Goal: Information Seeking & Learning: Learn about a topic

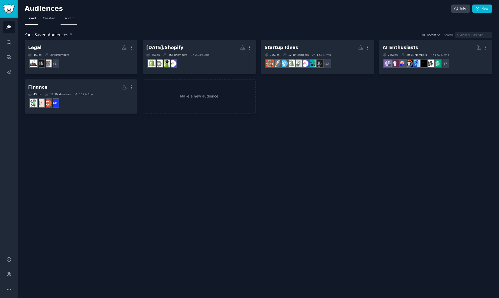
click at [69, 18] on span "Trending" at bounding box center [68, 18] width 13 height 5
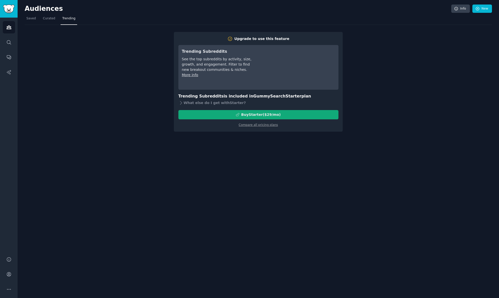
click at [205, 116] on div "Buy Starter ($ 29 /mo )" at bounding box center [259, 114] width 160 height 5
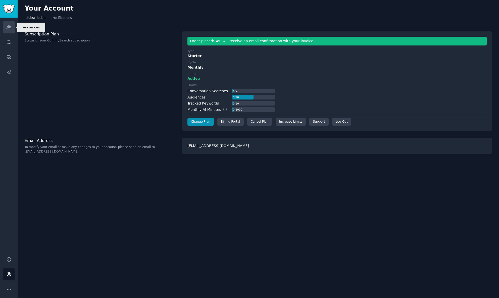
click at [10, 26] on icon "Sidebar" at bounding box center [8, 27] width 5 height 5
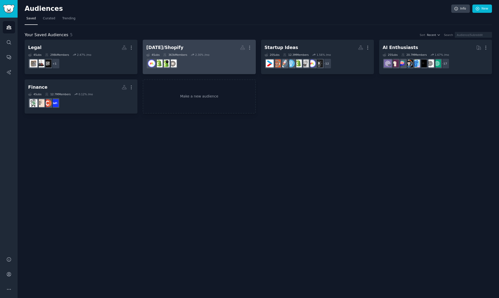
click at [199, 46] on h2 "Monday/Shopify More" at bounding box center [199, 47] width 106 height 9
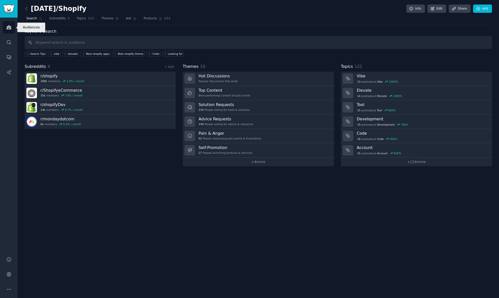
click at [12, 29] on link "Audiences" at bounding box center [9, 27] width 12 height 12
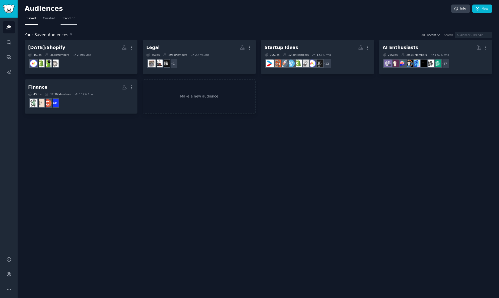
click at [72, 18] on span "Trending" at bounding box center [68, 18] width 13 height 5
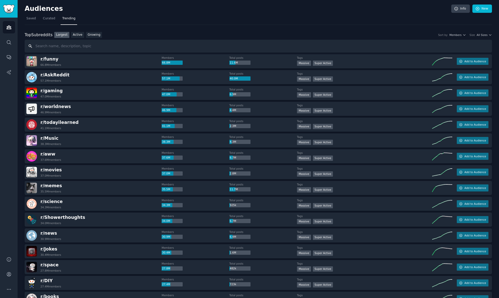
click at [71, 46] on input "text" at bounding box center [258, 46] width 467 height 13
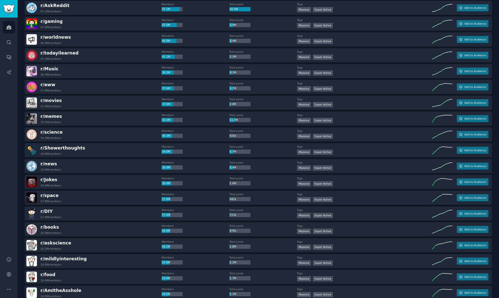
scroll to position [73, 0]
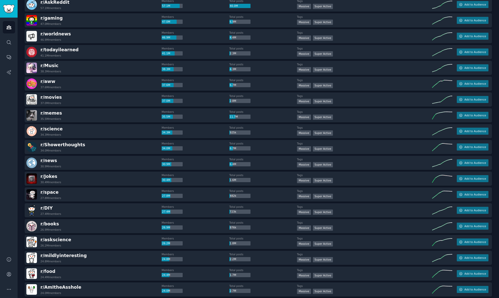
click at [70, 136] on div "r/ science 34.3M members" at bounding box center [93, 131] width 135 height 11
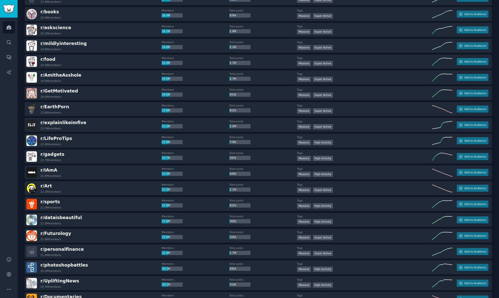
scroll to position [286, 0]
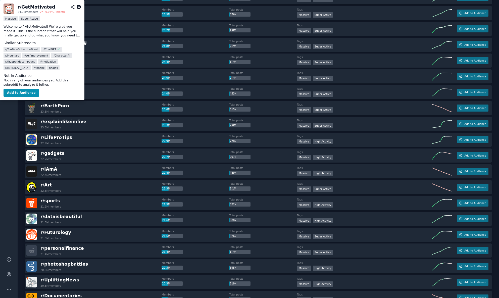
click at [68, 92] on span "r/ GetMotivated" at bounding box center [58, 89] width 37 height 5
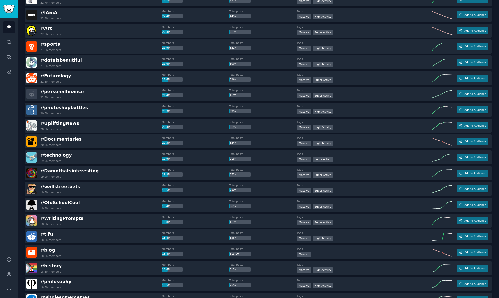
scroll to position [443, 0]
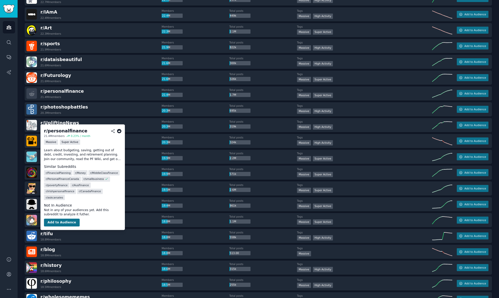
click at [64, 224] on button "Add to Audience" at bounding box center [62, 223] width 36 height 8
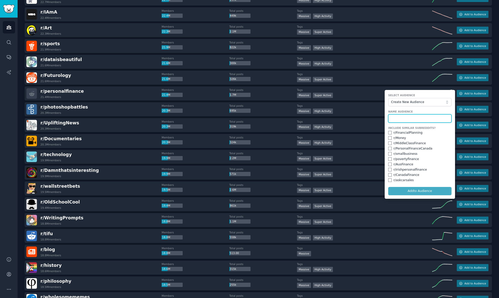
type input "F"
click at [443, 105] on span "Create New Audience" at bounding box center [418, 102] width 55 height 5
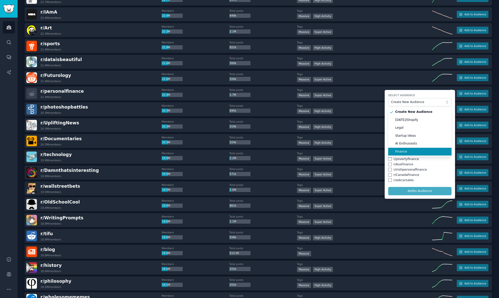
click at [410, 154] on span "Finance" at bounding box center [421, 152] width 53 height 5
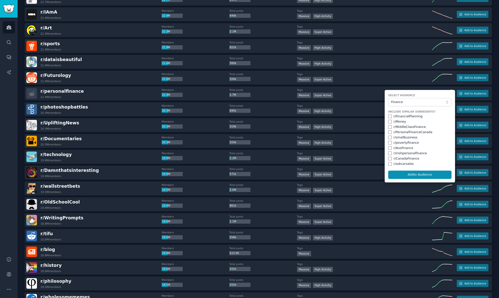
click at [388, 118] on input "checkbox" at bounding box center [390, 117] width 4 height 4
checkbox input "true"
click at [388, 123] on input "checkbox" at bounding box center [390, 122] width 4 height 4
checkbox input "true"
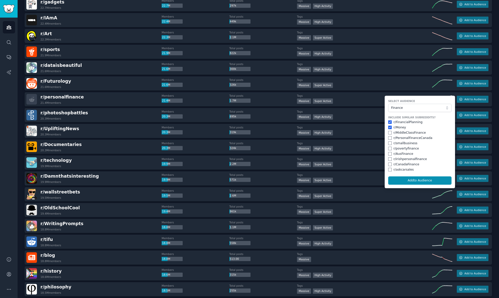
scroll to position [436, 0]
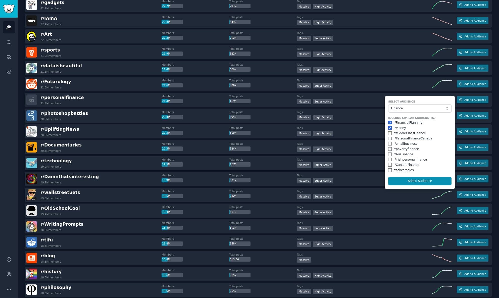
click at [389, 135] on input "checkbox" at bounding box center [390, 133] width 4 height 4
checkbox input "true"
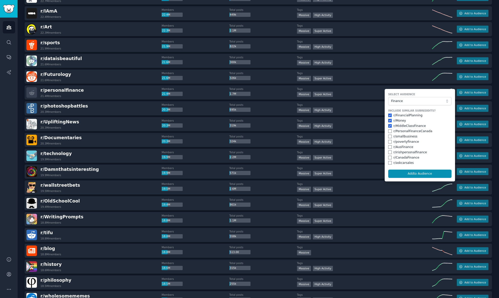
scroll to position [445, 0]
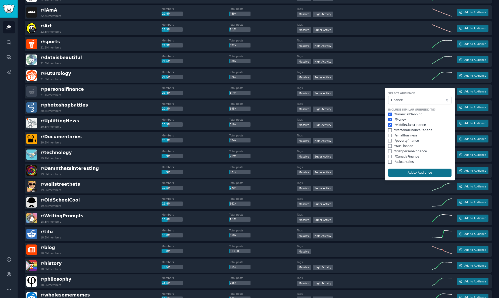
click at [399, 177] on button "Add to Audience" at bounding box center [419, 173] width 63 height 9
checkbox input "false"
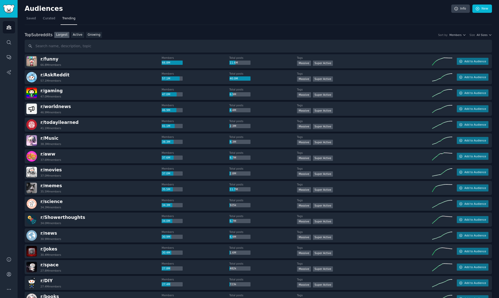
scroll to position [0, 0]
click at [10, 27] on icon "Sidebar" at bounding box center [9, 28] width 5 height 4
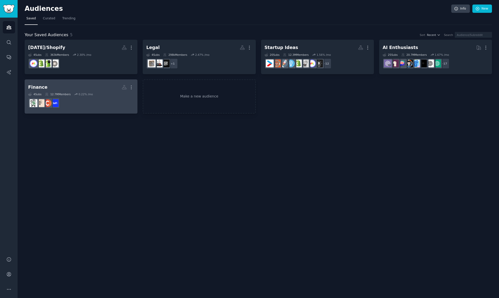
click at [45, 89] on h2 "Finance More" at bounding box center [81, 87] width 106 height 9
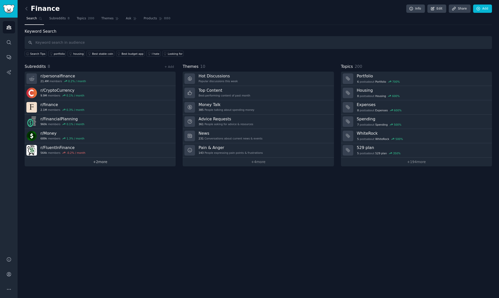
click at [139, 162] on link "+ 2 more" at bounding box center [100, 162] width 151 height 9
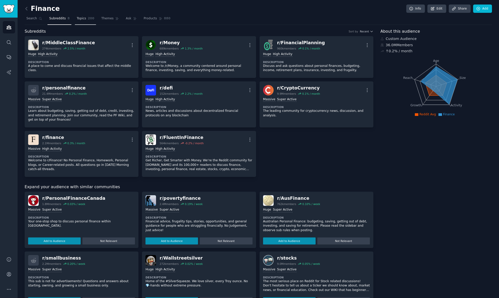
click at [84, 19] on span "Topics" at bounding box center [81, 18] width 9 height 5
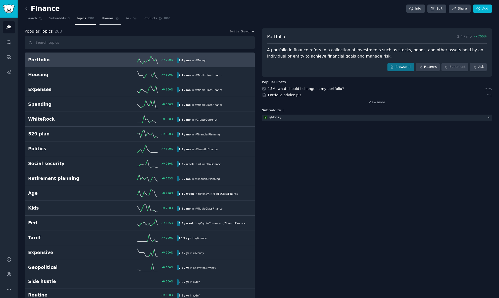
click at [108, 17] on span "Themes" at bounding box center [107, 18] width 12 height 5
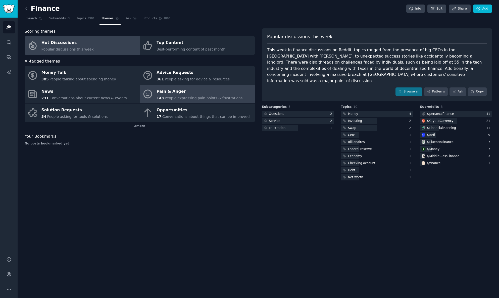
click at [180, 90] on div "Pain & Anger" at bounding box center [200, 91] width 86 height 8
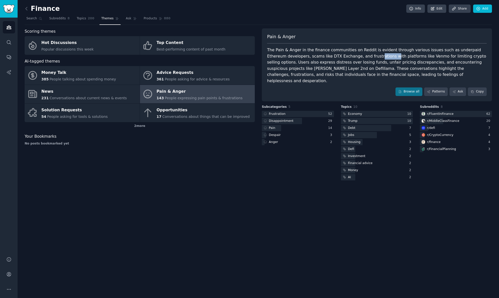
drag, startPoint x: 355, startPoint y: 57, endPoint x: 368, endPoint y: 57, distance: 12.8
click at [368, 57] on div "The Pain & Anger in the finance communities on Reddit is evident through variou…" at bounding box center [377, 65] width 220 height 37
click at [434, 87] on link "Patterns" at bounding box center [436, 91] width 24 height 9
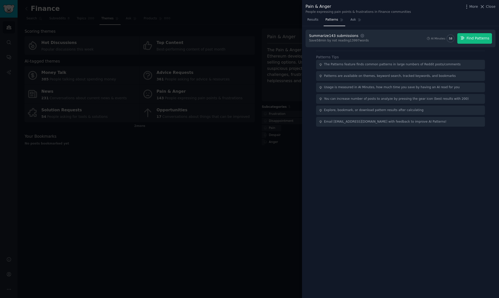
click at [471, 37] on span "Find Patterns" at bounding box center [478, 38] width 23 height 5
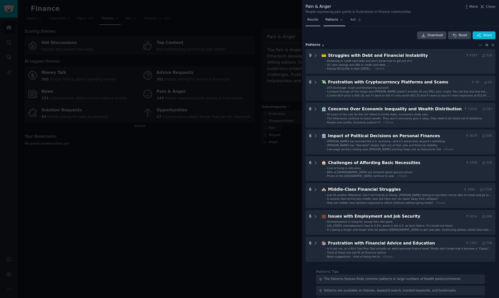
click at [314, 21] on span "Results" at bounding box center [312, 20] width 11 height 5
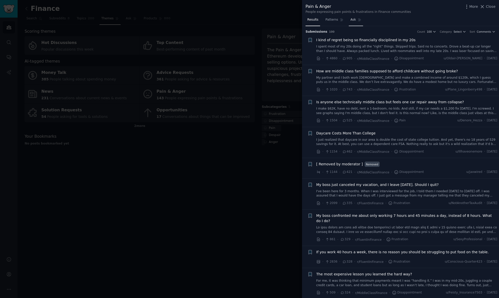
click at [355, 19] on span "Ask" at bounding box center [354, 20] width 6 height 5
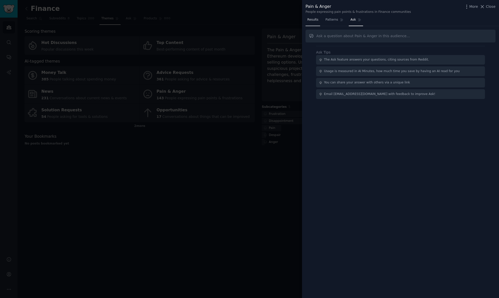
click at [311, 21] on span "Results" at bounding box center [312, 20] width 11 height 5
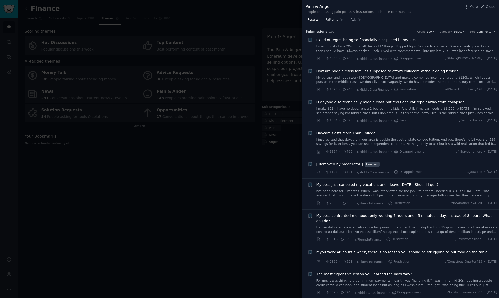
click at [333, 21] on span "Patterns" at bounding box center [331, 20] width 13 height 5
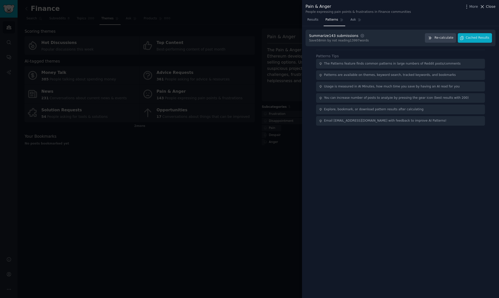
click at [487, 6] on span "Close" at bounding box center [491, 6] width 10 height 5
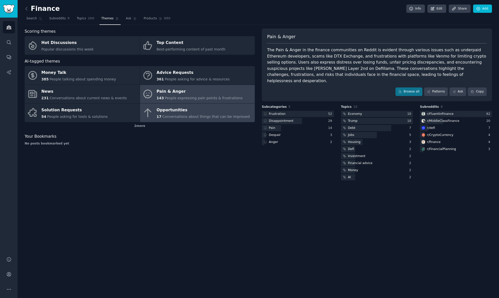
click at [179, 115] on span "Conversations about things that can be improved" at bounding box center [205, 117] width 87 height 4
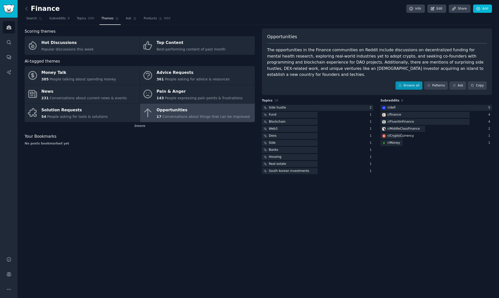
click at [413, 81] on link "Browse all" at bounding box center [408, 85] width 27 height 9
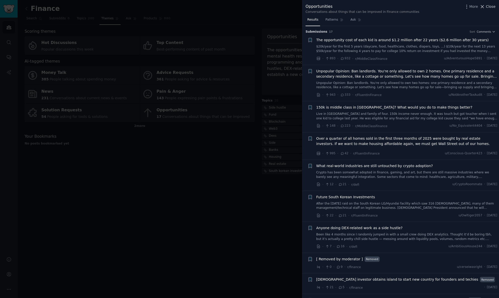
click at [490, 6] on span "Close" at bounding box center [491, 6] width 10 height 5
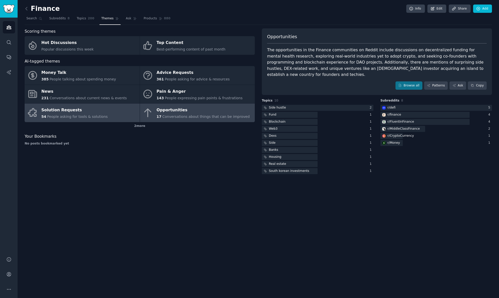
click at [75, 112] on div "Solution Requests" at bounding box center [74, 110] width 66 height 8
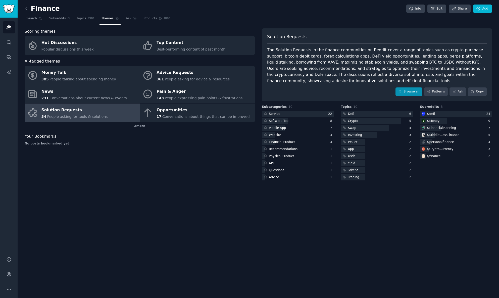
click at [415, 91] on link "Browse all" at bounding box center [408, 91] width 27 height 9
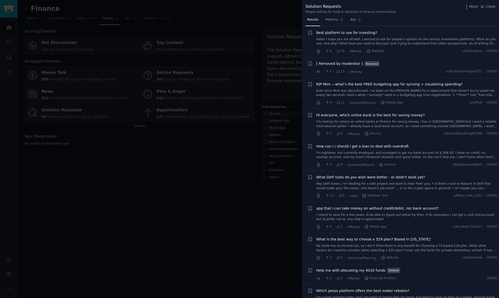
scroll to position [627, 0]
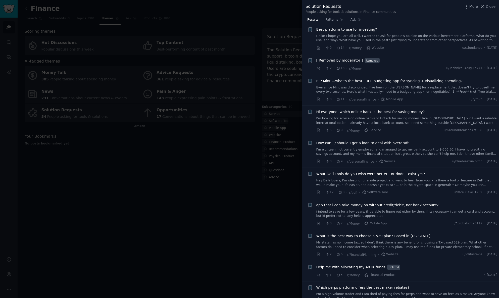
click at [419, 78] on span "RIP Mint —what’s the best FREE budgeting app for syncing + visualizing spending?" at bounding box center [389, 80] width 146 height 5
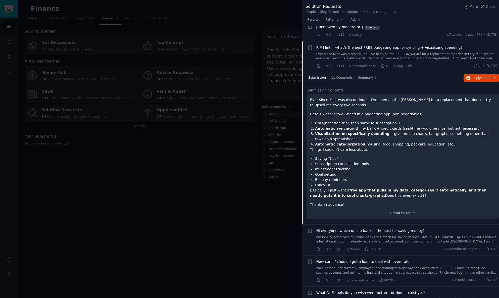
scroll to position [663, 0]
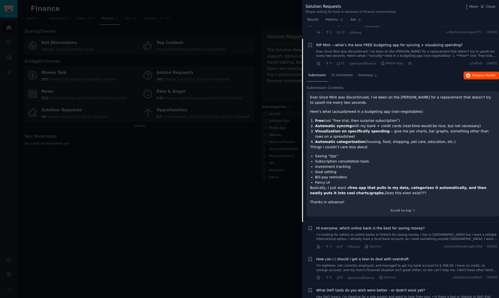
click at [475, 73] on span "Reply on Reddit" at bounding box center [483, 75] width 23 height 5
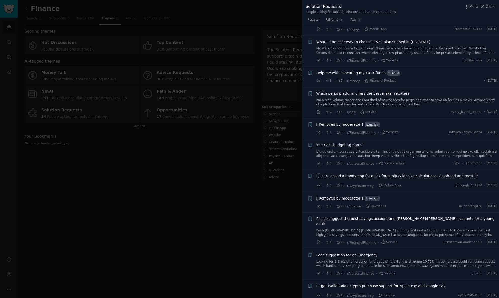
scroll to position [973, 0]
click at [348, 143] on span "The right budgeting app??" at bounding box center [339, 145] width 46 height 5
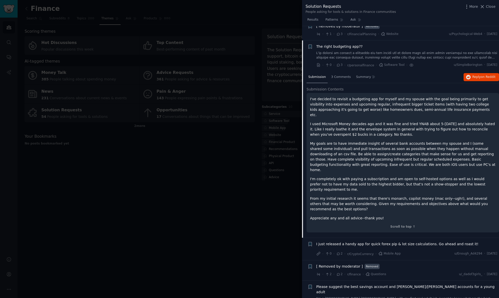
scroll to position [919, 0]
click at [478, 75] on span "Reply on Reddit" at bounding box center [483, 77] width 23 height 5
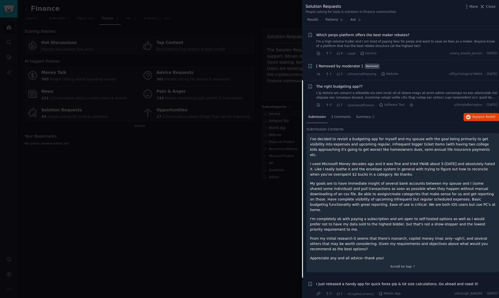
scroll to position [855, 0]
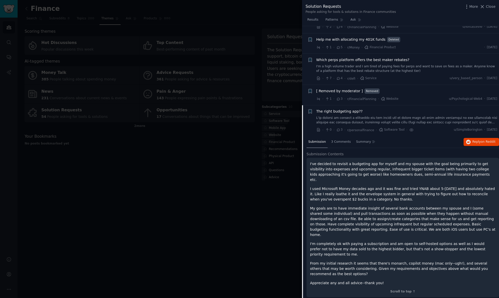
click at [351, 109] on span "The right budgeting app??" at bounding box center [339, 111] width 46 height 5
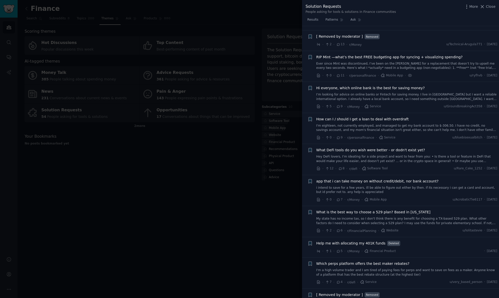
scroll to position [563, 0]
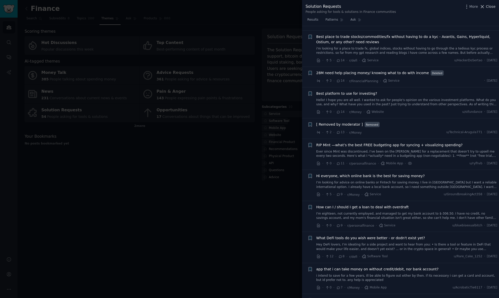
click at [485, 8] on icon at bounding box center [482, 6] width 5 height 5
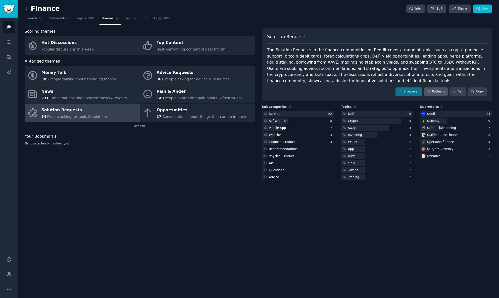
click at [436, 89] on link "Patterns" at bounding box center [436, 91] width 24 height 9
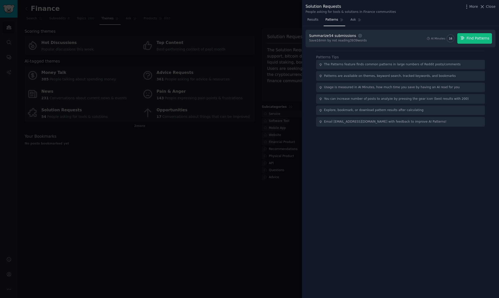
click at [476, 37] on span "Find Patterns" at bounding box center [478, 38] width 23 height 5
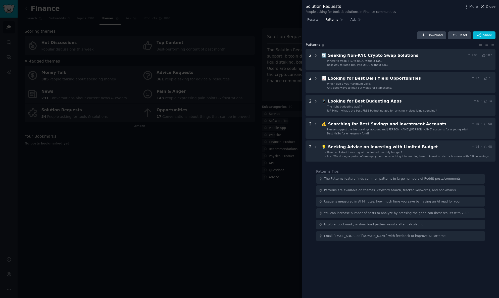
click at [486, 6] on span "Close" at bounding box center [491, 6] width 10 height 5
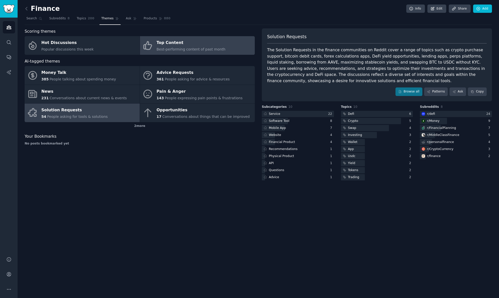
click at [182, 50] on span "Best-performing content of past month" at bounding box center [191, 49] width 69 height 4
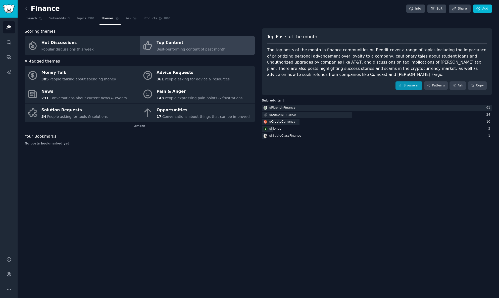
click at [413, 86] on link "Browse all" at bounding box center [408, 85] width 27 height 9
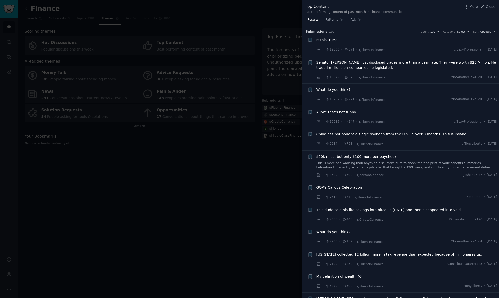
click at [343, 90] on span "What do you think?" at bounding box center [333, 89] width 34 height 5
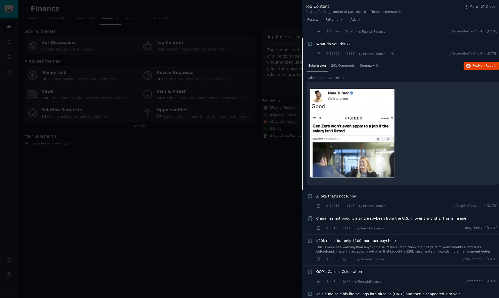
scroll to position [58, 0]
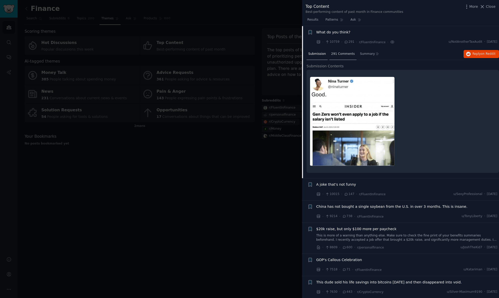
click at [338, 54] on span "291 Comments" at bounding box center [343, 54] width 24 height 5
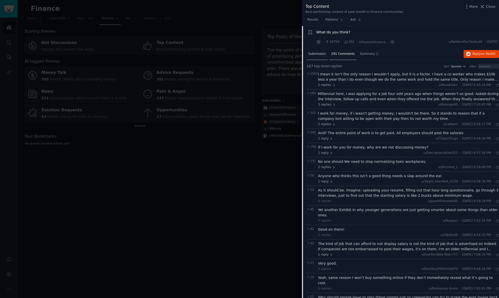
click at [318, 55] on span "Submission" at bounding box center [317, 54] width 18 height 5
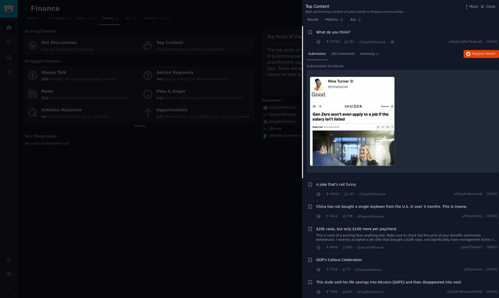
click at [325, 30] on span "What do you think?" at bounding box center [333, 32] width 34 height 5
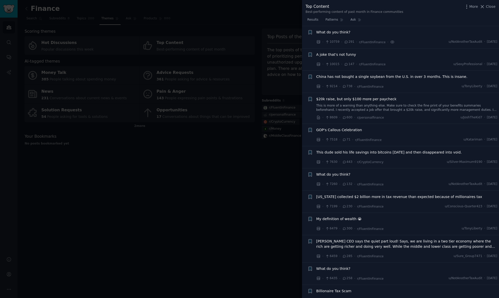
click at [350, 56] on span "A joke that's not funny" at bounding box center [336, 54] width 40 height 5
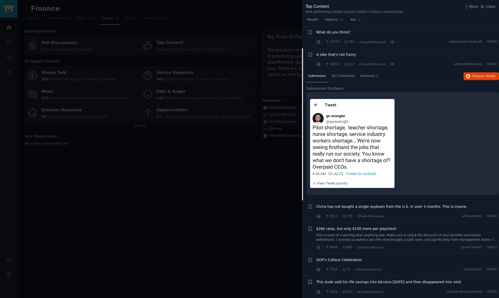
scroll to position [80, 0]
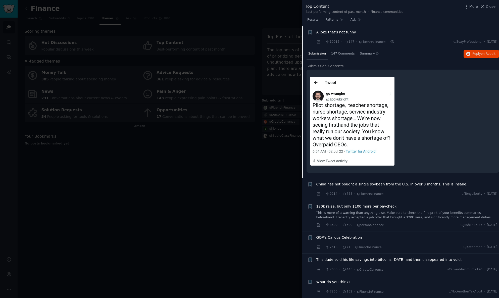
click at [341, 31] on span "A joke that's not funny" at bounding box center [336, 32] width 40 height 5
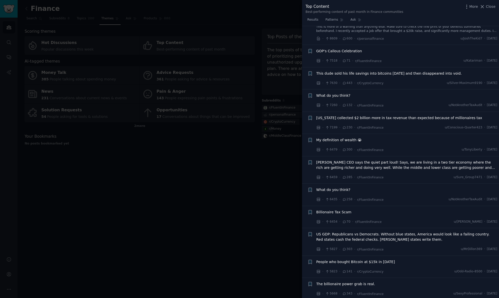
scroll to position [137, 0]
click at [344, 92] on span "What do you think?" at bounding box center [333, 94] width 34 height 5
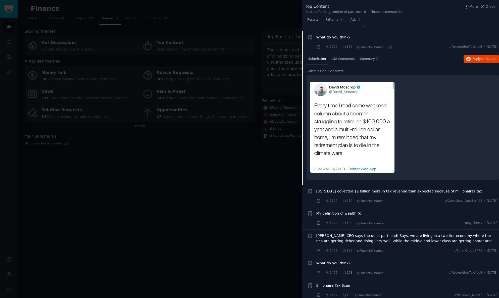
scroll to position [200, 0]
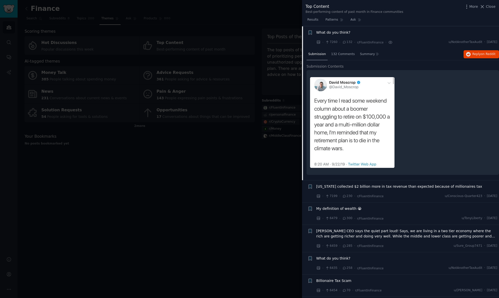
click at [334, 33] on span "What do you think?" at bounding box center [333, 32] width 34 height 5
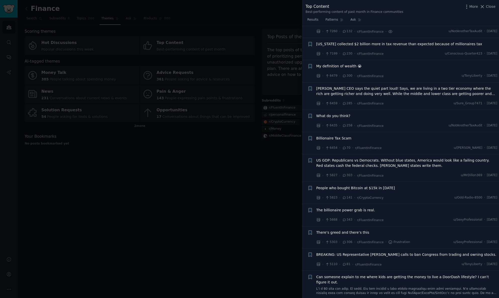
scroll to position [221, 0]
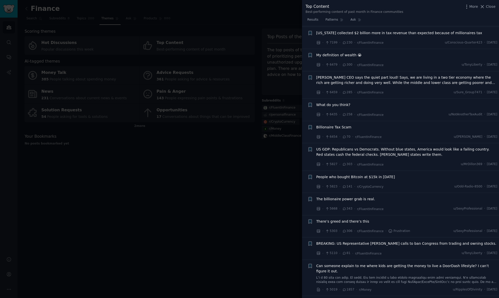
click at [342, 104] on span "What do you think?" at bounding box center [333, 104] width 34 height 5
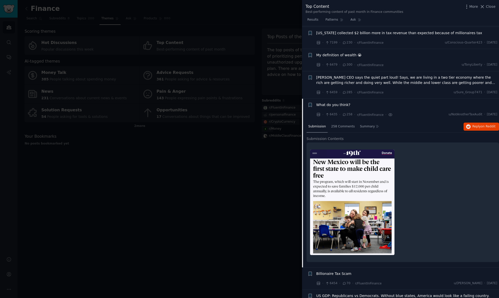
scroll to position [294, 0]
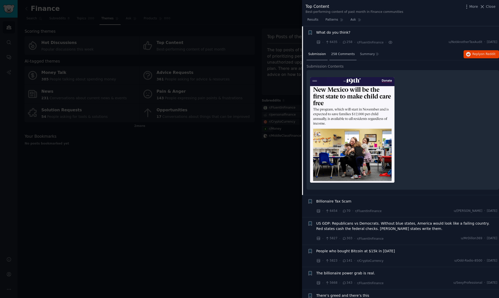
click at [342, 53] on span "258 Comments" at bounding box center [343, 54] width 24 height 5
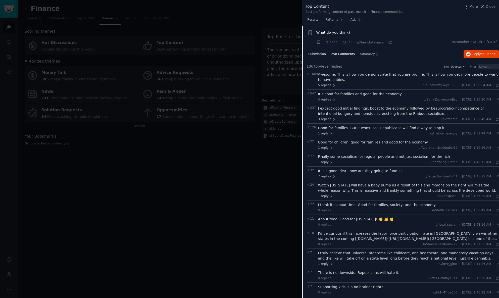
click at [323, 54] on span "Submission" at bounding box center [317, 54] width 18 height 5
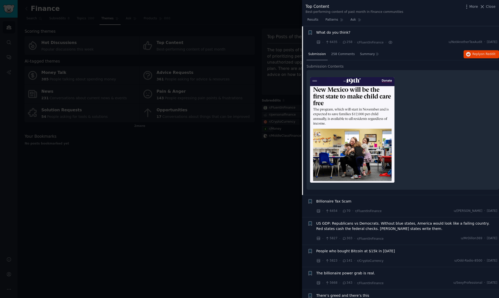
click at [327, 32] on span "What do you think?" at bounding box center [333, 32] width 34 height 5
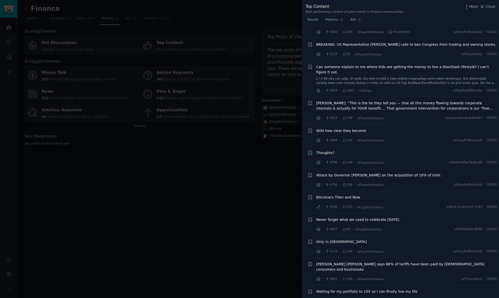
scroll to position [431, 0]
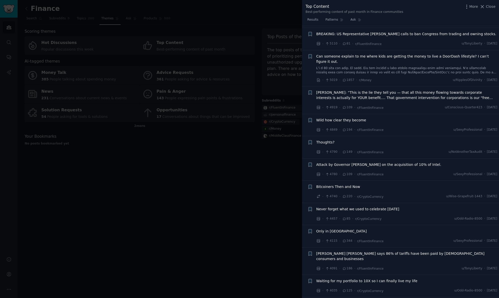
click at [403, 56] on span "Can someone explain to me where kids are getting the money to live a DoorDash l…" at bounding box center [406, 59] width 181 height 11
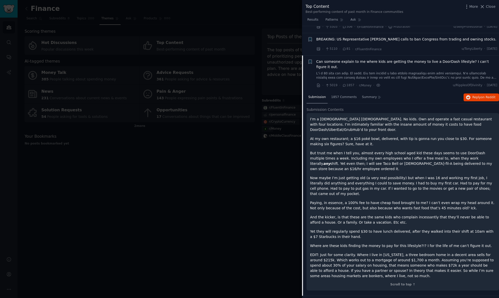
scroll to position [425, 0]
click at [338, 97] on span "1857 Comments" at bounding box center [343, 98] width 25 height 5
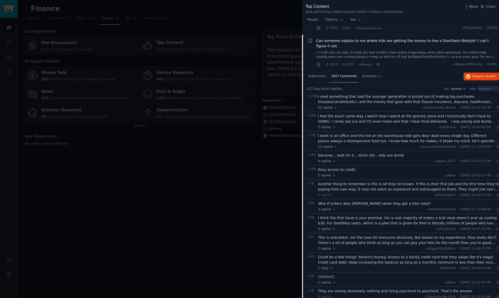
scroll to position [439, 0]
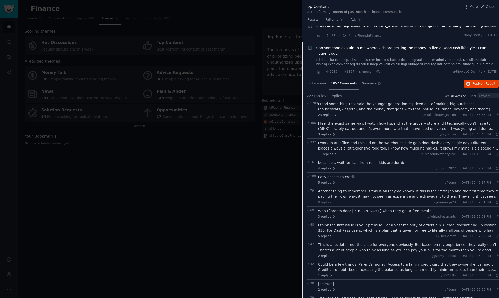
click at [334, 48] on span "Can someone explain to me where kids are getting the money to live a DoorDash l…" at bounding box center [406, 50] width 181 height 11
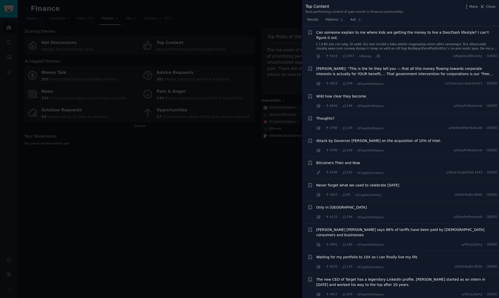
scroll to position [457, 0]
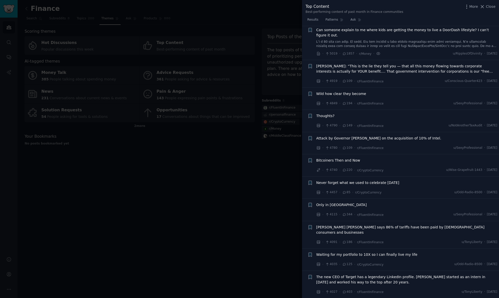
click at [360, 95] on span "Wild how clear they become" at bounding box center [341, 93] width 50 height 5
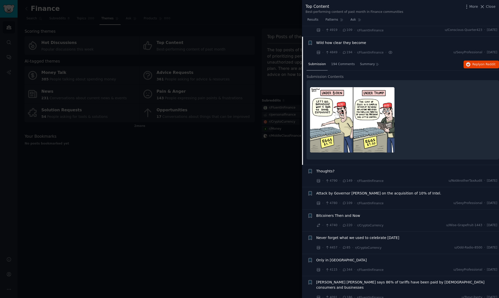
scroll to position [504, 0]
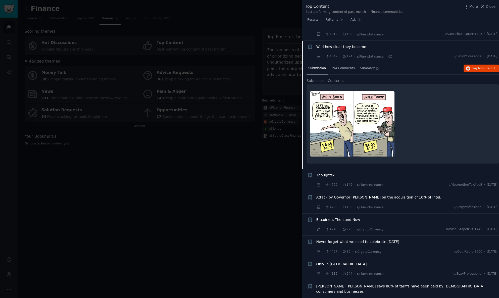
click at [338, 47] on span "Wild how clear they become" at bounding box center [341, 46] width 50 height 5
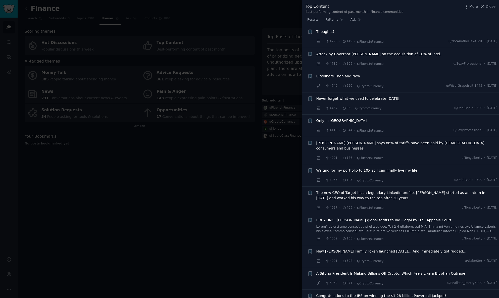
scroll to position [542, 0]
click at [406, 53] on span "Attack by Governor Newsom on the acquisition of 10% of Intel." at bounding box center [378, 53] width 125 height 5
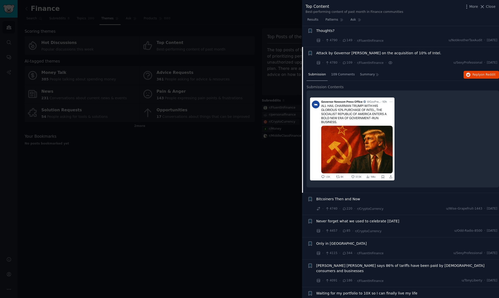
scroll to position [563, 0]
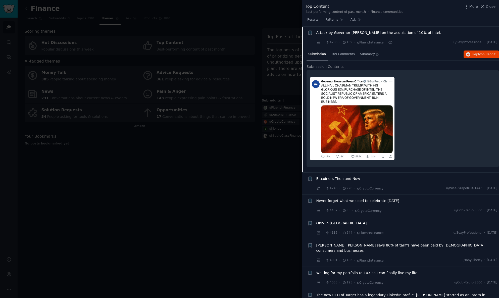
click at [406, 53] on div "Submission 109 Comments Summary Reply on Reddit" at bounding box center [403, 54] width 192 height 12
click at [405, 30] on span "Attack by Governor Newsom on the acquisition of 10% of Intel." at bounding box center [378, 32] width 125 height 5
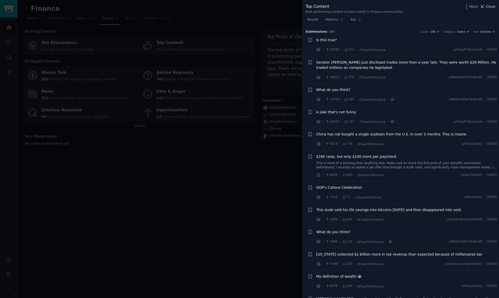
click at [486, 7] on span "Close" at bounding box center [491, 6] width 10 height 5
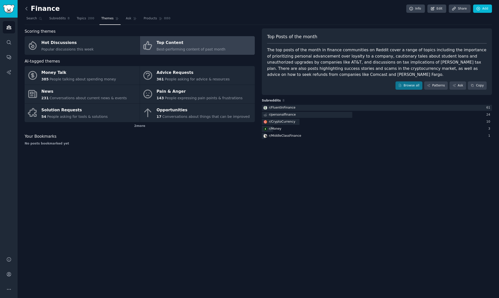
click at [27, 9] on icon at bounding box center [26, 8] width 5 height 5
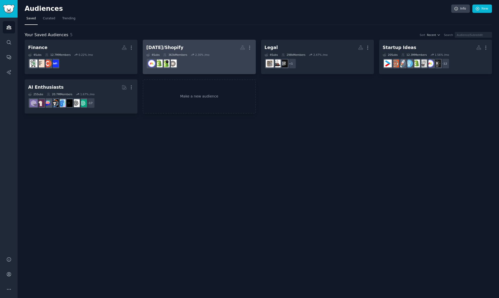
click at [206, 53] on div "2.30 % /mo" at bounding box center [202, 55] width 14 height 4
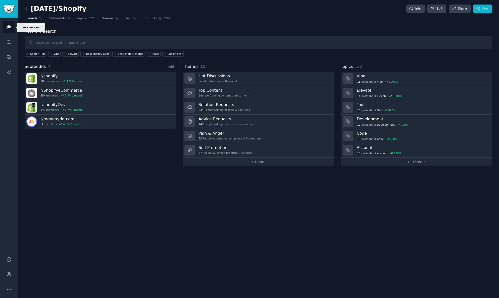
click at [11, 28] on icon "Sidebar" at bounding box center [8, 27] width 5 height 5
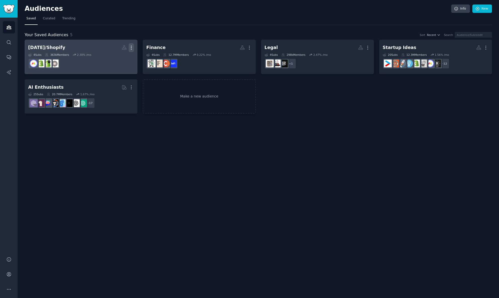
click at [132, 48] on icon "button" at bounding box center [131, 47] width 5 height 5
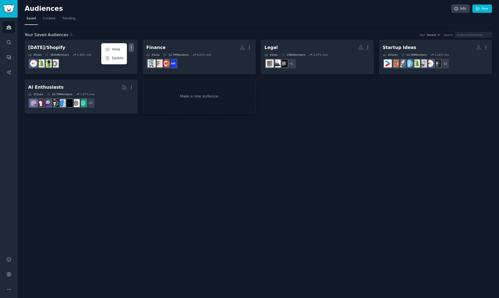
click at [159, 122] on div "Audiences Info New Saved Curated Trending Your Saved Audiences 5 Sort Recent Se…" at bounding box center [258, 149] width 481 height 298
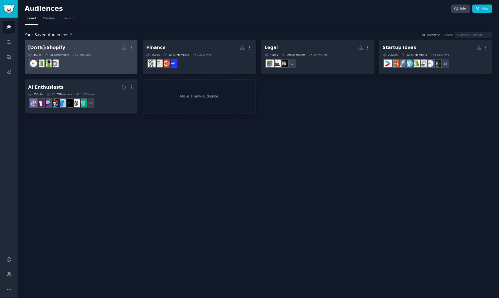
click at [78, 58] on dd at bounding box center [81, 64] width 106 height 14
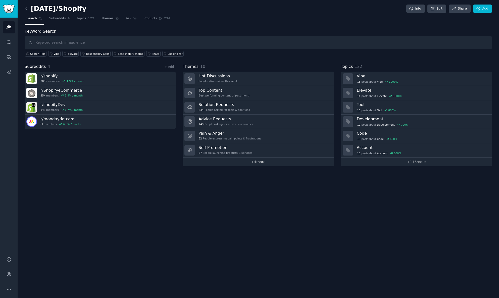
click at [248, 163] on link "+ 4 more" at bounding box center [258, 162] width 151 height 9
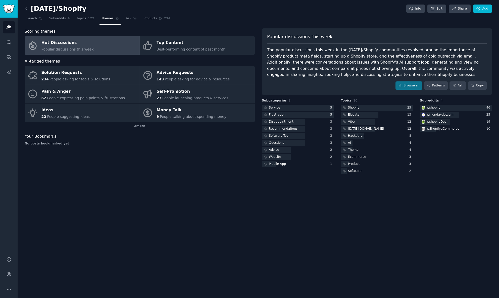
click at [67, 43] on div "Hot Discussions" at bounding box center [67, 43] width 52 height 8
click at [136, 124] on div "2 more" at bounding box center [140, 126] width 230 height 8
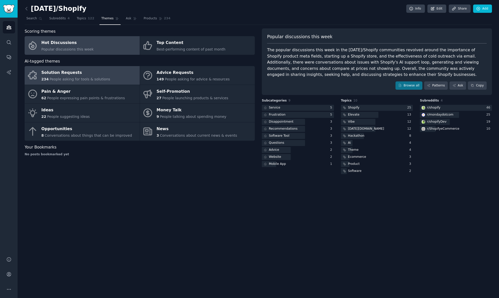
click at [77, 75] on div "Solution Requests" at bounding box center [75, 73] width 69 height 8
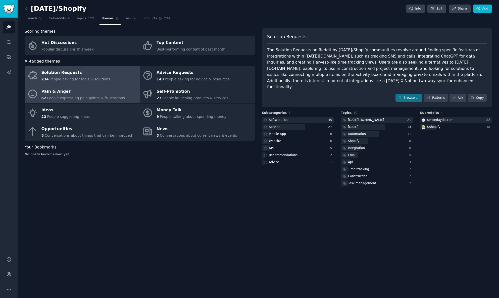
click at [78, 99] on span "People expressing pain points & frustrations" at bounding box center [86, 98] width 78 height 4
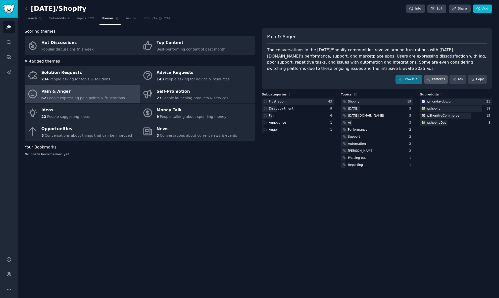
click at [434, 80] on link "Patterns" at bounding box center [436, 79] width 24 height 9
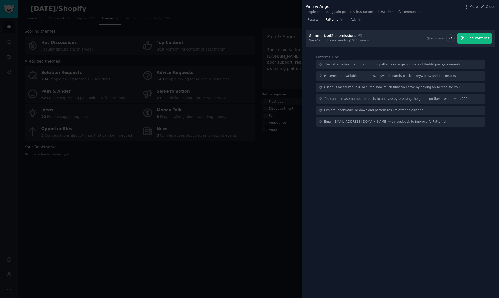
click at [473, 41] on button "Find Patterns" at bounding box center [474, 38] width 35 height 11
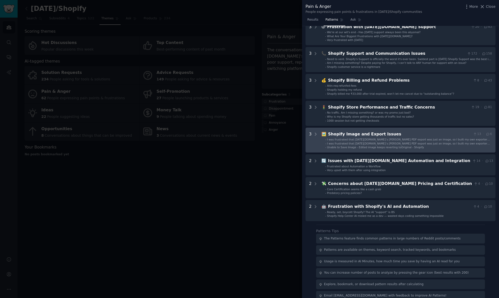
scroll to position [27, 0]
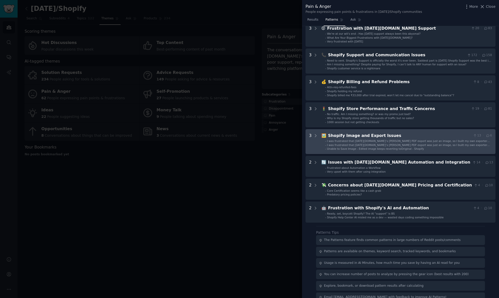
click at [351, 139] on div "Shopify Image and Export Issues" at bounding box center [399, 136] width 143 height 6
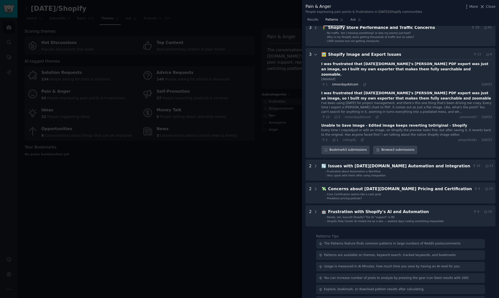
scroll to position [108, 0]
click at [368, 58] on div "Shopify Image and Export Issues" at bounding box center [399, 55] width 143 height 6
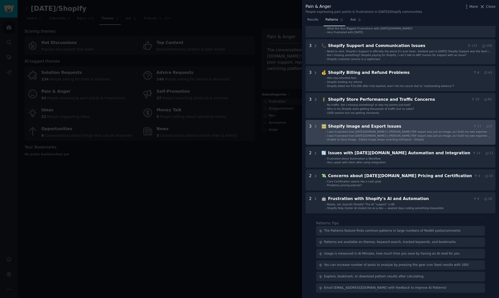
scroll to position [45, 0]
click at [370, 123] on div "Shopify Image and Export Issues" at bounding box center [399, 126] width 143 height 6
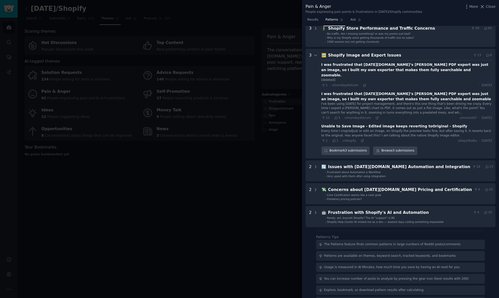
scroll to position [122, 0]
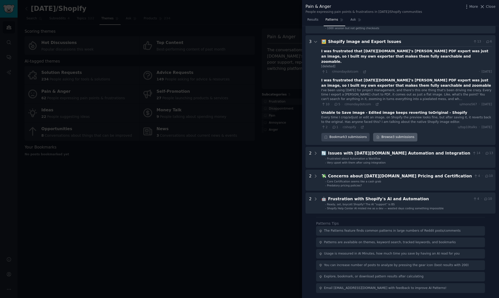
click at [396, 135] on link "Browse 3 submissions" at bounding box center [395, 137] width 44 height 9
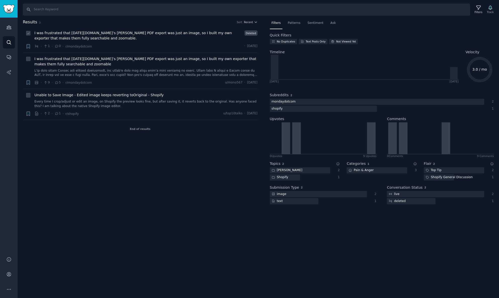
click at [105, 33] on span "I was frustrated that Monday.com’s Gantt PDF export was just an image, so I bui…" at bounding box center [138, 35] width 208 height 11
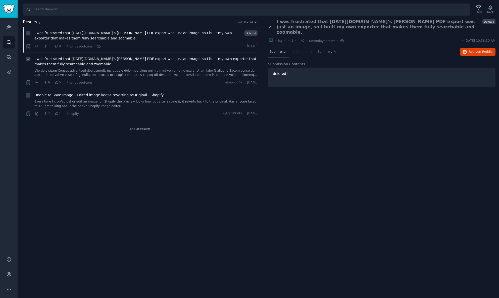
click at [159, 59] on span "I was frustrated that Monday.com’s Gantt PDF export was just an image, so I bui…" at bounding box center [145, 61] width 223 height 11
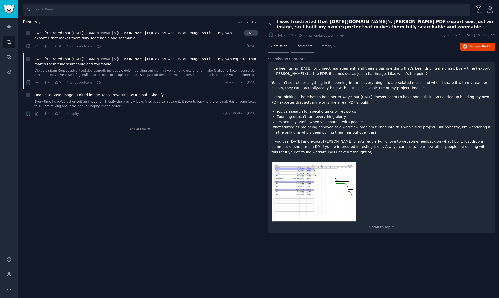
click at [305, 45] on span "5 Comments" at bounding box center [303, 46] width 20 height 5
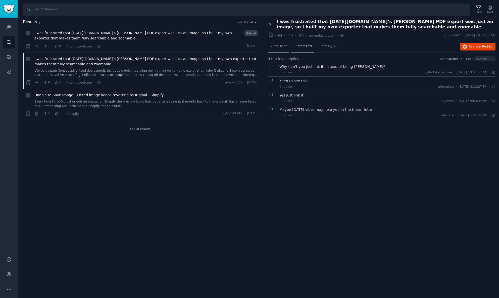
click at [277, 46] on span "Submission" at bounding box center [279, 46] width 18 height 5
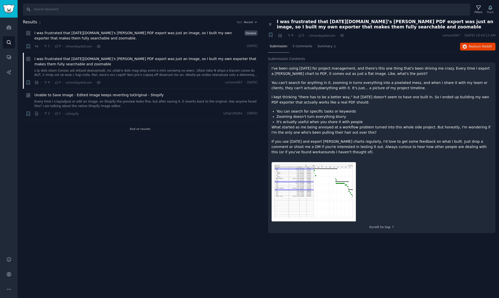
click at [102, 95] on span "Unable to Save Image - Edited image keeps reverting toOriginal - Shopify" at bounding box center [98, 94] width 129 height 5
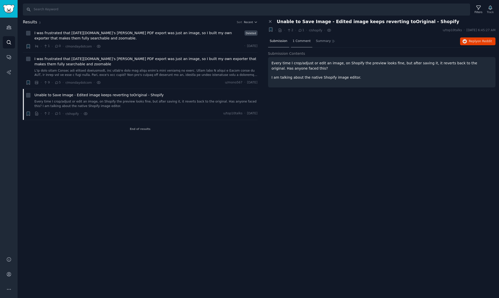
click at [300, 41] on span "1 Comment" at bounding box center [302, 41] width 18 height 5
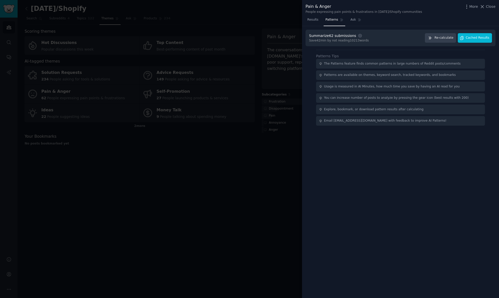
click at [470, 37] on span "Cached Results" at bounding box center [478, 38] width 24 height 5
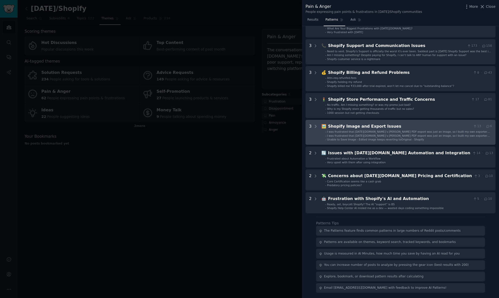
scroll to position [45, 0]
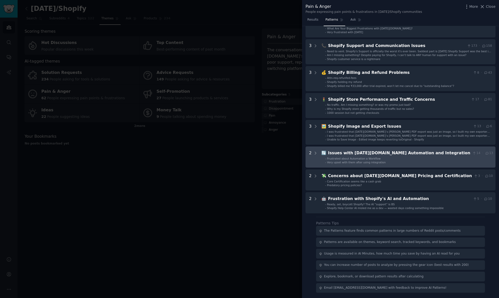
click at [348, 151] on div "Issues with Monday.com Automation and Integration" at bounding box center [399, 153] width 142 height 6
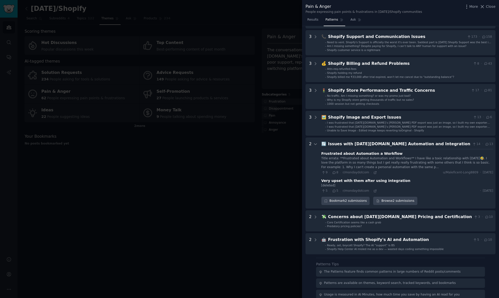
scroll to position [93, 0]
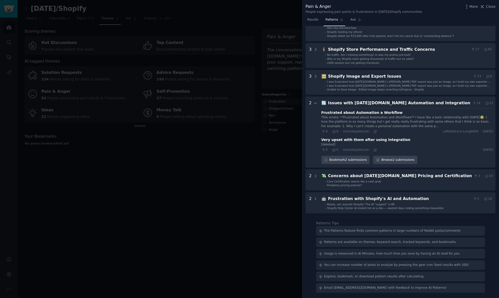
click at [350, 103] on div "Issues with Monday.com Automation and Integration" at bounding box center [399, 103] width 142 height 6
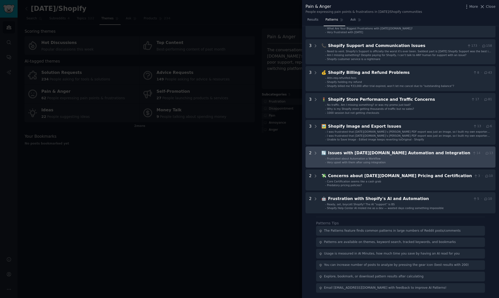
click at [350, 150] on div "Issues with Monday.com Automation and Integration" at bounding box center [399, 153] width 142 height 6
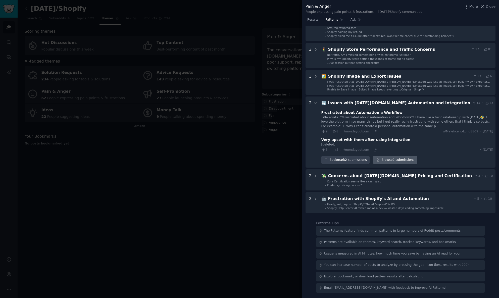
click at [398, 158] on link "Browse 2 submissions" at bounding box center [395, 160] width 44 height 9
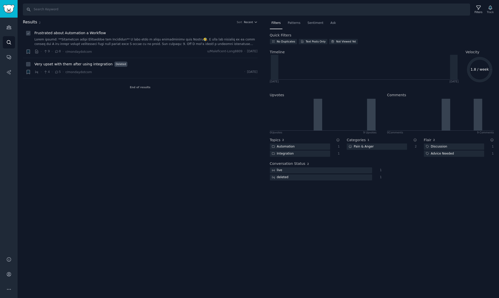
click at [68, 33] on span "Frustrated about Automation a Workflow" at bounding box center [69, 32] width 71 height 5
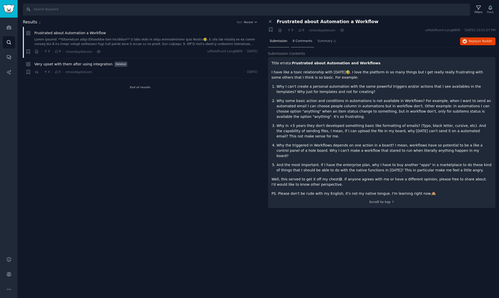
click at [300, 42] on span "8 Comments" at bounding box center [303, 41] width 20 height 5
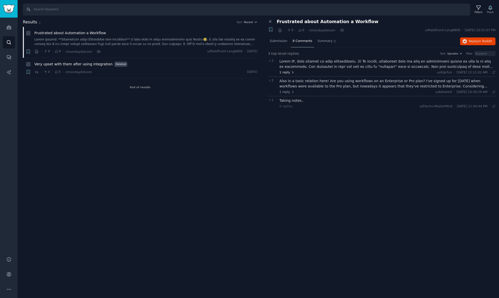
click at [286, 74] on span "1 reply" at bounding box center [286, 72] width 15 height 5
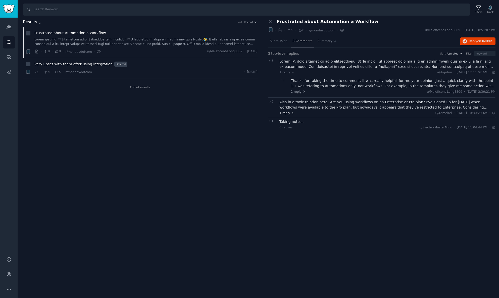
click at [287, 115] on span "1 reply" at bounding box center [286, 113] width 15 height 5
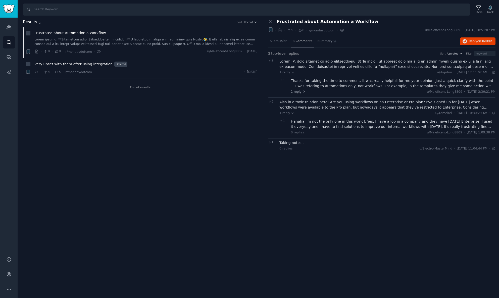
click at [296, 142] on div "Taking notes.." at bounding box center [387, 142] width 216 height 5
click at [281, 40] on span "Submission" at bounding box center [279, 41] width 18 height 5
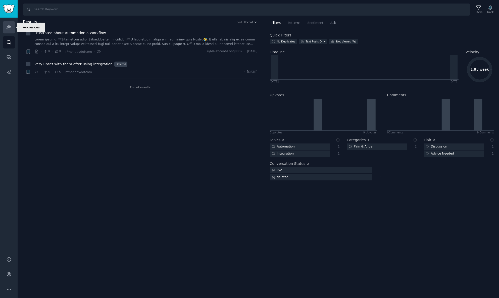
click at [8, 26] on icon "Sidebar" at bounding box center [9, 28] width 5 height 4
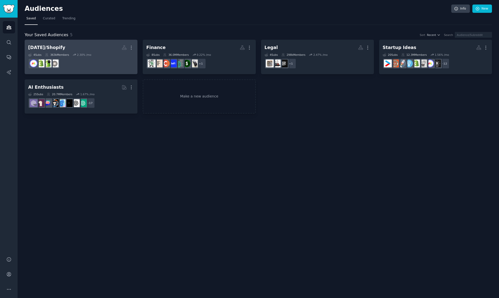
click at [69, 56] on div "363k Members" at bounding box center [57, 55] width 24 height 4
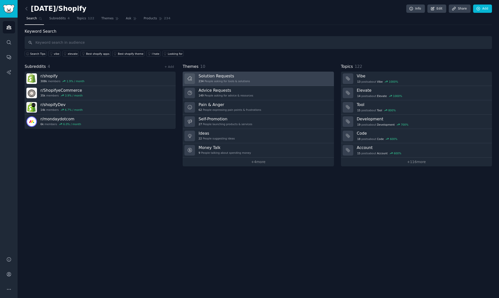
click at [223, 77] on h3 "Solution Requests" at bounding box center [223, 75] width 51 height 5
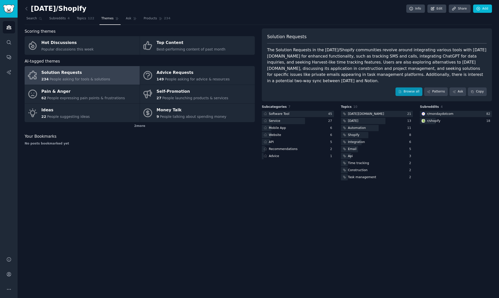
click at [416, 87] on link "Browse all" at bounding box center [408, 91] width 27 height 9
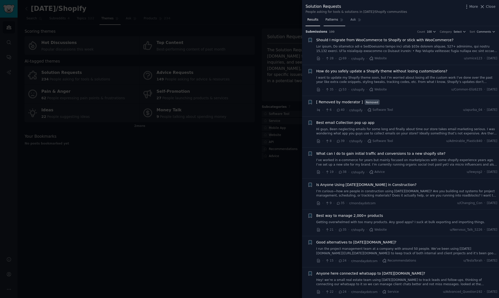
click at [334, 20] on span "Patterns" at bounding box center [331, 20] width 13 height 5
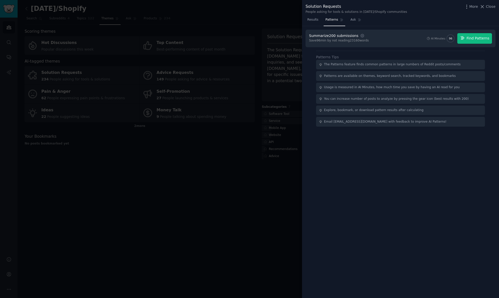
click at [480, 37] on span "Find Patterns" at bounding box center [478, 38] width 23 height 5
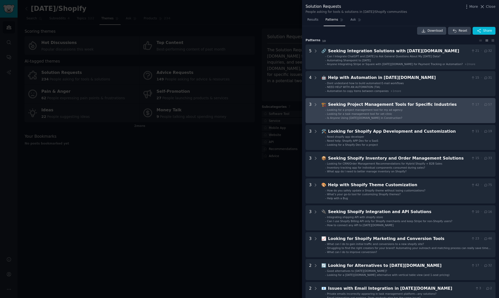
scroll to position [10, 0]
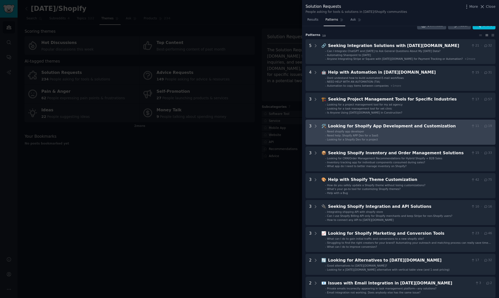
click at [372, 129] on div "Looking for Shopify App Development and Customization" at bounding box center [398, 126] width 141 height 6
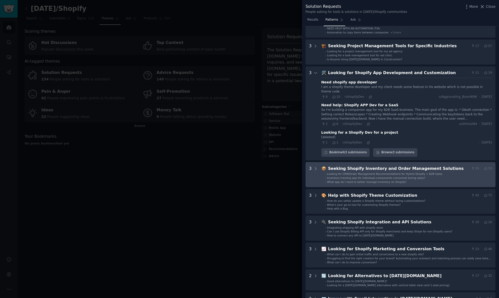
scroll to position [61, 0]
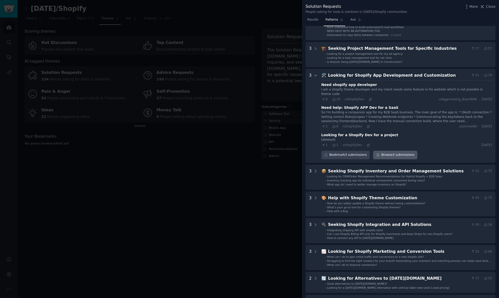
click at [398, 154] on link "Browse 3 submissions" at bounding box center [395, 155] width 44 height 9
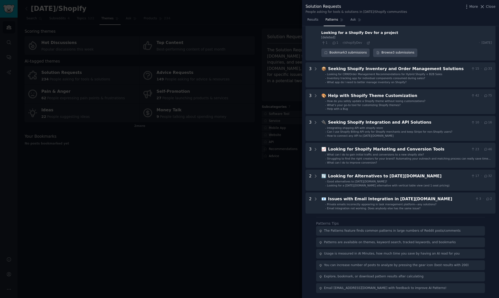
scroll to position [168, 0]
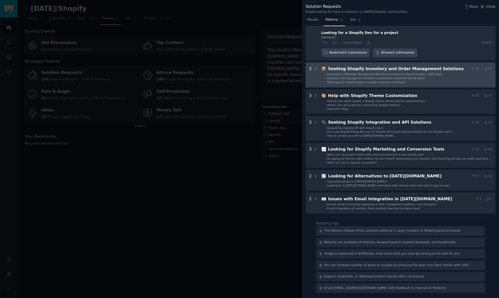
click at [375, 66] on div "Seeking Shopify Inventory and Order Management Solutions" at bounding box center [398, 69] width 141 height 6
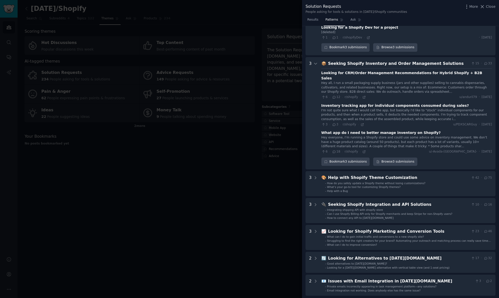
scroll to position [198, 0]
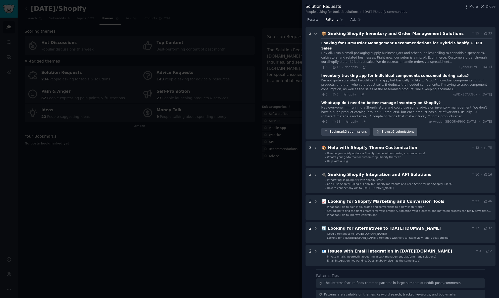
click at [389, 128] on link "Browse 3 submissions" at bounding box center [395, 132] width 44 height 9
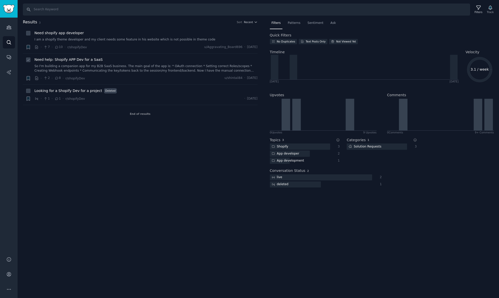
click at [58, 68] on link "So I'm building a companion app for my B2B SaaS business. The main goal of the …" at bounding box center [145, 68] width 223 height 9
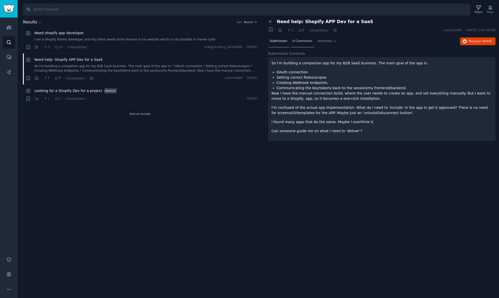
click at [302, 41] on span "8 Comments" at bounding box center [303, 41] width 20 height 5
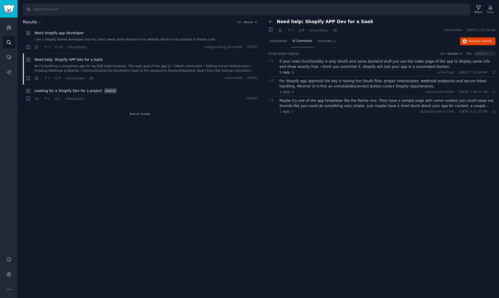
click at [286, 73] on span "1 reply" at bounding box center [286, 72] width 15 height 5
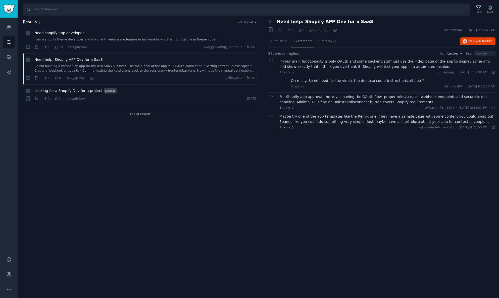
click at [298, 98] on div "For Shopify app approval the key is having the OAuth flow, proper roles/scopes,…" at bounding box center [387, 99] width 216 height 11
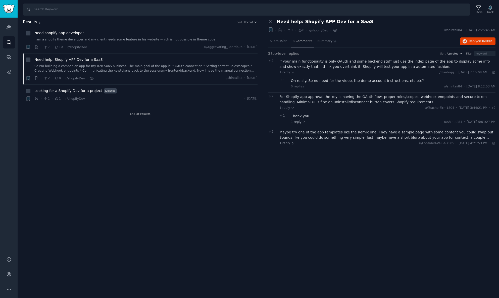
click at [292, 133] on div "Maybe try one of the app templates like the Remix one. They have a sample page …" at bounding box center [387, 135] width 216 height 11
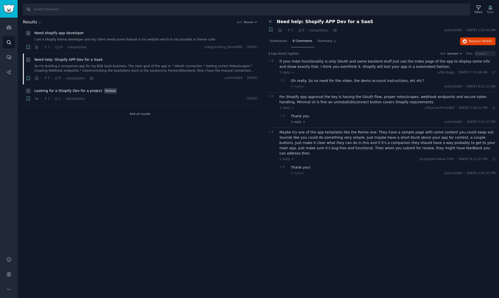
click at [65, 36] on div "Need shopify app developer I am a shopify theme developer and my client needs s…" at bounding box center [145, 36] width 223 height 12
click at [71, 33] on span "Need shopify app developer" at bounding box center [58, 32] width 49 height 5
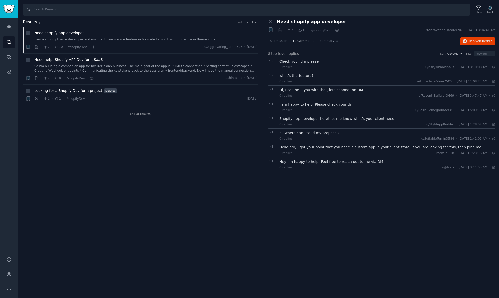
click at [308, 40] on span "10 Comments" at bounding box center [304, 41] width 22 height 5
click at [280, 43] on span "Submission" at bounding box center [279, 41] width 18 height 5
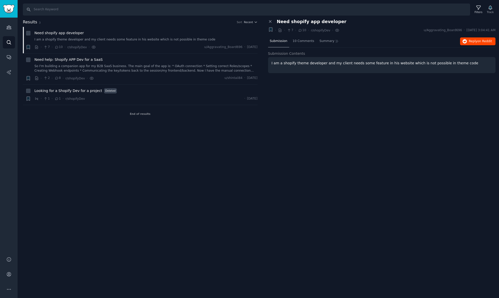
click at [474, 41] on span "Reply on Reddit" at bounding box center [480, 41] width 23 height 5
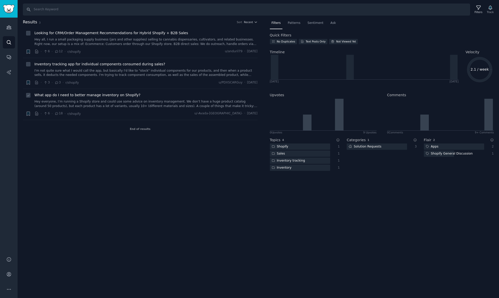
click at [107, 95] on span "What app do I need to better manage inventory on Shopify?" at bounding box center [87, 94] width 106 height 5
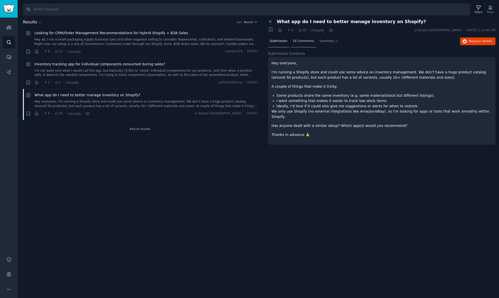
click at [297, 40] on span "18 Comments" at bounding box center [304, 41] width 22 height 5
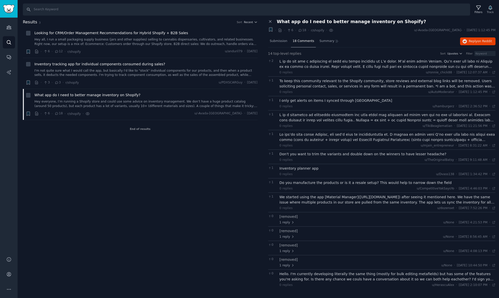
click at [357, 196] on div "We started using the app [Material Manager](https://apps.shopify.com/material-m…" at bounding box center [387, 199] width 216 height 11
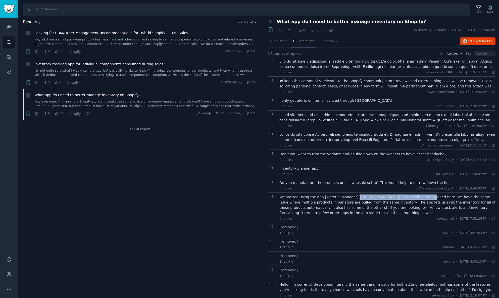
drag, startPoint x: 353, startPoint y: 197, endPoint x: 423, endPoint y: 196, distance: 69.9
click at [423, 196] on div "We started using the app [Material Manager](https://apps.shopify.com/material-m…" at bounding box center [387, 204] width 216 height 21
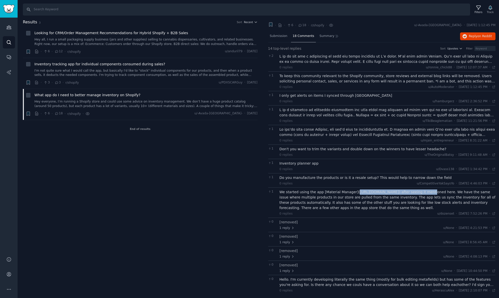
scroll to position [5, 0]
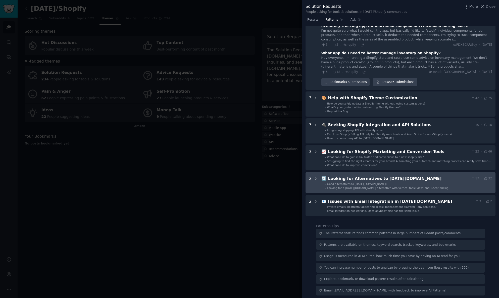
scroll to position [247, 0]
click at [364, 178] on div "Looking for Alternatives to Monday.com" at bounding box center [398, 179] width 141 height 6
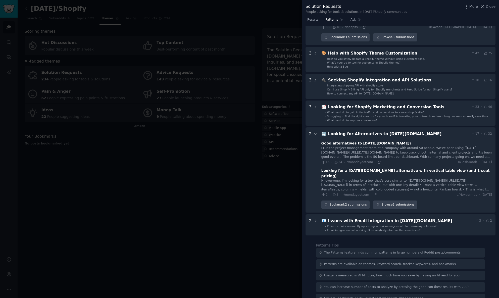
scroll to position [304, 0]
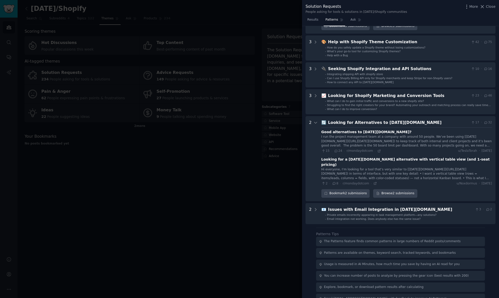
click at [371, 129] on div "Good alternatives to Monday.com?" at bounding box center [366, 131] width 90 height 5
click at [368, 120] on div "Looking for Alternatives to Monday.com" at bounding box center [398, 123] width 141 height 6
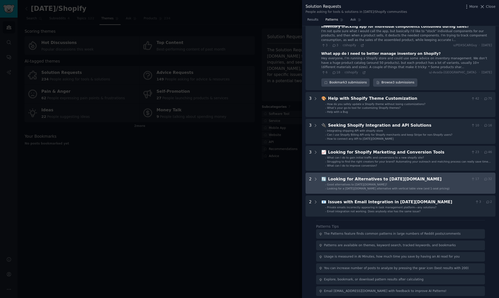
click at [357, 177] on div "Looking for Alternatives to Monday.com" at bounding box center [398, 179] width 141 height 6
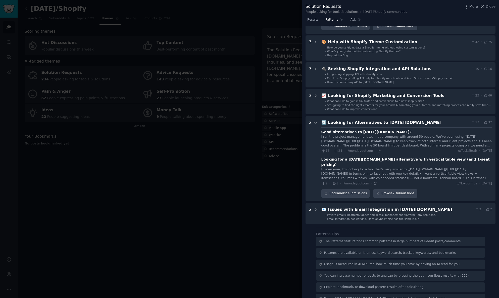
scroll to position [304, 0]
click at [401, 189] on link "Browse 2 submissions" at bounding box center [395, 193] width 44 height 9
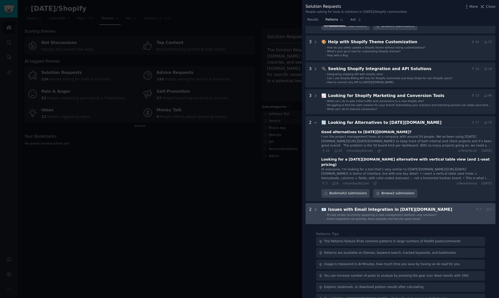
click at [345, 207] on div "Issues with Email Integration in Monday.com" at bounding box center [400, 210] width 145 height 6
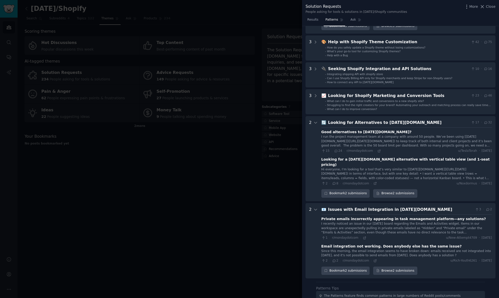
scroll to position [356, 0]
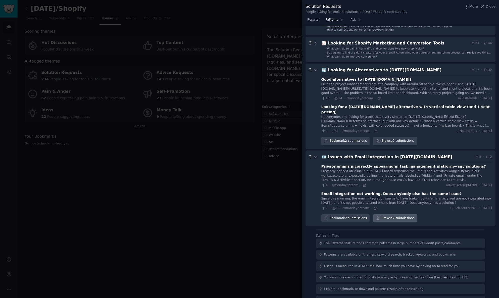
click at [386, 214] on link "Browse 2 submissions" at bounding box center [395, 218] width 44 height 9
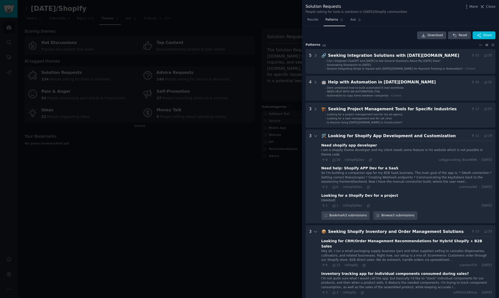
scroll to position [0, 0]
click at [491, 7] on span "Close" at bounding box center [491, 6] width 10 height 5
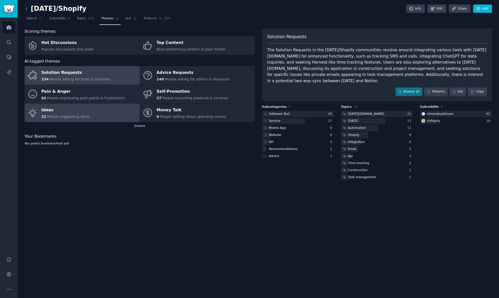
click at [55, 115] on span "People suggesting ideas" at bounding box center [68, 117] width 43 height 4
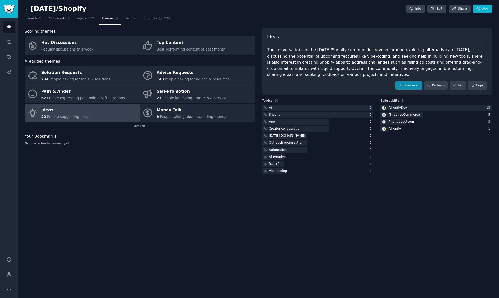
click at [414, 84] on link "Browse all" at bounding box center [408, 85] width 27 height 9
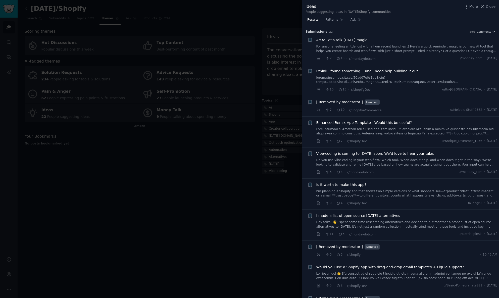
click at [340, 71] on span "I think I found something… and I need help building it out." at bounding box center [367, 71] width 103 height 5
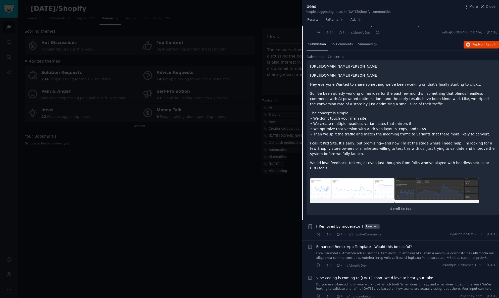
scroll to position [57, 0]
click at [338, 44] on span "15 Comments" at bounding box center [342, 45] width 22 height 5
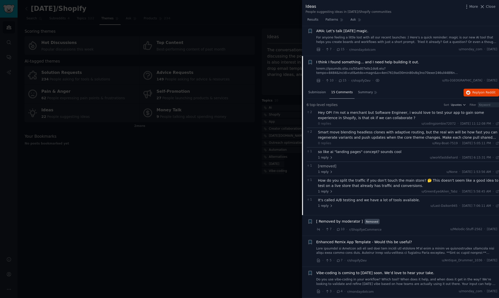
scroll to position [1, 0]
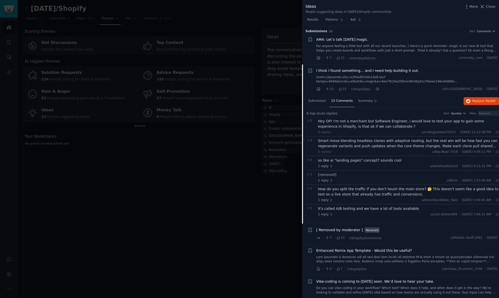
click at [326, 70] on span "I think I found something… and I need help building it out." at bounding box center [367, 70] width 103 height 5
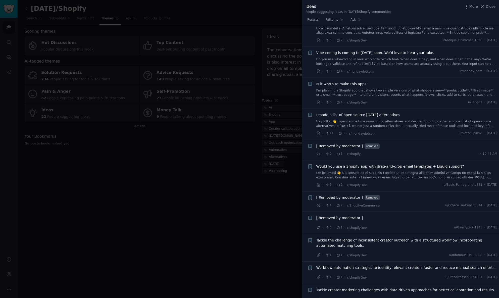
scroll to position [100, 0]
click at [344, 83] on span "Is it worth to make this app?" at bounding box center [341, 84] width 50 height 5
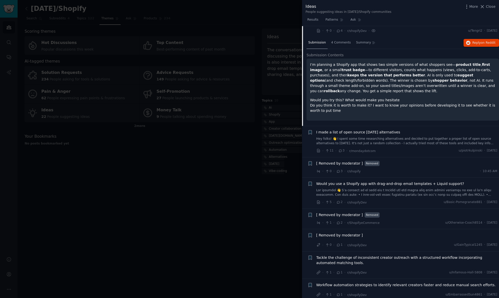
scroll to position [153, 0]
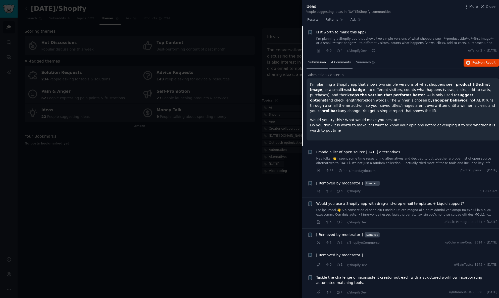
click at [347, 62] on span "4 Comments" at bounding box center [341, 62] width 20 height 5
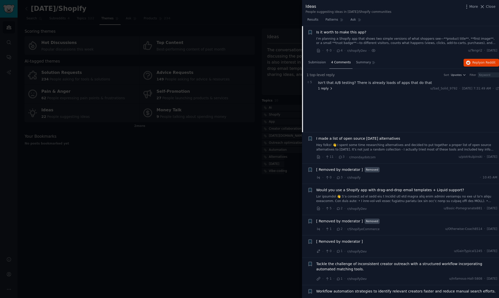
click at [323, 88] on span "1 reply" at bounding box center [325, 88] width 15 height 5
click at [337, 103] on span "1 reply" at bounding box center [336, 103] width 15 height 5
click at [348, 115] on span "1 reply" at bounding box center [348, 117] width 15 height 5
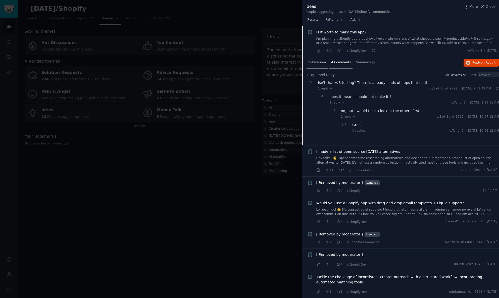
click at [321, 62] on span "Submission" at bounding box center [317, 62] width 18 height 5
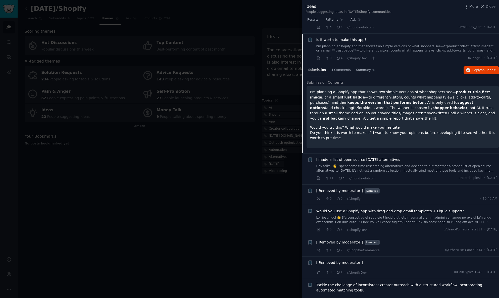
scroll to position [142, 0]
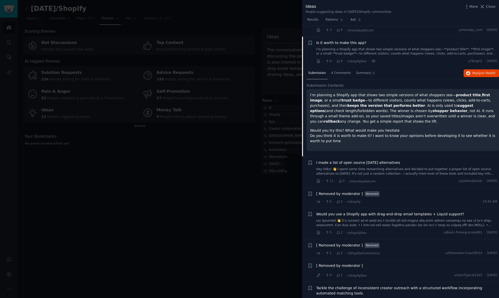
click at [329, 42] on span "Is it worth to make this app?" at bounding box center [341, 42] width 50 height 5
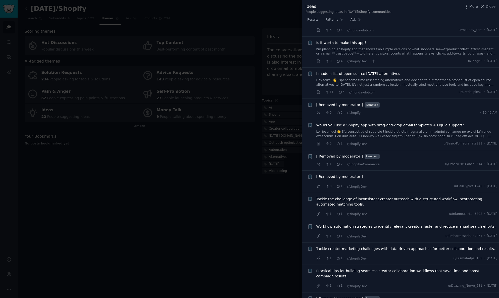
scroll to position [152, 0]
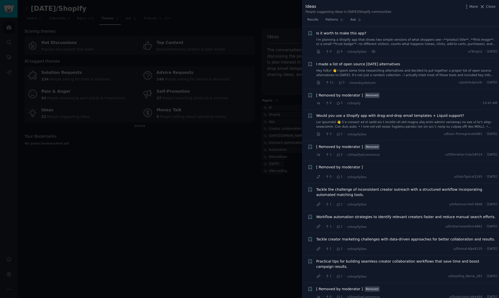
click at [335, 62] on span "I made a list of open source Monday alternatives" at bounding box center [358, 64] width 84 height 5
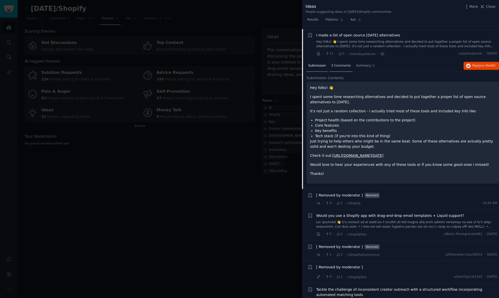
scroll to position [182, 0]
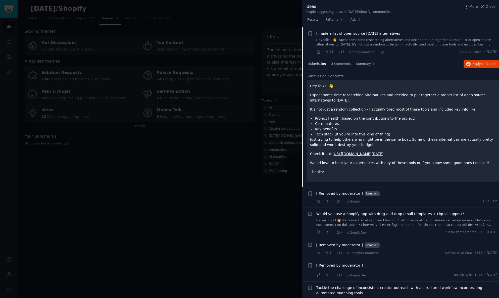
click at [349, 153] on link "https://openalternative.co/alternatives/monday" at bounding box center [357, 154] width 51 height 4
click at [343, 31] on span "I made a list of open source Monday alternatives" at bounding box center [358, 33] width 84 height 5
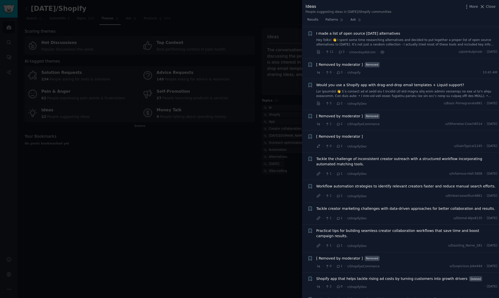
click at [334, 83] on span "Would you use a Shopify app with drag‑and‑drop email templates + Liquid support?" at bounding box center [390, 84] width 148 height 5
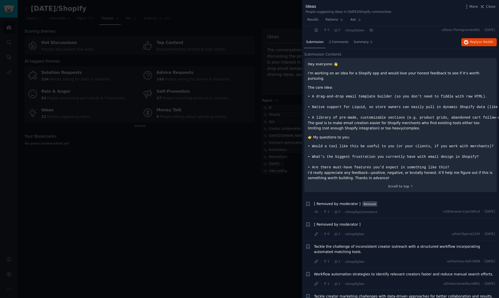
scroll to position [254, 2]
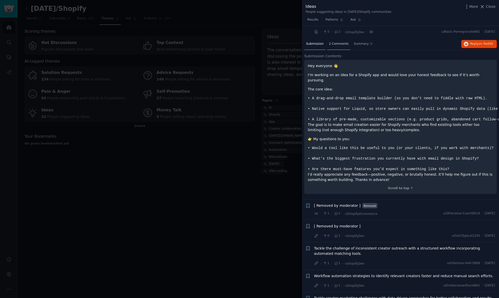
click at [338, 42] on span "2 Comments" at bounding box center [339, 44] width 20 height 5
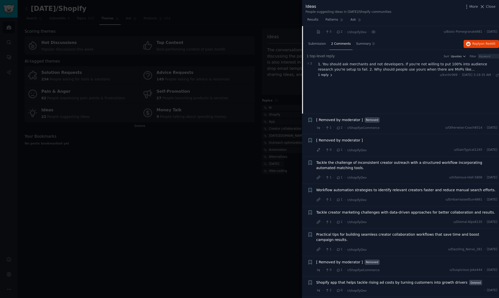
click at [327, 74] on span "1 reply" at bounding box center [325, 75] width 15 height 5
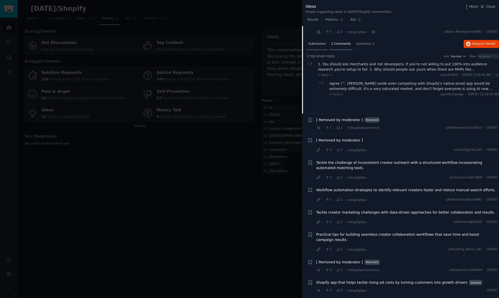
click at [320, 42] on span "Submission" at bounding box center [317, 44] width 18 height 5
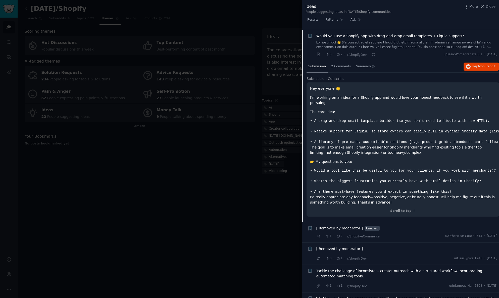
scroll to position [229, 0]
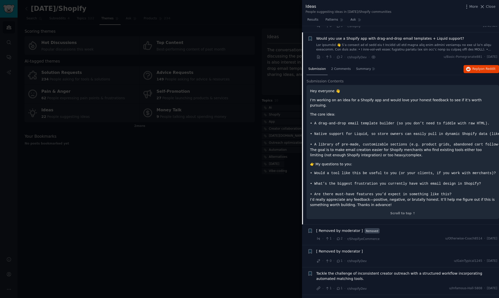
click at [321, 38] on span "Would you use a Shopify app with drag‑and‑drop email templates + Liquid support?" at bounding box center [390, 38] width 148 height 5
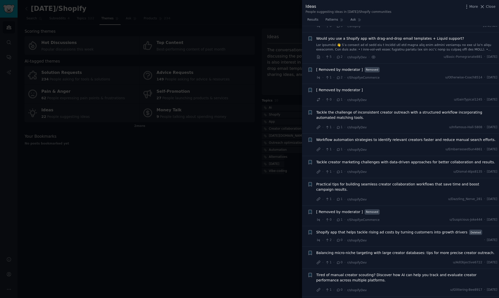
scroll to position [233, 0]
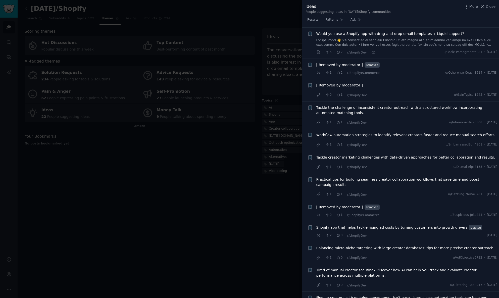
click at [350, 105] on span "Tackle the challenge of inconsistent creator outreach with a structured workflo…" at bounding box center [406, 110] width 181 height 11
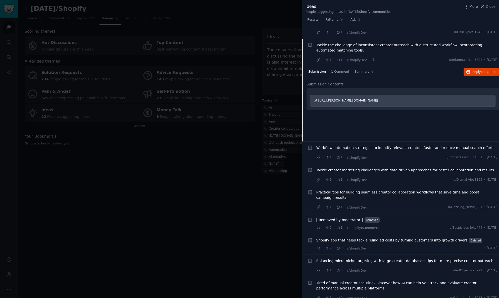
scroll to position [307, 0]
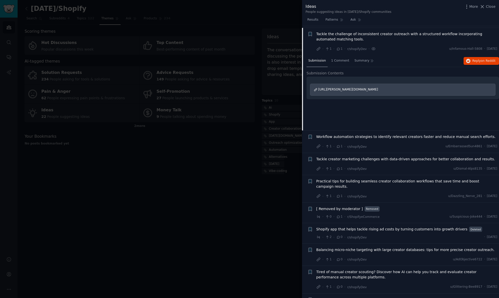
click at [344, 88] on span "https://v.redd.it/xsrslxjeejnf1" at bounding box center [348, 90] width 60 height 4
click at [346, 32] on span "Tackle the challenge of inconsistent creator outreach with a structured workflo…" at bounding box center [406, 36] width 181 height 11
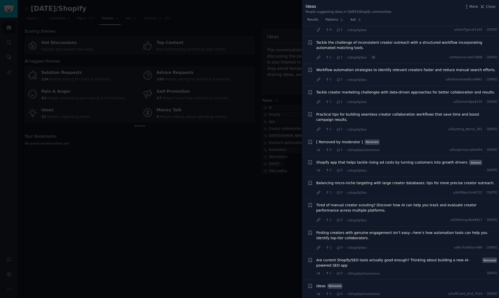
click at [385, 161] on span "Shopify app that helps tackle rising ad costs by turning customers into growth …" at bounding box center [391, 162] width 151 height 5
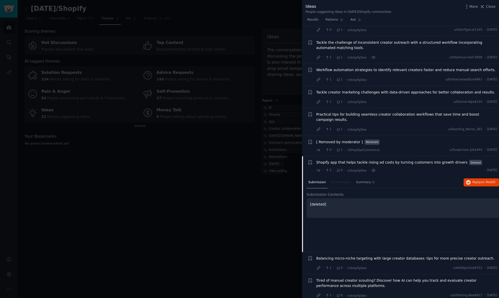
scroll to position [374, 0]
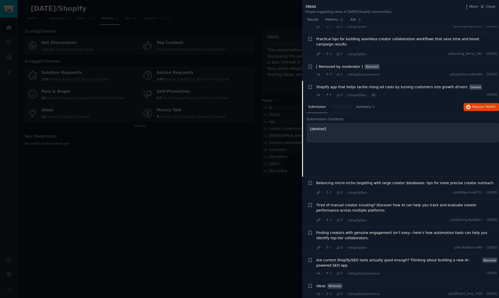
click at [384, 86] on span "Shopify app that helps tackle rising ad costs by turning customers into growth …" at bounding box center [391, 86] width 151 height 5
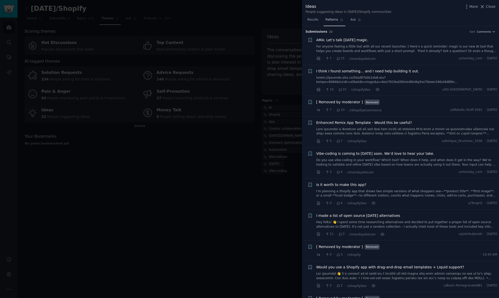
click at [333, 19] on span "Patterns" at bounding box center [331, 20] width 13 height 5
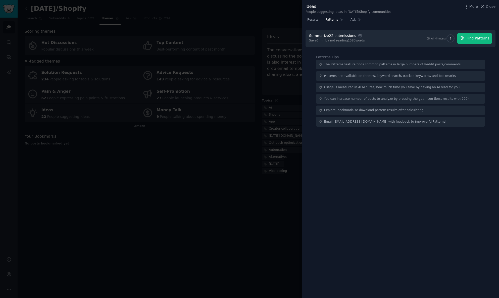
click at [475, 37] on span "Find Patterns" at bounding box center [478, 38] width 23 height 5
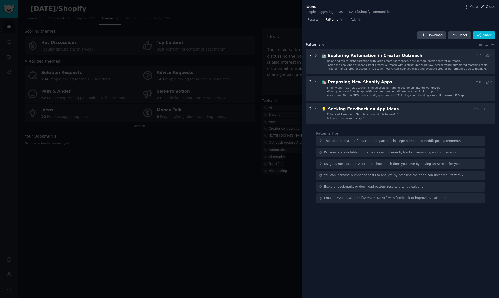
click at [490, 7] on span "Close" at bounding box center [491, 6] width 10 height 5
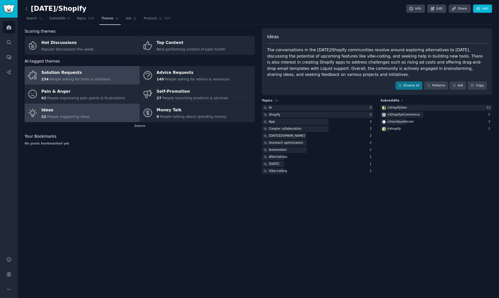
click at [59, 72] on div "Solution Requests" at bounding box center [75, 73] width 69 height 8
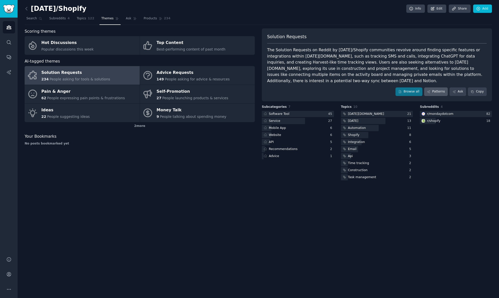
click at [433, 87] on link "Patterns" at bounding box center [436, 91] width 24 height 9
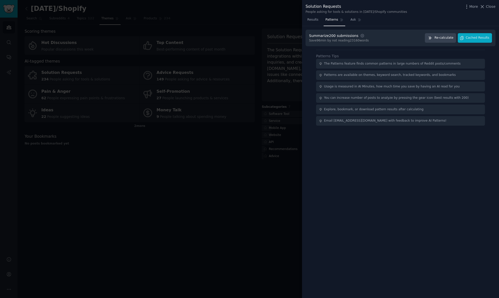
click at [438, 38] on span "Re-calculate" at bounding box center [443, 38] width 19 height 5
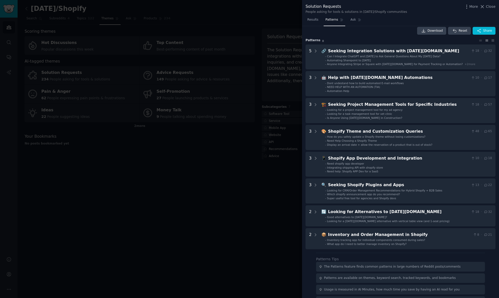
scroll to position [6, 0]
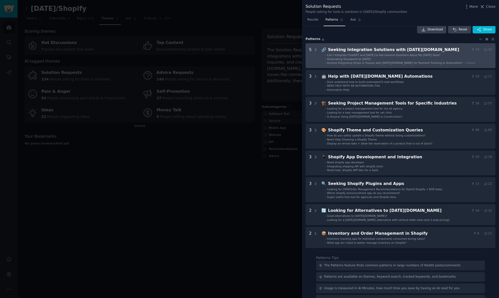
click at [355, 51] on div "Seeking Integration Solutions with Monday.com" at bounding box center [398, 50] width 141 height 6
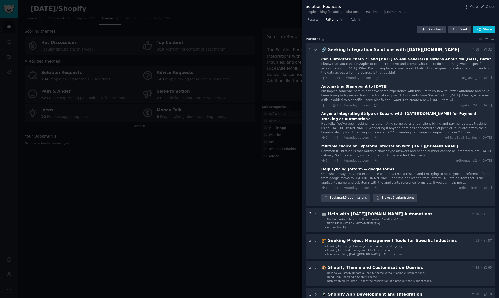
scroll to position [23, 0]
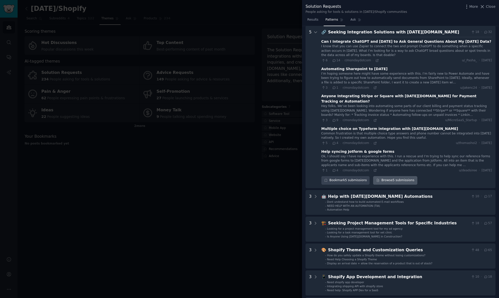
click at [400, 176] on link "Browse 5 submissions" at bounding box center [395, 180] width 44 height 9
click at [385, 32] on div "Seeking Integration Solutions with Monday.com" at bounding box center [398, 32] width 141 height 6
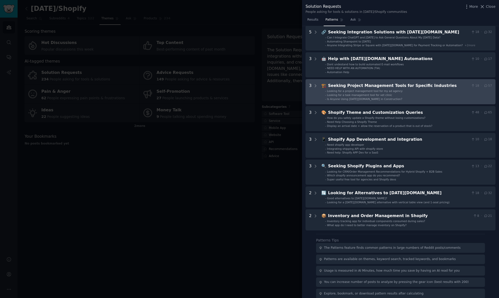
click at [361, 96] on span "Looking for a task management tool for vet clinic" at bounding box center [359, 94] width 65 height 3
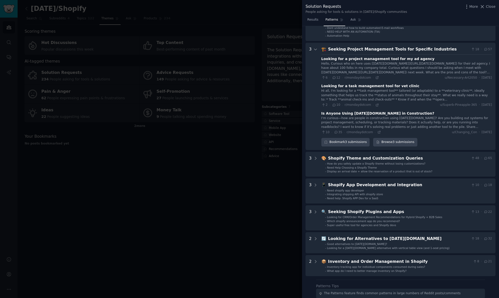
scroll to position [51, 0]
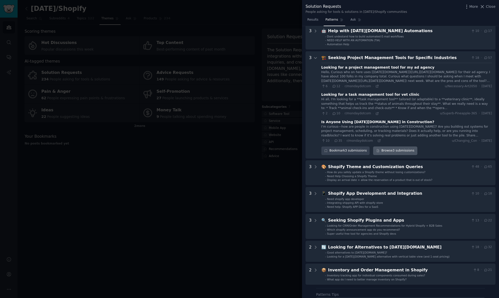
click at [391, 154] on link "Browse 3 submissions" at bounding box center [395, 150] width 44 height 9
click at [345, 61] on div "Seeking Project Management Tools for Specific Industries" at bounding box center [398, 58] width 141 height 6
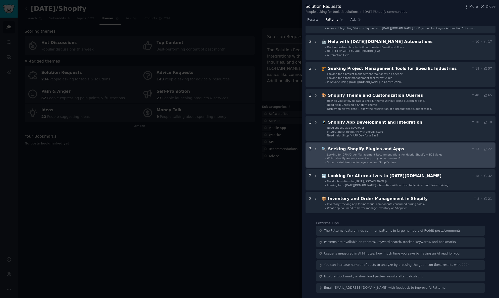
scroll to position [49, 0]
click at [349, 147] on div "Seeking Shopify Plugins and Apps" at bounding box center [398, 149] width 141 height 6
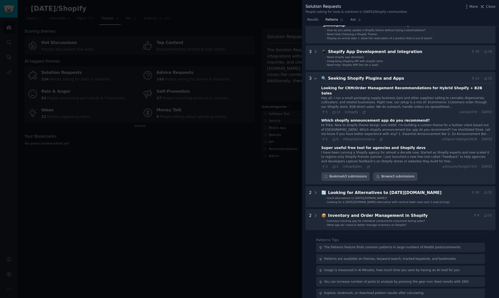
scroll to position [129, 0]
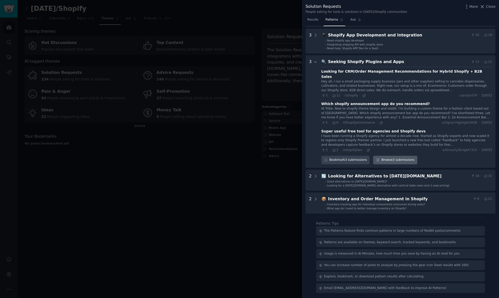
click at [396, 157] on link "Browse 3 submissions" at bounding box center [395, 160] width 44 height 9
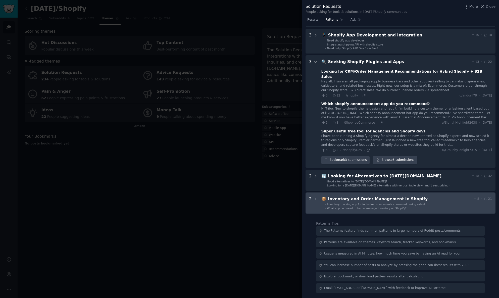
click at [352, 197] on div "Inventory and Order Management in Shopify" at bounding box center [399, 199] width 143 height 6
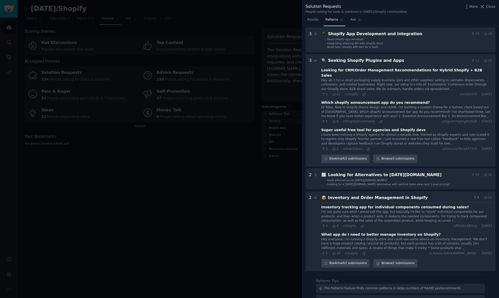
scroll to position [185, 0]
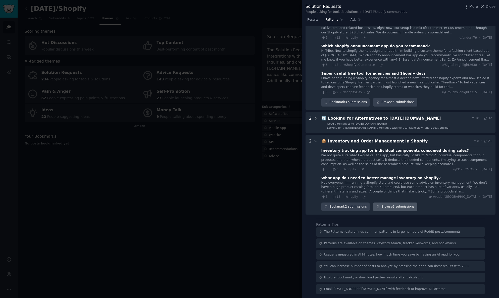
click at [391, 206] on link "Browse 2 submissions" at bounding box center [395, 207] width 44 height 9
click at [351, 142] on div "Inventory and Order Management in Shopify" at bounding box center [399, 141] width 143 height 6
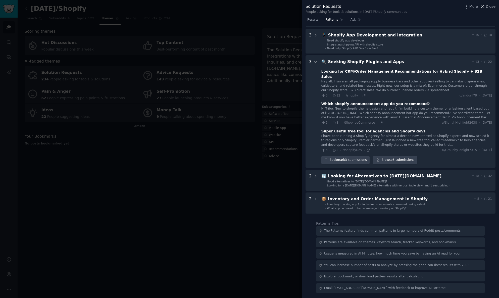
click at [489, 5] on span "Close" at bounding box center [491, 6] width 10 height 5
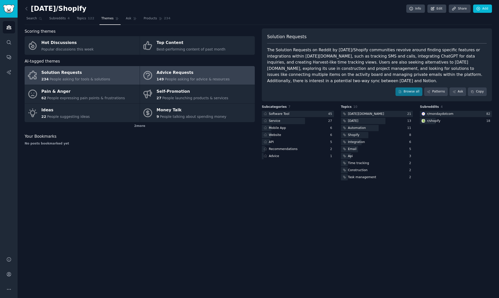
click at [164, 74] on div "Advice Requests" at bounding box center [193, 73] width 73 height 8
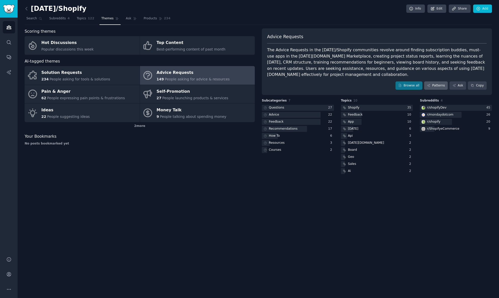
click at [440, 85] on link "Patterns" at bounding box center [436, 85] width 24 height 9
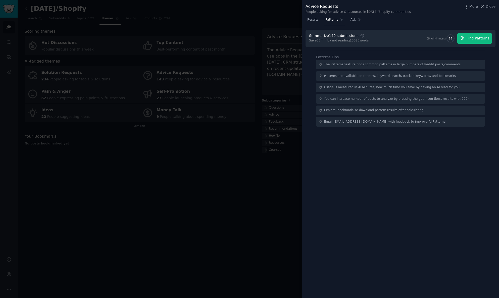
click at [475, 35] on button "Find Patterns" at bounding box center [474, 38] width 35 height 11
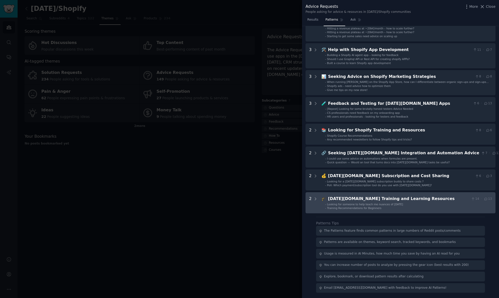
scroll to position [69, 0]
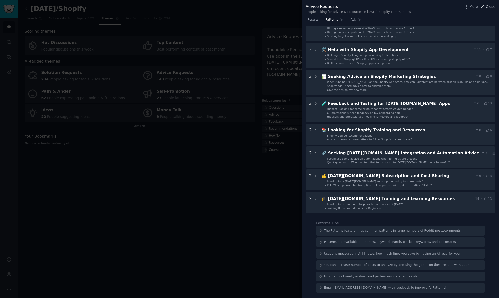
click at [492, 8] on span "Close" at bounding box center [491, 6] width 10 height 5
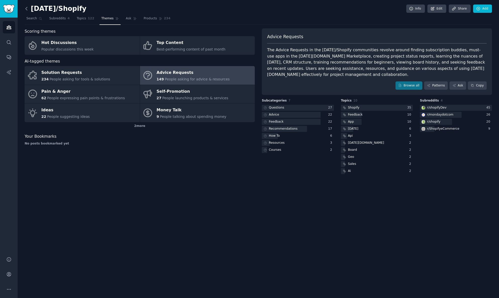
click at [28, 9] on icon at bounding box center [26, 8] width 5 height 5
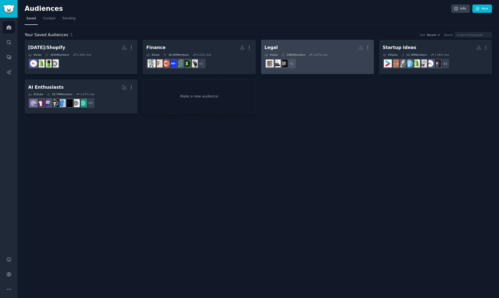
click at [314, 63] on dd "r/legaltech + 1" at bounding box center [318, 64] width 106 height 14
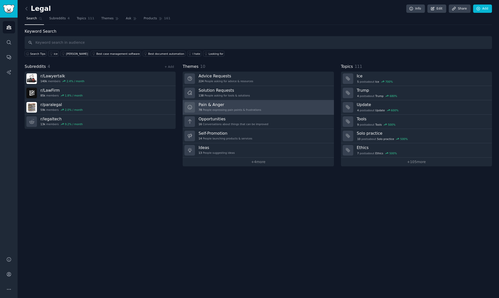
click at [223, 110] on div "78 People expressing pain points & frustrations" at bounding box center [229, 110] width 63 height 4
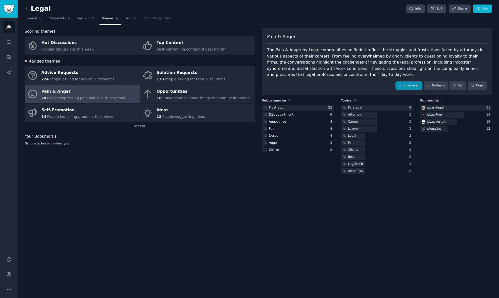
click at [415, 84] on link "Browse all" at bounding box center [408, 85] width 27 height 9
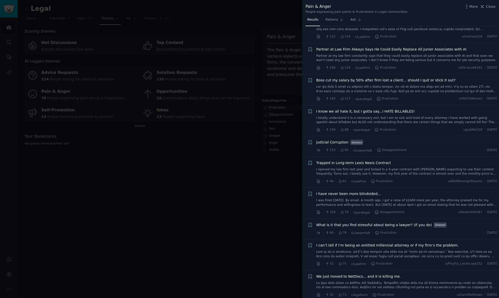
scroll to position [181, 0]
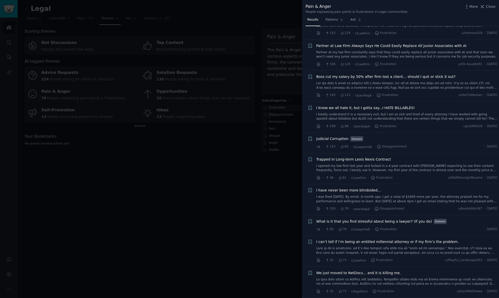
click at [413, 114] on link "I totally understand it is a necessary evil, but I am so sick and tired of ever…" at bounding box center [406, 116] width 181 height 9
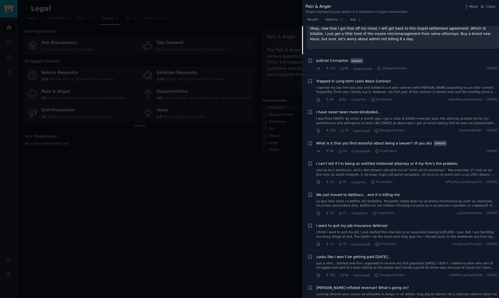
scroll to position [338, 0]
click at [376, 85] on link "I opened my law firm last year and locked in a 4-year contract with Lexis Nexis…" at bounding box center [406, 89] width 181 height 9
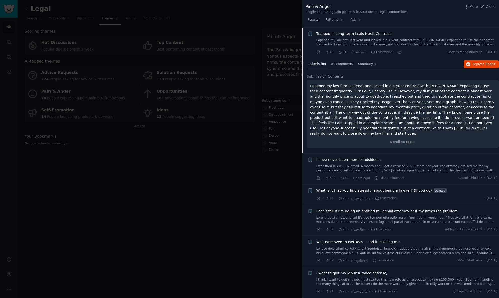
scroll to position [306, 0]
click at [342, 63] on span "81 Comments" at bounding box center [342, 65] width 22 height 5
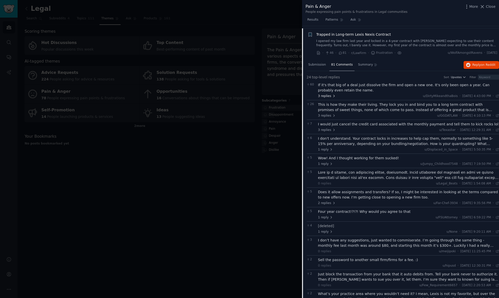
click at [328, 94] on span "3 replies" at bounding box center [327, 96] width 18 height 5
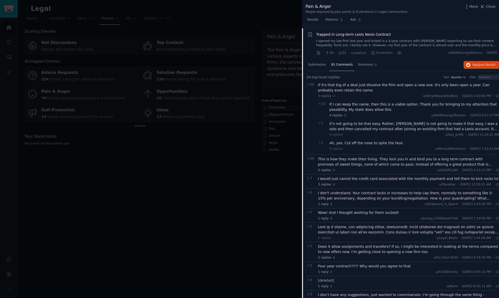
click at [349, 124] on div "It’s not going to be that easy. Rather, Lexis is not going to make it that easy…" at bounding box center [414, 126] width 170 height 11
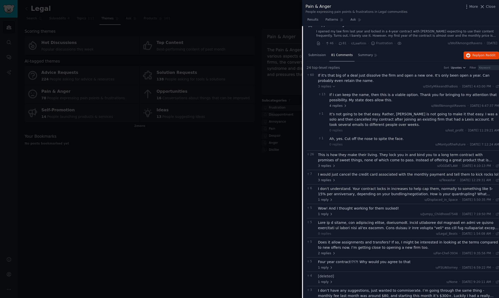
scroll to position [325, 0]
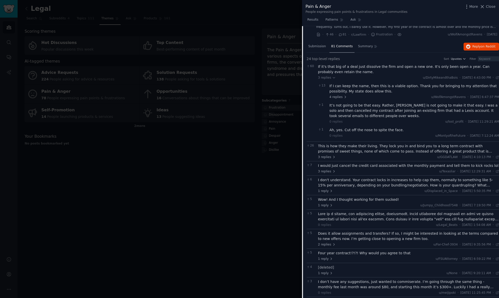
click at [332, 70] on div "If it's that big of a deal just dissolve the firm and open a new one. It's only…" at bounding box center [408, 69] width 181 height 11
click at [334, 64] on div "If it's that big of a deal just dissolve the firm and open a new one. It's only…" at bounding box center [408, 69] width 181 height 11
click at [326, 68] on div "If it's that big of a deal just dissolve the firm and open a new one. It's only…" at bounding box center [408, 69] width 181 height 11
click at [325, 76] on span "3 replies" at bounding box center [327, 78] width 18 height 5
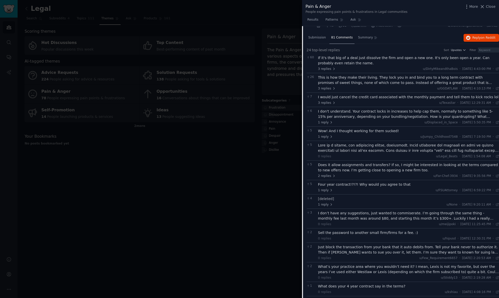
scroll to position [328, 0]
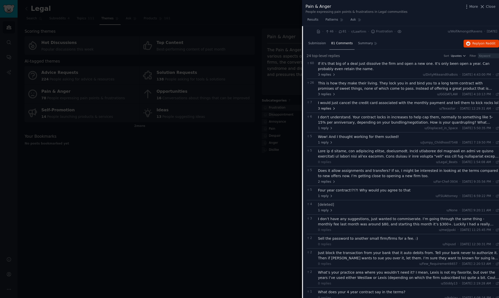
click at [319, 107] on span "3 replies" at bounding box center [327, 109] width 18 height 5
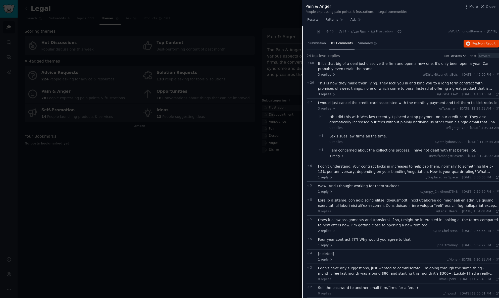
click at [333, 154] on span "1 reply" at bounding box center [336, 156] width 15 height 5
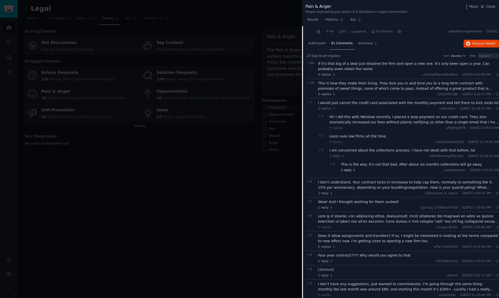
click at [349, 168] on span "1 reply" at bounding box center [348, 170] width 15 height 5
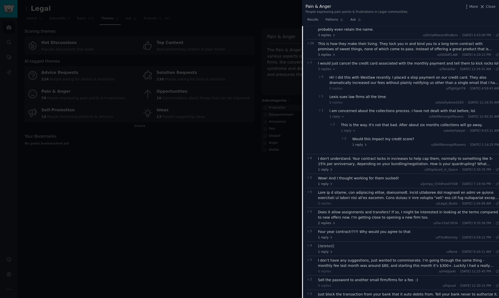
scroll to position [372, 0]
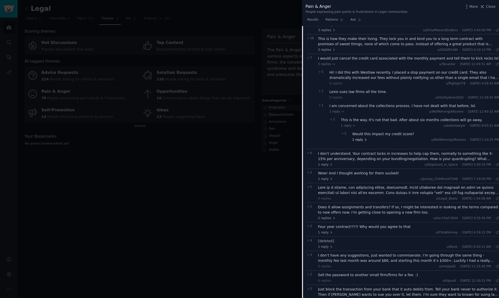
click at [359, 138] on span "1 reply" at bounding box center [359, 140] width 15 height 5
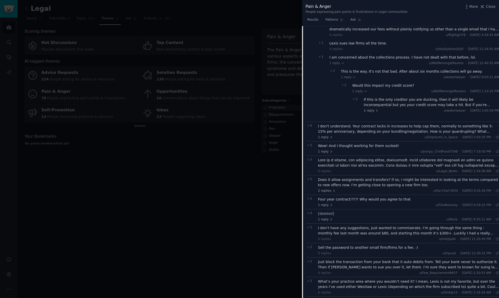
scroll to position [426, 0]
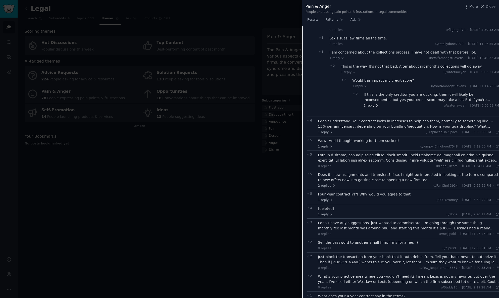
click at [367, 104] on span "1 reply" at bounding box center [371, 106] width 15 height 5
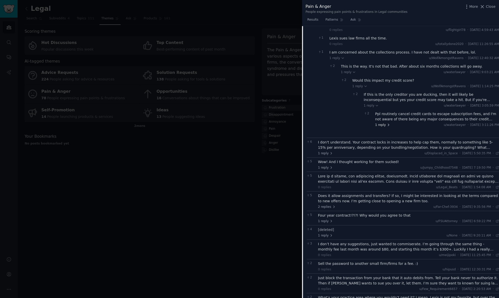
click at [383, 123] on span "1 reply" at bounding box center [382, 125] width 15 height 5
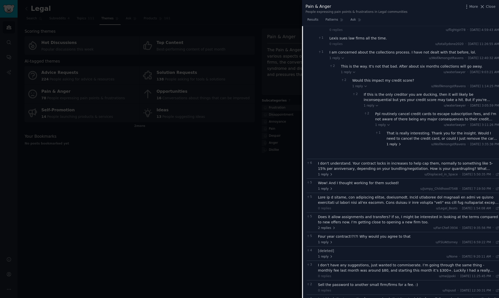
click at [393, 142] on span "1 reply" at bounding box center [394, 144] width 15 height 5
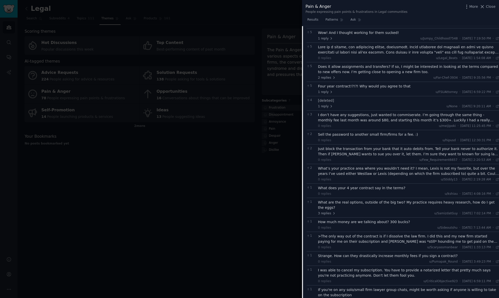
scroll to position [596, 0]
click at [326, 77] on span "2 replies" at bounding box center [327, 79] width 18 height 5
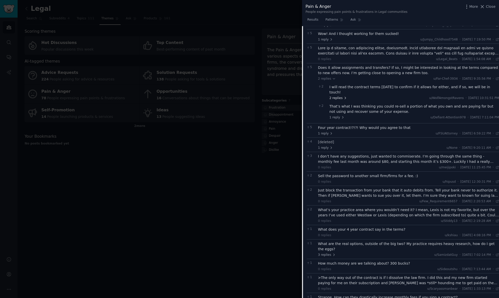
click at [337, 96] on span "2 replies" at bounding box center [338, 98] width 18 height 5
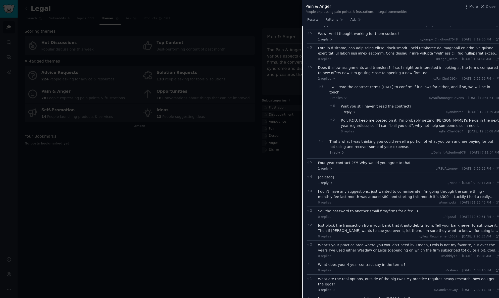
click at [348, 110] on span "1 reply" at bounding box center [348, 112] width 15 height 5
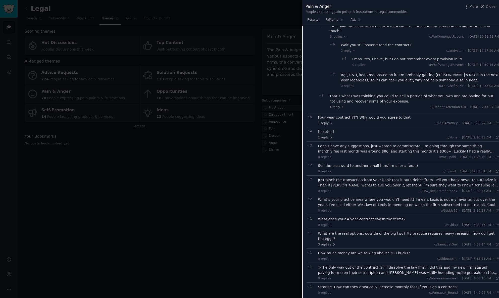
scroll to position [658, 0]
click at [341, 105] on icon at bounding box center [343, 107] width 4 height 4
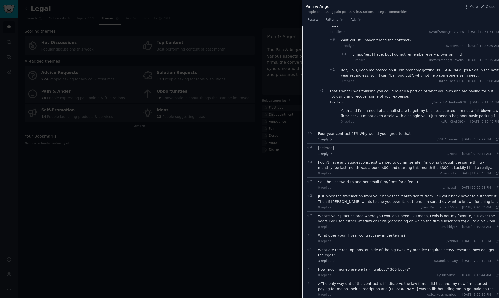
scroll to position [664, 0]
click at [335, 99] on span "1 reply" at bounding box center [336, 101] width 15 height 5
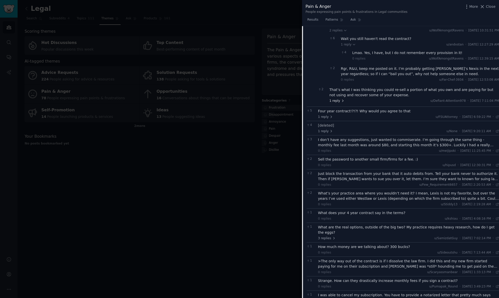
click at [335, 99] on span "1 reply" at bounding box center [336, 101] width 15 height 5
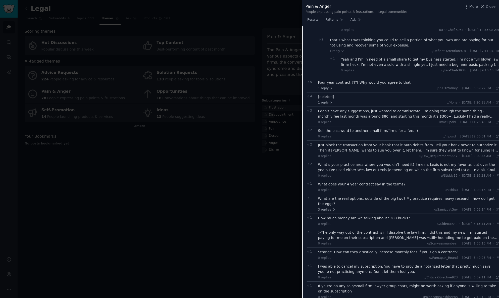
scroll to position [715, 0]
click at [327, 85] on span "1 reply" at bounding box center [325, 87] width 15 height 5
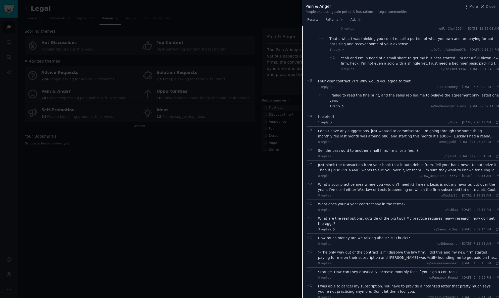
click at [338, 104] on span "1 reply" at bounding box center [336, 106] width 15 height 5
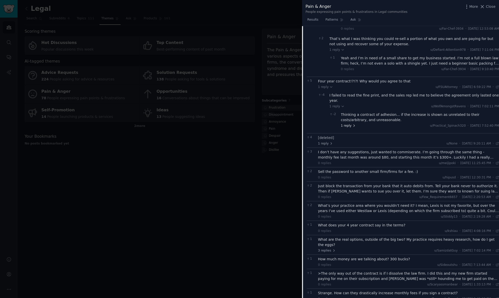
click at [346, 124] on span "1 reply" at bounding box center [348, 126] width 15 height 5
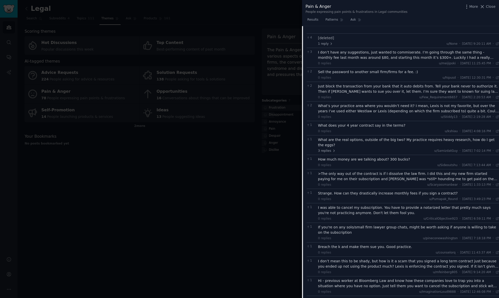
scroll to position [830, 0]
click at [346, 123] on div "What does your 4 year contract say in the terms?" at bounding box center [408, 125] width 181 height 5
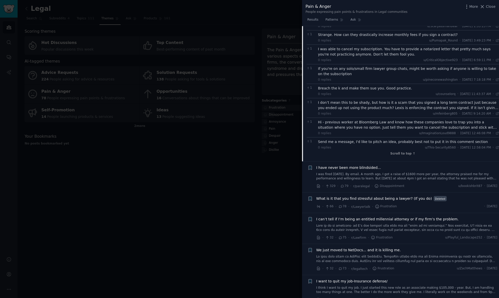
scroll to position [987, 0]
click at [329, 121] on div "Hi - previous worker at Bloomberg Law and know how these companies love to trap…" at bounding box center [408, 126] width 181 height 11
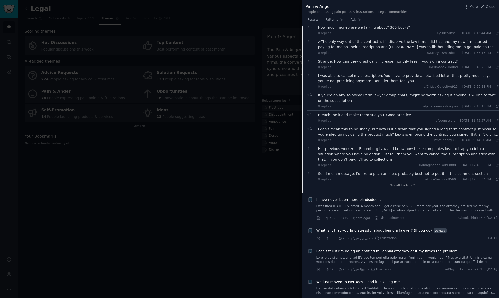
scroll to position [961, 0]
click at [328, 128] on div "I don’t mean this to be shady, but how is it a scam that you signed a long term…" at bounding box center [408, 133] width 181 height 11
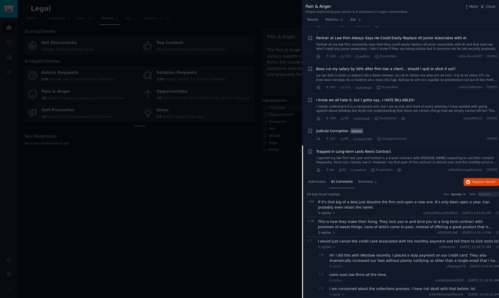
scroll to position [200, 0]
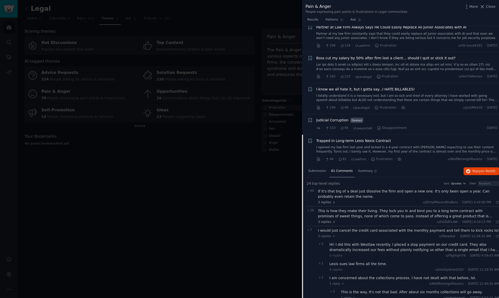
click at [335, 139] on span "Trapped in Long-term Lexis Nexis Contract" at bounding box center [353, 140] width 75 height 5
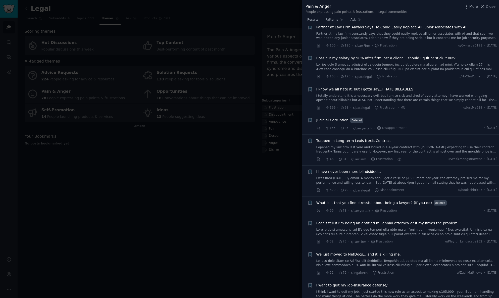
scroll to position [306, 0]
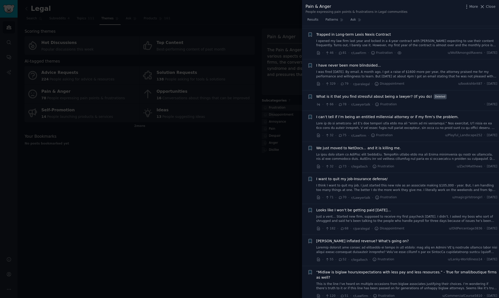
click at [349, 94] on span "What is it that you find stressful about being a lawyer? (If you do)" at bounding box center [374, 96] width 116 height 5
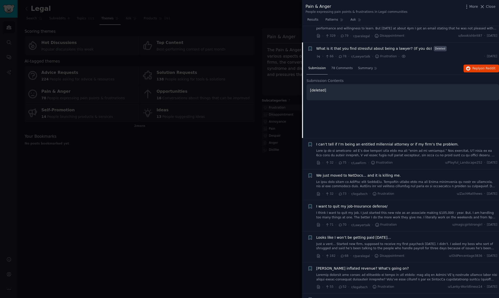
scroll to position [352, 0]
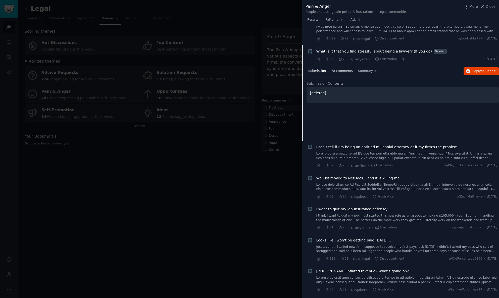
click at [345, 69] on span "78 Comments" at bounding box center [342, 71] width 22 height 5
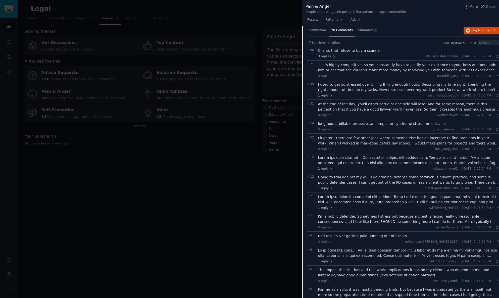
scroll to position [393, 0]
click at [349, 104] on div "At the end of the day, you'll either settle or one side will lose. And for some…" at bounding box center [408, 106] width 181 height 11
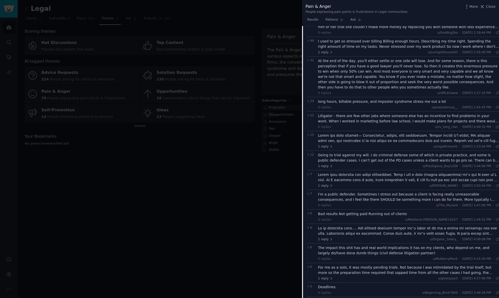
scroll to position [436, 0]
click at [335, 119] on div "Litigator - there are few other jobs where someone else has an incentive to fin…" at bounding box center [408, 118] width 181 height 11
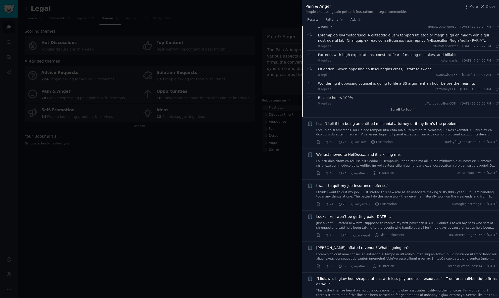
scroll to position [1226, 0]
click at [338, 121] on span "I can’t tell if I’m being an entitled millennial attorney or if my firm’s the p…" at bounding box center [387, 123] width 142 height 5
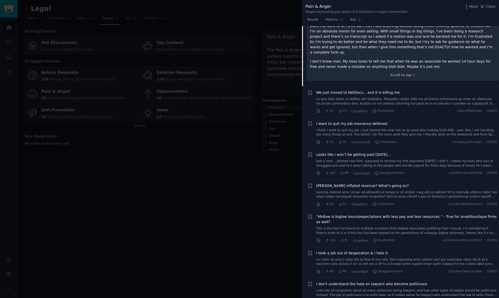
scroll to position [563, 0]
click at [340, 89] on span "We just moved to NetDocs... and it is killing me." at bounding box center [358, 91] width 85 height 5
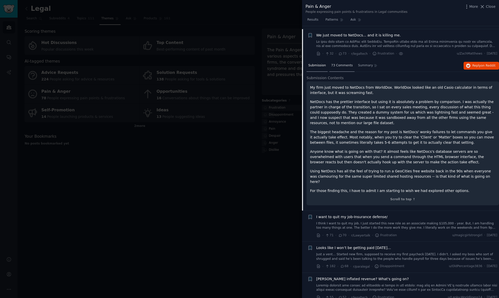
scroll to position [424, 0]
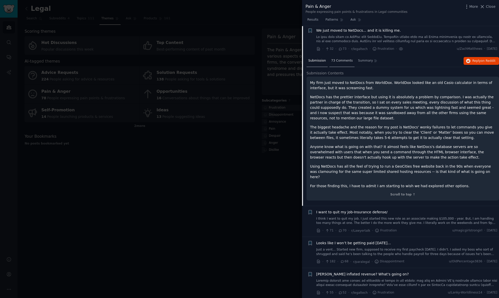
click at [340, 59] on span "73 Comments" at bounding box center [342, 61] width 22 height 5
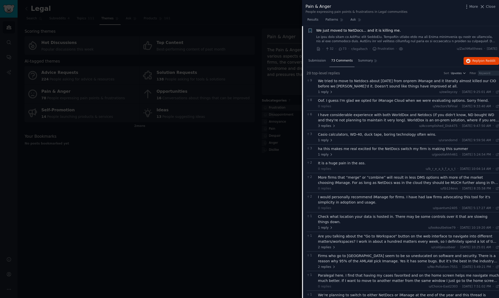
click at [328, 81] on div "We tried to move to Netdocs about 6 years ago from onprem iManage and it litera…" at bounding box center [408, 83] width 181 height 11
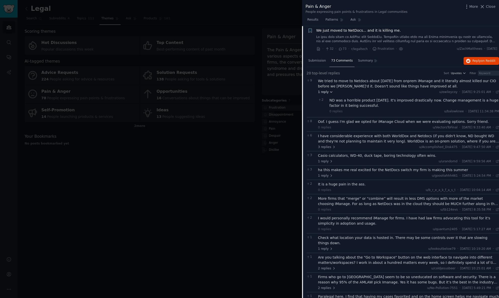
click at [330, 90] on icon at bounding box center [331, 92] width 4 height 4
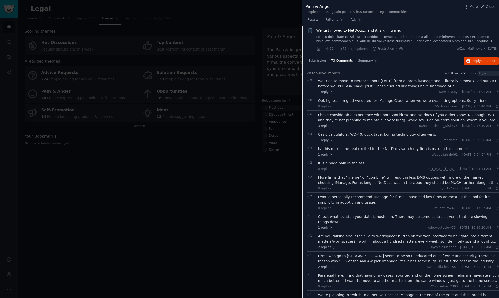
click at [355, 98] on div "Oof. I guess I'm glad we opted for iManage Cloud when we were evaluating option…" at bounding box center [408, 100] width 181 height 5
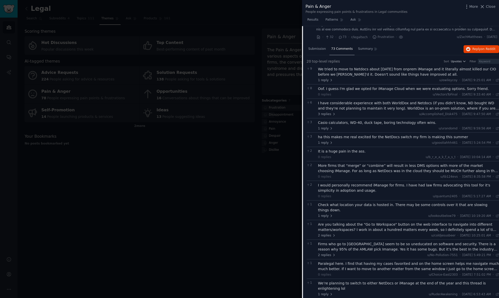
scroll to position [438, 0]
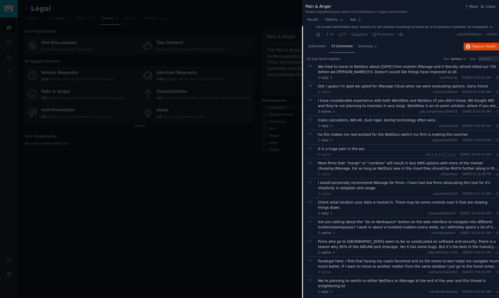
click at [364, 99] on div "I have considerable experience with both WorldDox and Netdocs (if you didn't kn…" at bounding box center [408, 103] width 181 height 11
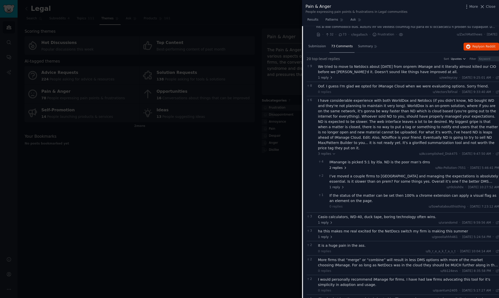
click at [338, 166] on span "2 replies" at bounding box center [338, 168] width 18 height 5
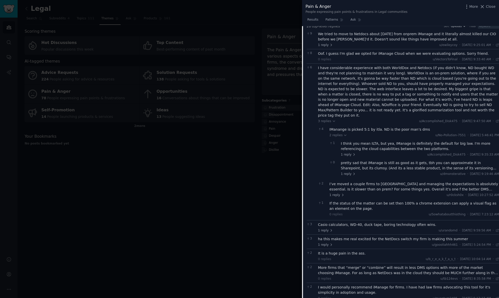
scroll to position [479, 0]
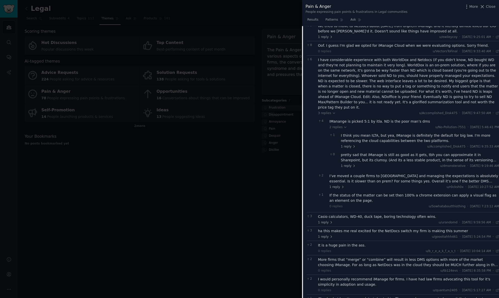
click at [346, 139] on div "1 I think you mean ILTA, but yea, IManage is definitely the default for big law…" at bounding box center [414, 140] width 170 height 19
click at [346, 144] on span "1 reply" at bounding box center [348, 146] width 15 height 5
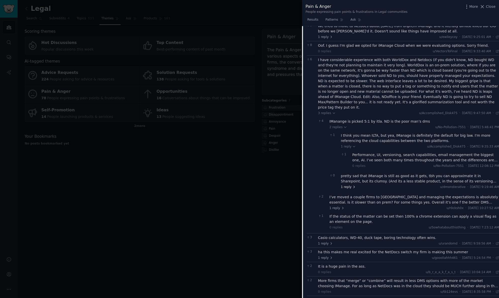
click at [352, 185] on icon at bounding box center [354, 187] width 4 height 4
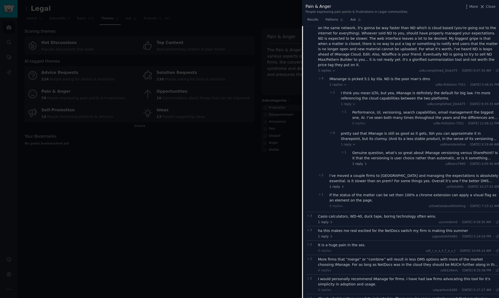
scroll to position [524, 0]
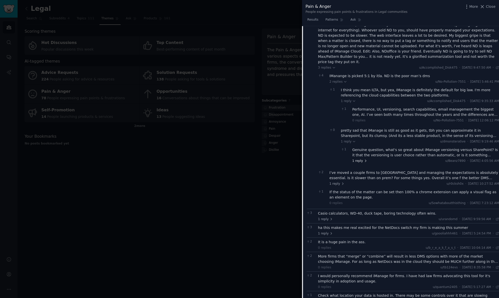
click at [356, 159] on span "1 reply" at bounding box center [359, 161] width 15 height 5
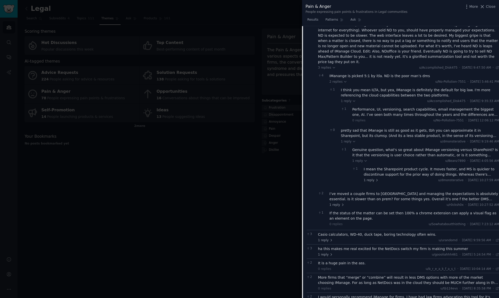
click at [377, 167] on div "I mean the Sharepoint product cycle. It moves faster, and MS is quicker to disc…" at bounding box center [431, 172] width 135 height 11
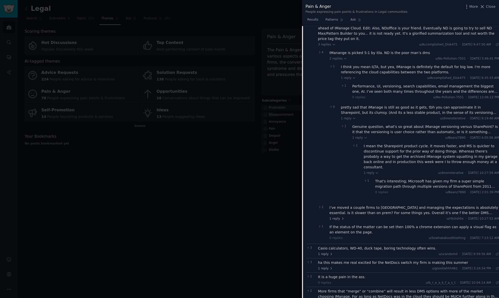
scroll to position [552, 0]
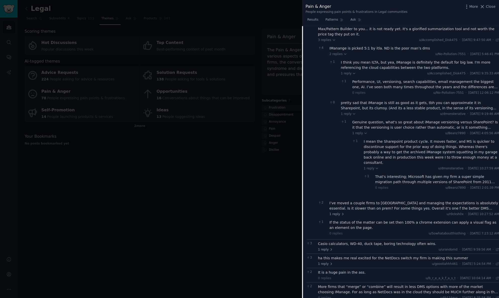
click at [381, 174] on div "That's interesting; Microsoft has given my firm a super simple migration path t…" at bounding box center [437, 179] width 124 height 11
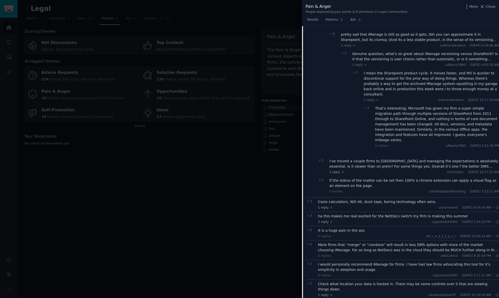
scroll to position [622, 0]
click at [333, 168] on span "1 reply" at bounding box center [336, 170] width 15 height 5
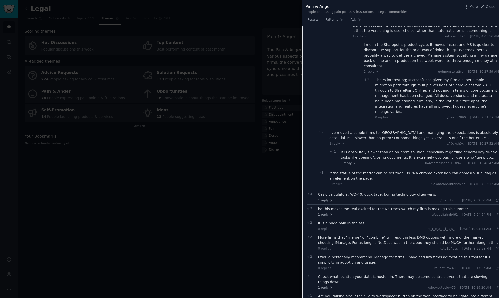
scroll to position [648, 0]
click at [355, 131] on div "I’ve moved a couple firms to ND and managing the expectations is absolutely ess…" at bounding box center [414, 136] width 170 height 11
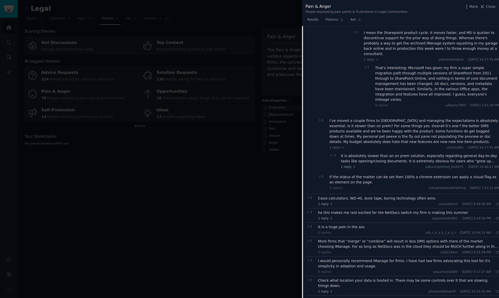
scroll to position [669, 0]
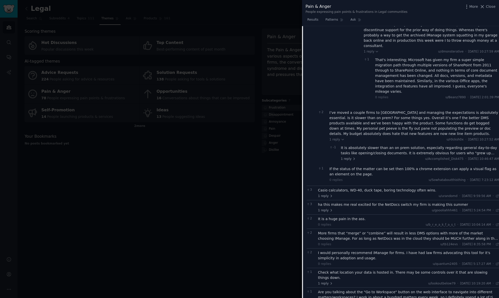
click at [354, 145] on div "It is absolutely slower than an on prem solution, especially regarding general …" at bounding box center [420, 150] width 158 height 11
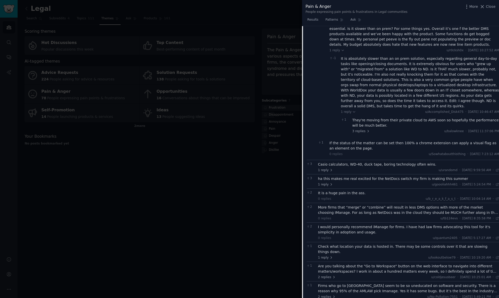
scroll to position [765, 0]
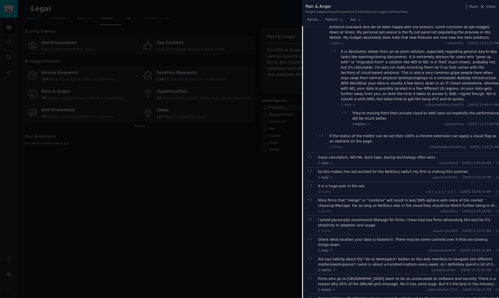
click at [363, 111] on div "They're moving from their private cloud to AWS soon so hopefully the performanc…" at bounding box center [425, 116] width 147 height 11
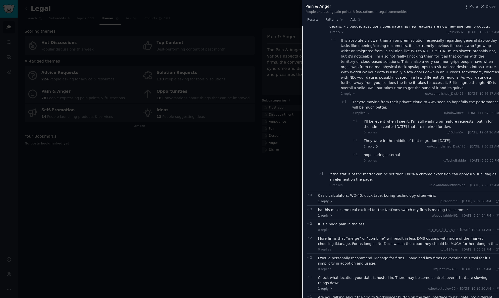
scroll to position [778, 0]
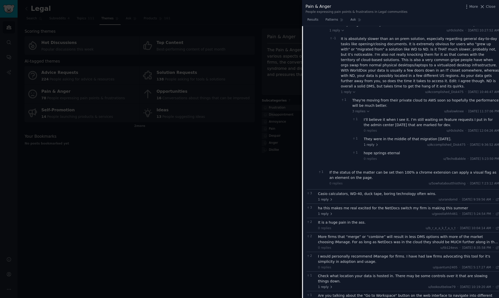
click at [382, 117] on div "I’ll believe it when I see it. I’m still waiting on feature requests I put in f…" at bounding box center [431, 122] width 135 height 11
click at [372, 136] on div "They were in the middle of that migration 6 months ago." at bounding box center [431, 138] width 135 height 5
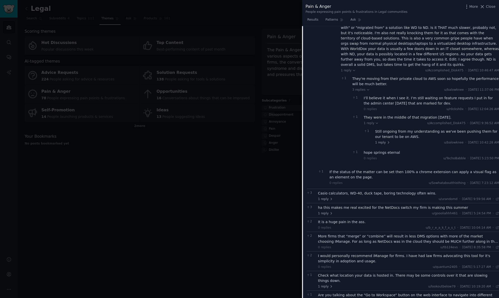
scroll to position [801, 0]
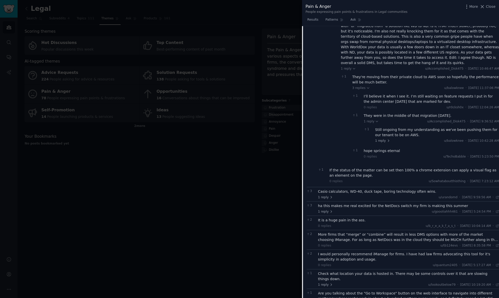
click at [386, 127] on div "Still ongoing from my understanding as we've been pushing them for our tenant t…" at bounding box center [437, 132] width 124 height 11
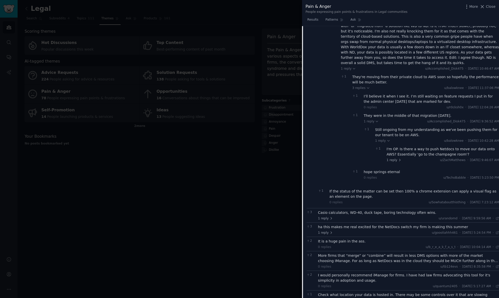
click at [392, 146] on div "I'm OP. Is there a way to push Netdocs to move our data onto AWS? Essentially '…" at bounding box center [443, 151] width 113 height 11
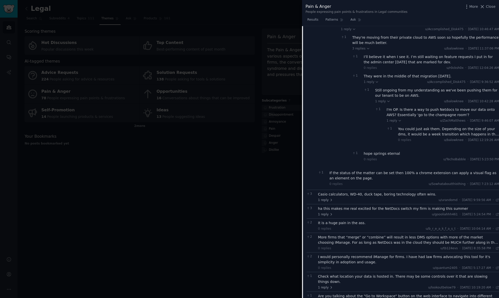
scroll to position [843, 0]
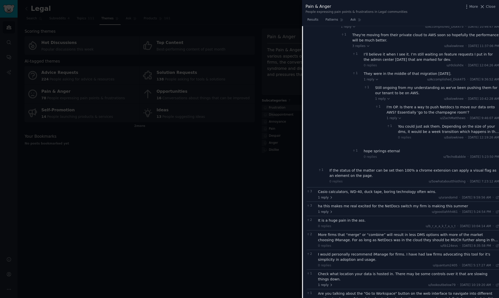
click at [414, 124] on div "You could just ask them. Depending on the size of your dms, it would be a week …" at bounding box center [448, 129] width 101 height 11
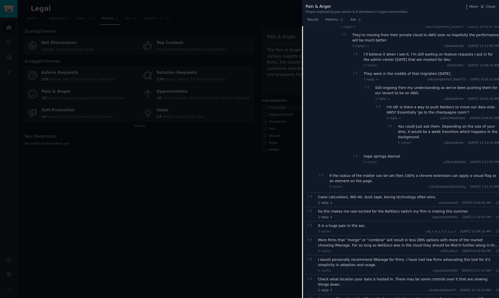
click at [378, 154] on div "hope springs eternal" at bounding box center [431, 156] width 135 height 5
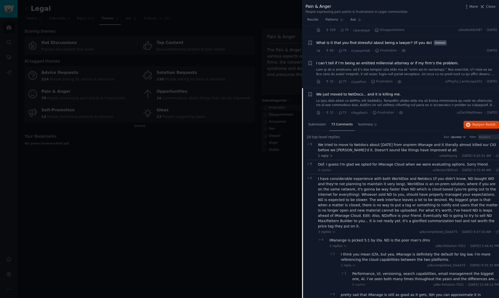
scroll to position [368, 0]
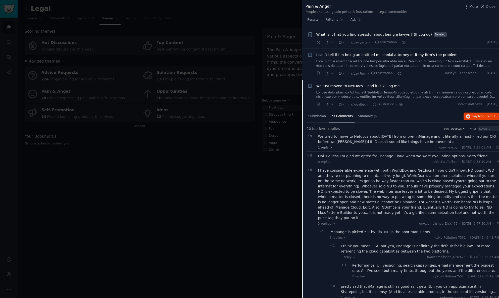
click at [335, 168] on div "I have considerable experience with both WorldDox and Netdocs (if you didn't kn…" at bounding box center [408, 194] width 181 height 53
click at [324, 222] on span "3 replies" at bounding box center [327, 224] width 18 height 5
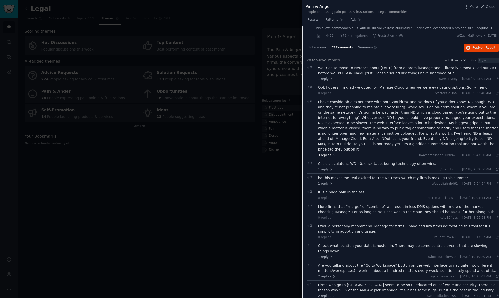
scroll to position [452, 0]
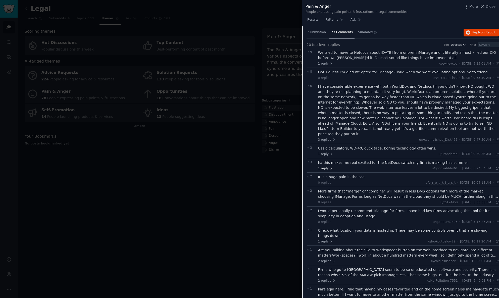
click at [324, 166] on span "1 reply" at bounding box center [325, 168] width 15 height 5
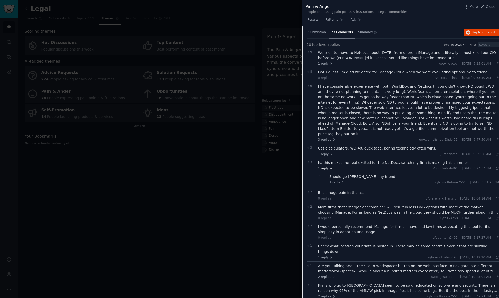
click at [324, 166] on span "1 reply" at bounding box center [325, 168] width 15 height 5
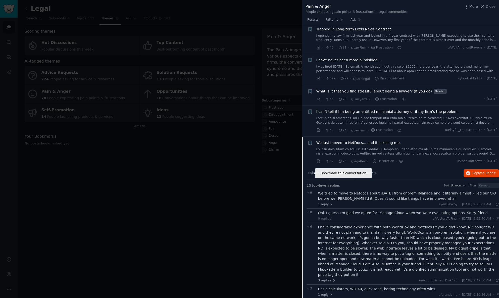
scroll to position [306, 0]
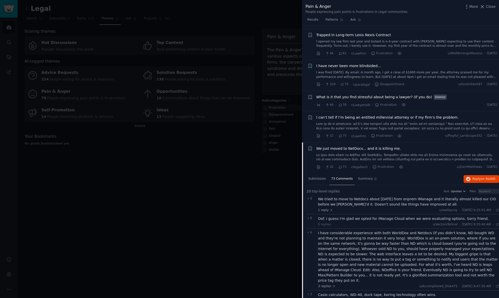
click at [339, 146] on span "We just moved to NetDocs... and it is killing me." at bounding box center [358, 148] width 85 height 5
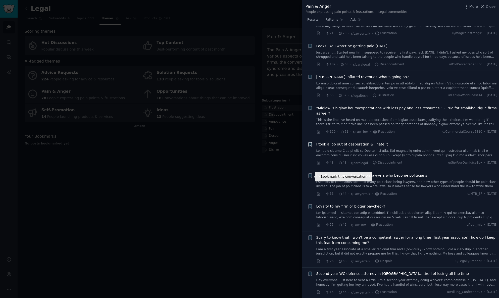
scroll to position [472, 0]
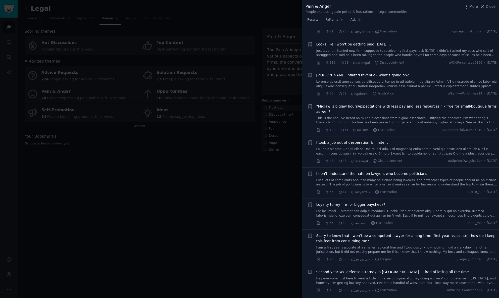
click at [410, 104] on span "“Midlaw is biglaw hours/expectations with less pay and less resources.” - True …" at bounding box center [406, 109] width 181 height 11
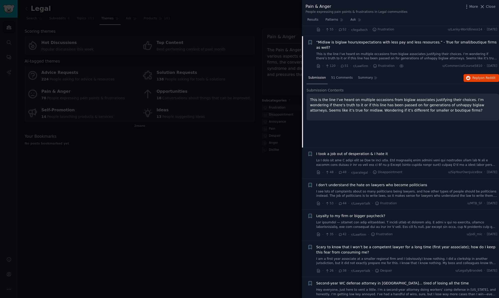
scroll to position [531, 0]
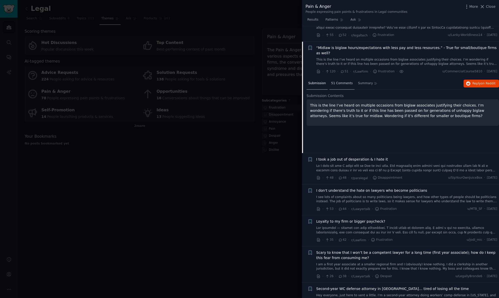
click at [337, 81] on span "51 Comments" at bounding box center [342, 83] width 22 height 5
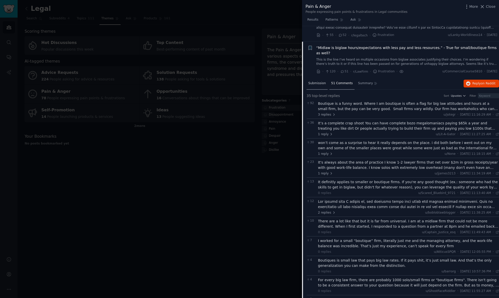
click at [317, 83] on div "Submission" at bounding box center [317, 84] width 21 height 12
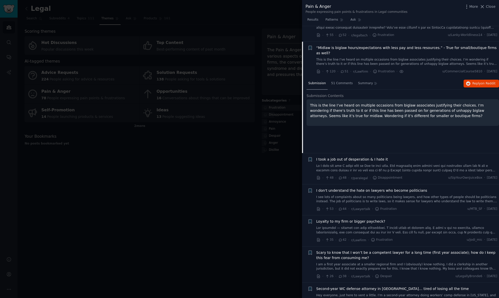
click at [327, 45] on span "“Midlaw is biglaw hours/expectations with less pay and less resources.” - True …" at bounding box center [406, 50] width 181 height 11
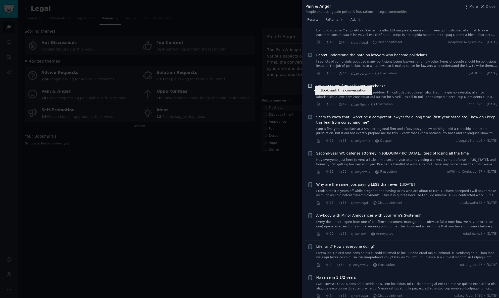
scroll to position [594, 0]
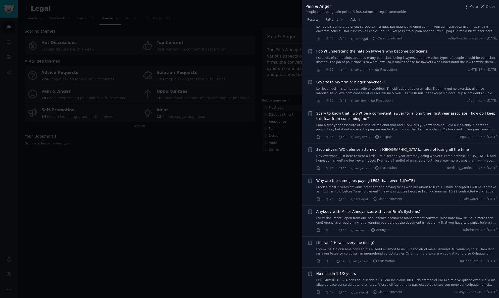
click at [326, 209] on span "Anybody with Minor Annoyances with your Firm's Systems?" at bounding box center [368, 211] width 105 height 5
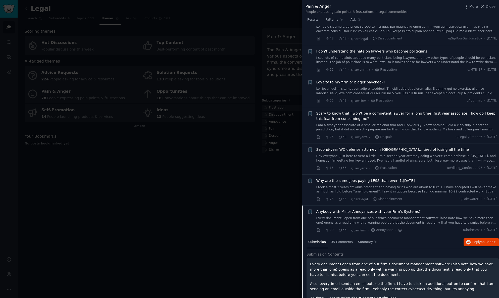
scroll to position [768, 0]
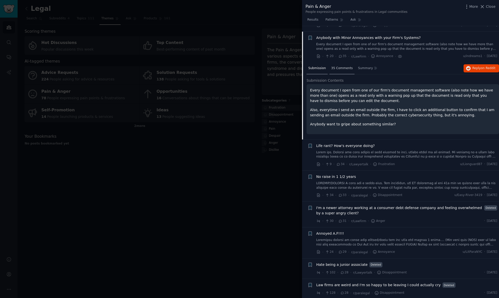
click at [341, 66] on span "35 Comments" at bounding box center [342, 68] width 22 height 5
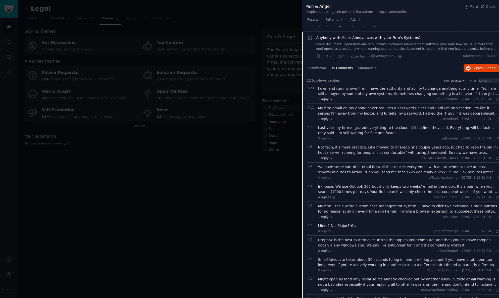
click at [324, 97] on span "1 reply" at bounding box center [325, 99] width 15 height 5
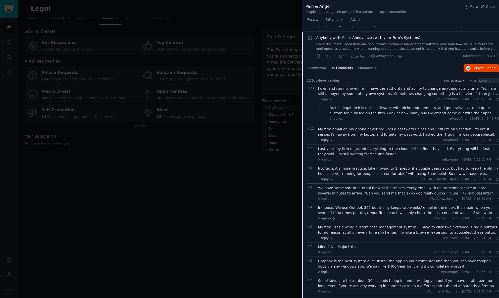
click at [356, 107] on div "Fact is, legal tech is niche software, with niche requirements, and generally h…" at bounding box center [414, 110] width 170 height 11
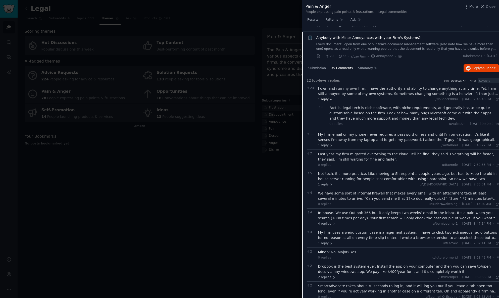
click at [322, 97] on span "1 reply" at bounding box center [325, 99] width 15 height 5
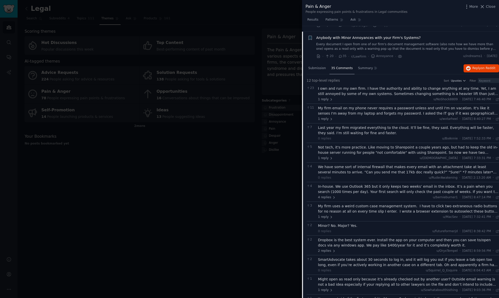
click at [325, 106] on div "My firm email on my phone never requires a password unless and until I'm on vac…" at bounding box center [408, 111] width 181 height 11
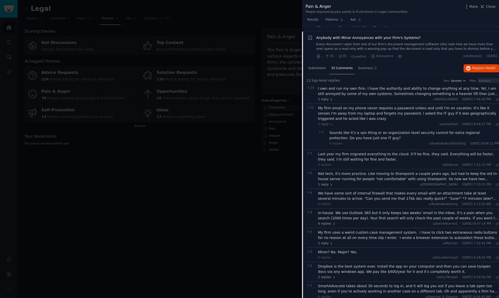
click at [325, 106] on div "My firm email on my phone never requires a password unless and until I'm on vac…" at bounding box center [408, 114] width 181 height 16
click at [346, 131] on div "Sounds like it’s a vpn thing or an organization level security control for extr…" at bounding box center [414, 135] width 170 height 11
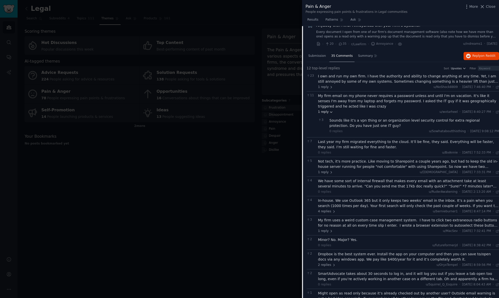
click at [323, 110] on span "1 reply" at bounding box center [325, 112] width 15 height 5
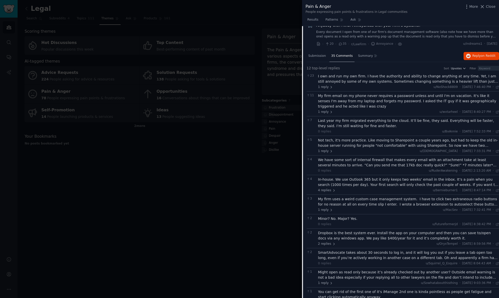
click at [351, 118] on div "Last year my firm migrated everything to the cloud. It’ll be fine, they said. E…" at bounding box center [408, 123] width 181 height 11
click at [349, 138] on div "Not tech, it's more practice. Like moving to Sharepoint a couple years ago, but…" at bounding box center [408, 143] width 181 height 11
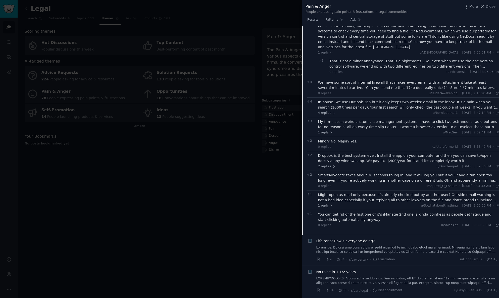
scroll to position [904, 0]
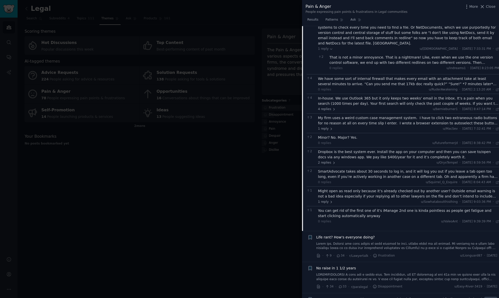
click at [355, 76] on div "We have some sort of internal firewall that makes every email with an attachmen…" at bounding box center [408, 81] width 181 height 11
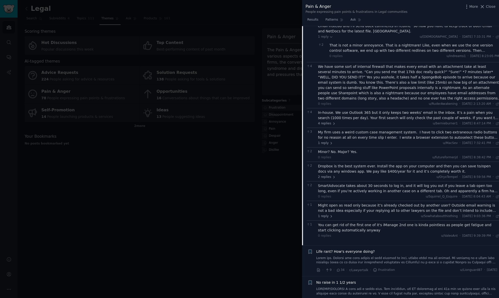
scroll to position [925, 0]
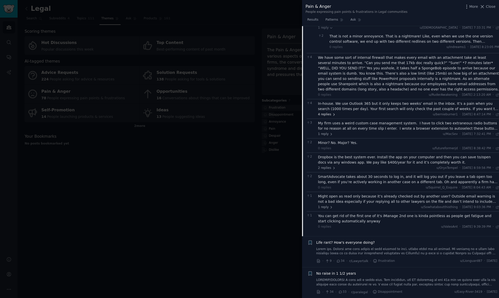
click at [327, 112] on span "4 replies" at bounding box center [327, 114] width 18 height 5
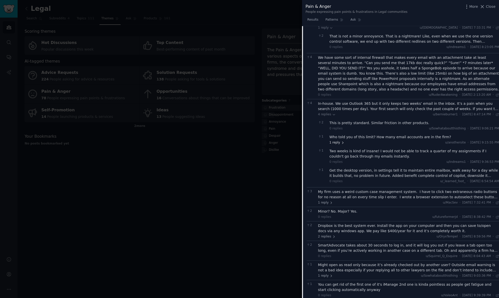
click at [336, 140] on span "1 reply" at bounding box center [336, 142] width 15 height 5
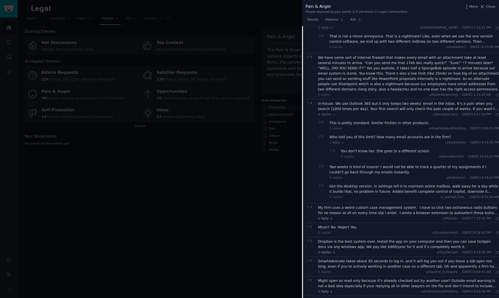
click at [350, 148] on div "You don’t know her. She goes to a different school." at bounding box center [420, 150] width 158 height 5
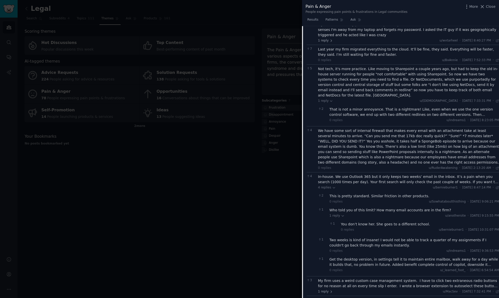
scroll to position [849, 0]
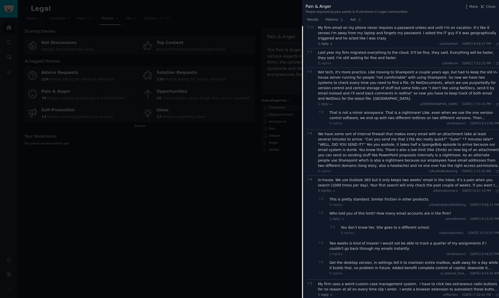
click at [332, 177] on div "In-house. We use Outlook 365 but it only keeps two weeks’ email in the inbox. I…" at bounding box center [408, 182] width 181 height 11
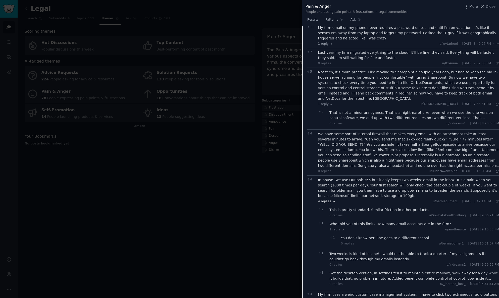
click at [323, 199] on span "4 replies" at bounding box center [327, 201] width 18 height 5
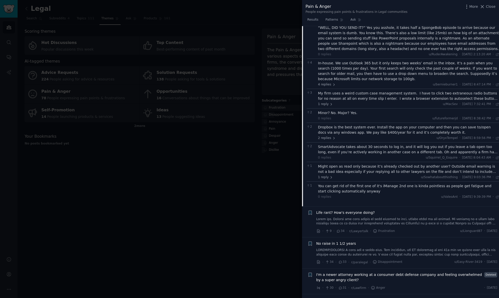
scroll to position [968, 0]
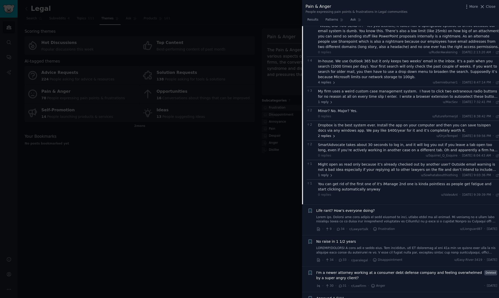
click at [327, 134] on span "2 replies" at bounding box center [327, 136] width 18 height 5
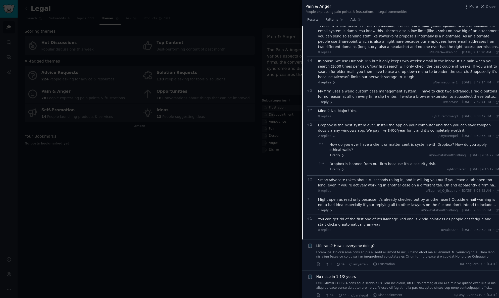
click at [337, 153] on span "1 reply" at bounding box center [336, 155] width 15 height 5
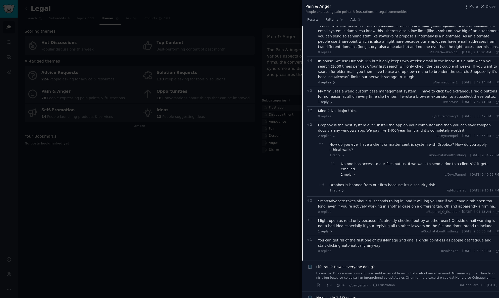
click at [344, 173] on span "1 reply" at bounding box center [348, 175] width 15 height 5
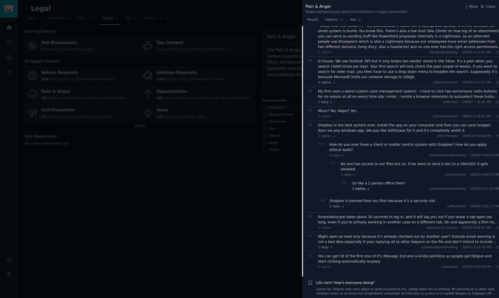
click at [357, 187] on span "2 replies" at bounding box center [361, 189] width 18 height 5
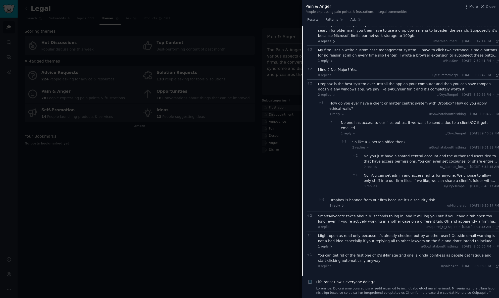
scroll to position [1010, 0]
click at [381, 153] on div "No you just have a shared central account and the authorized users tied to that…" at bounding box center [431, 158] width 135 height 11
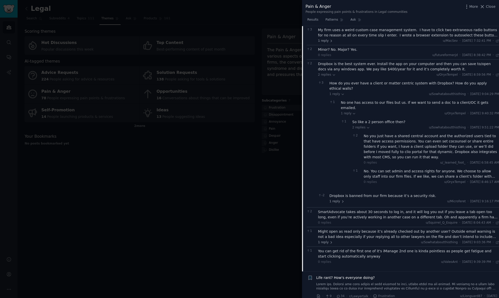
scroll to position [1028, 0]
click at [382, 169] on div "No. You can set admin and access rights for anyone. We choose to allow only sta…" at bounding box center [431, 174] width 135 height 11
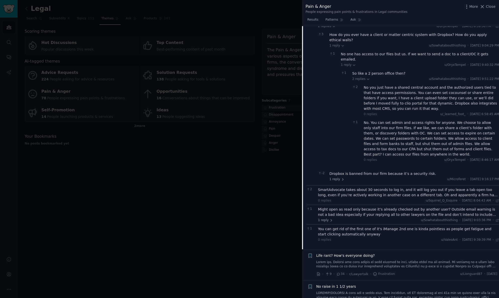
scroll to position [1078, 0]
click at [337, 177] on span "1 reply" at bounding box center [336, 179] width 15 height 5
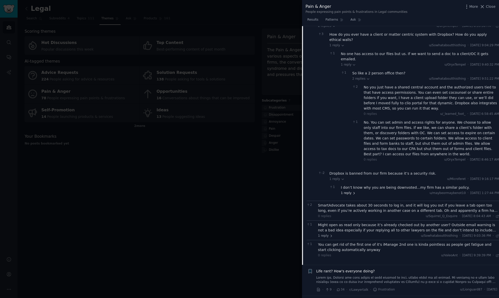
click at [346, 191] on span "1 reply" at bounding box center [348, 193] width 15 height 5
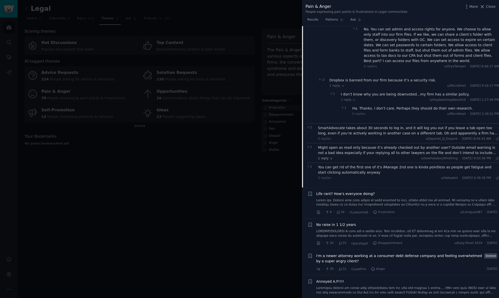
scroll to position [1171, 0]
click at [344, 125] on div "SmartAdvocate takes about 30 seconds to log in, and it will log you out if you …" at bounding box center [408, 130] width 181 height 11
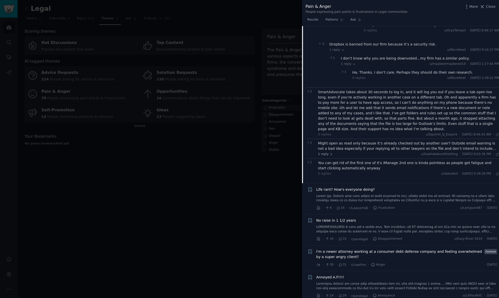
scroll to position [1208, 0]
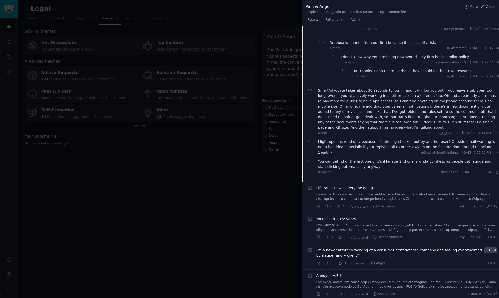
click at [321, 151] on span "1 reply" at bounding box center [325, 153] width 15 height 5
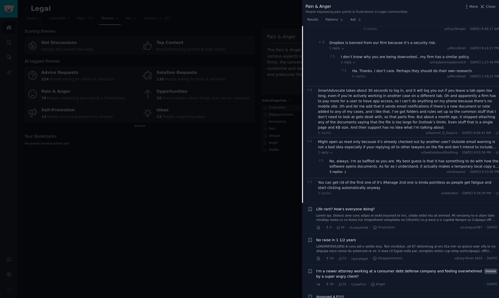
click at [337, 170] on span "3 replies" at bounding box center [338, 172] width 18 height 5
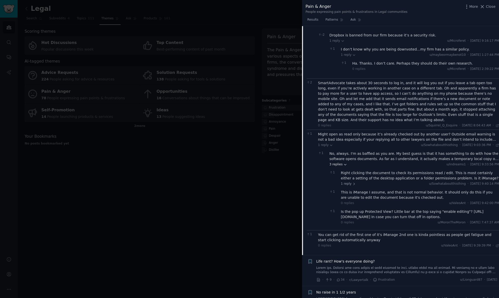
scroll to position [1218, 0]
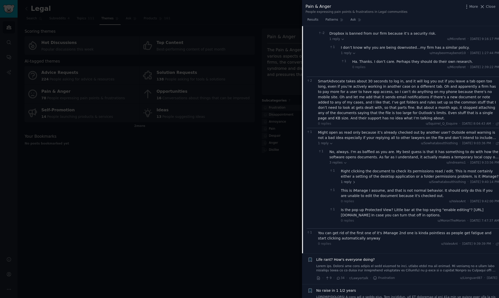
click at [337, 149] on div "No, always. I'm as baffled as you are. My best guess is that it has something t…" at bounding box center [414, 154] width 170 height 11
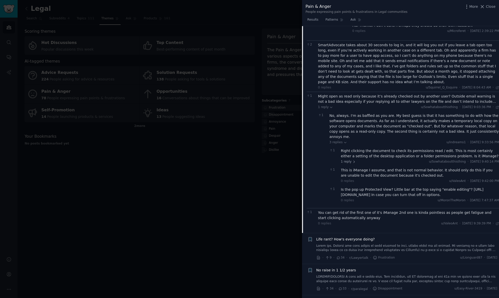
scroll to position [1253, 0]
click at [342, 161] on span "1 reply" at bounding box center [348, 163] width 15 height 5
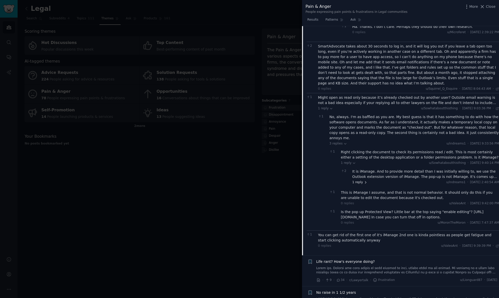
click at [360, 180] on span "1 reply" at bounding box center [359, 182] width 15 height 5
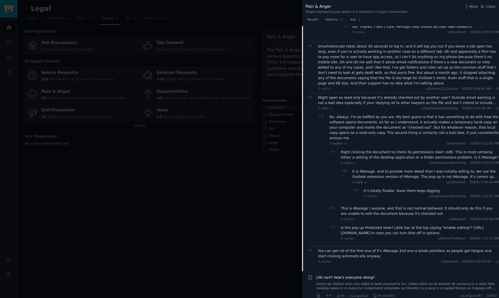
click at [372, 169] on div "It is iManage. And to provide more detail than I was initially willing to, we u…" at bounding box center [425, 174] width 147 height 11
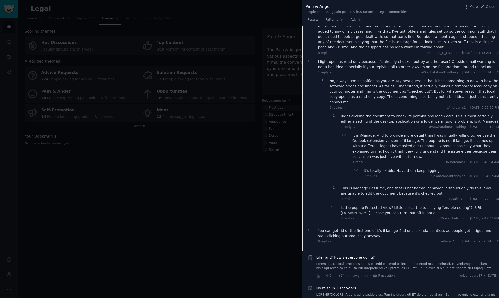
scroll to position [1288, 0]
click at [379, 169] on div "It’s totally fixable. Have them keep digging." at bounding box center [431, 171] width 135 height 5
click at [356, 186] on div "This is iManage I assume, and that is not normal behavior. It should only do th…" at bounding box center [420, 191] width 158 height 11
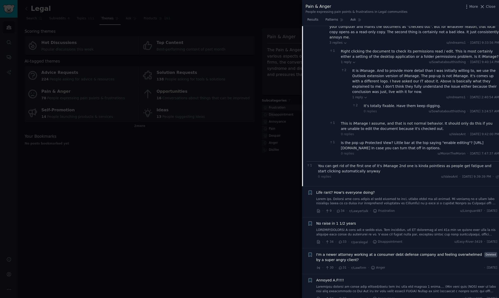
scroll to position [1355, 0]
click at [355, 139] on div "Is the pop up Protected View? Little bar at the top saying "enable editing"? ht…" at bounding box center [420, 144] width 158 height 11
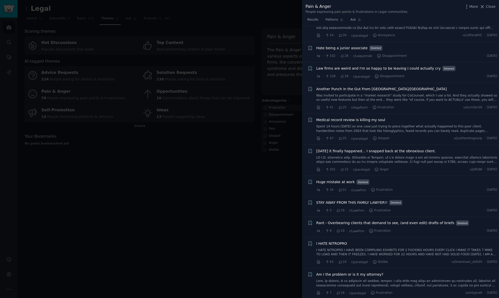
scroll to position [1619, 0]
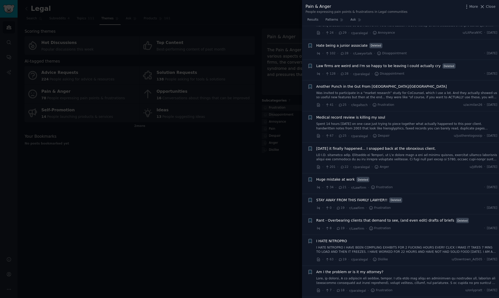
click at [333, 91] on link "Was invited to participate in a “market research” study for CoCounsel, which I …" at bounding box center [406, 95] width 181 height 9
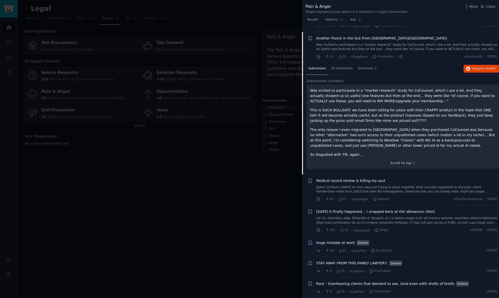
scroll to position [958, 0]
click at [337, 153] on p "So disgusted with TM, again…" at bounding box center [402, 155] width 185 height 5
click at [344, 67] on span "25 Comments" at bounding box center [342, 69] width 22 height 5
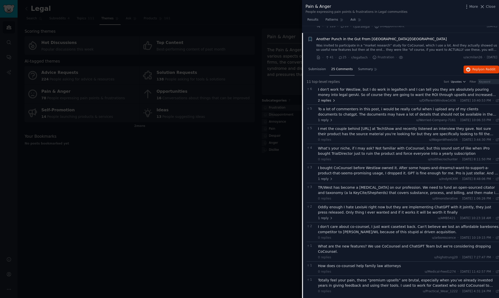
click at [323, 98] on span "2 replies" at bounding box center [327, 100] width 18 height 5
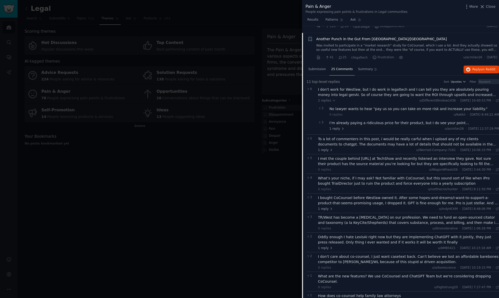
click at [342, 88] on div "I don't work for Westlaw, but I do work in legaltech and I can tell you they ar…" at bounding box center [408, 92] width 181 height 11
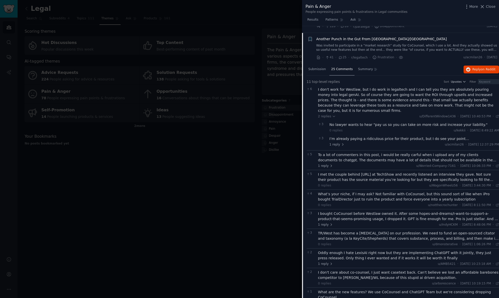
click at [335, 122] on div "No lawyer wants to hear "pay us so you can take on more risk and increase your …" at bounding box center [414, 127] width 170 height 11
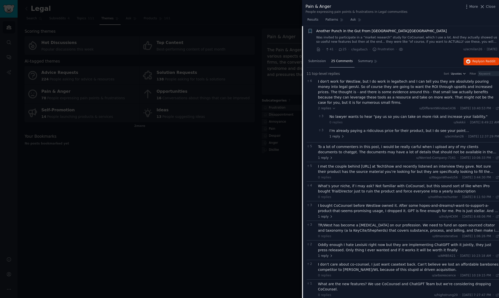
scroll to position [967, 0]
click at [353, 128] on div "I’m already paying a ridiculous price for their product, but I do see your poin…" at bounding box center [414, 130] width 170 height 5
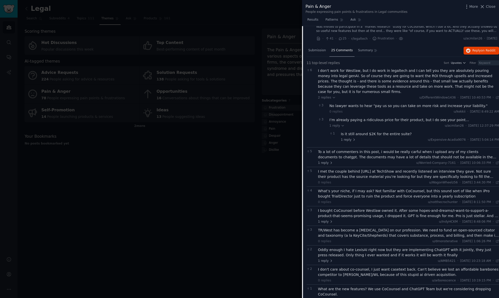
scroll to position [980, 0]
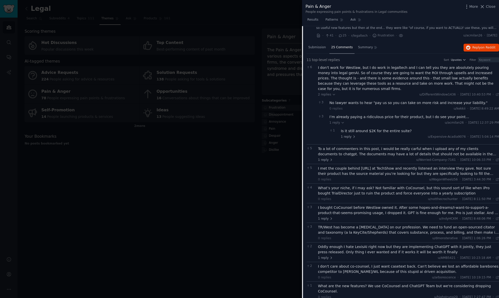
click at [353, 128] on div "Is it still around $2K for the entire suite?" at bounding box center [420, 130] width 158 height 5
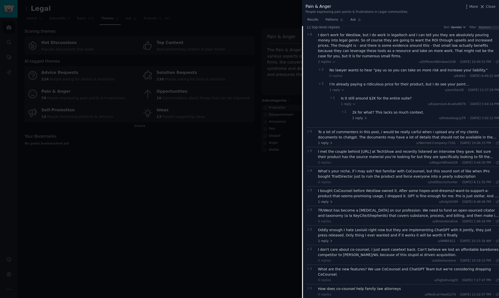
scroll to position [1011, 0]
click at [326, 61] on span "2 replies" at bounding box center [327, 63] width 18 height 5
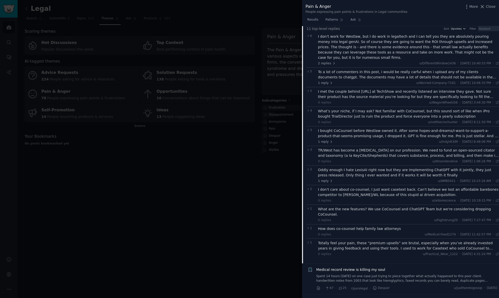
click at [333, 69] on div "To a lot of commenters in this post, i would be really carful when i upload any…" at bounding box center [408, 74] width 181 height 11
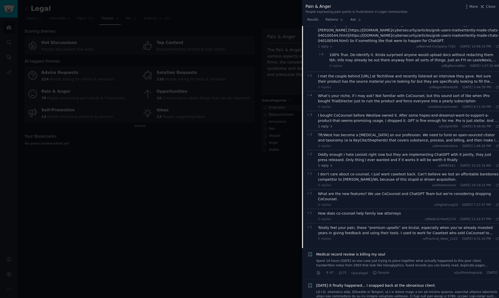
scroll to position [1081, 0]
click at [327, 74] on div "I met the couple behind Descrybe.AI at TechShow and recently listened an interv…" at bounding box center [408, 77] width 181 height 11
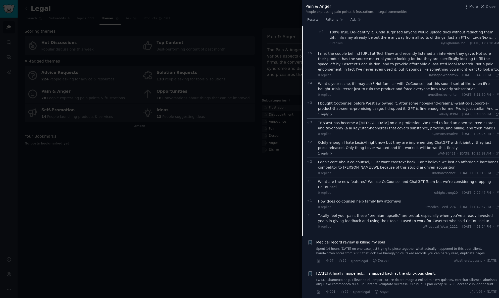
scroll to position [1103, 0]
click at [327, 112] on span "1 reply" at bounding box center [325, 114] width 15 height 5
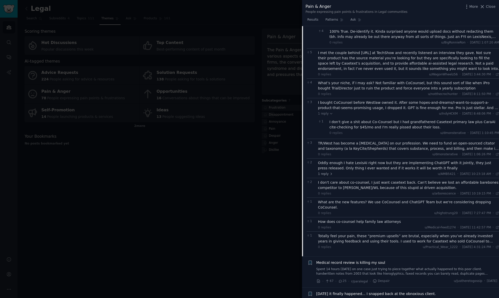
click at [339, 100] on div "I bought CoCounsel before Westlaw owned it. After some hopes-and-dreams/I-want-…" at bounding box center [408, 105] width 181 height 11
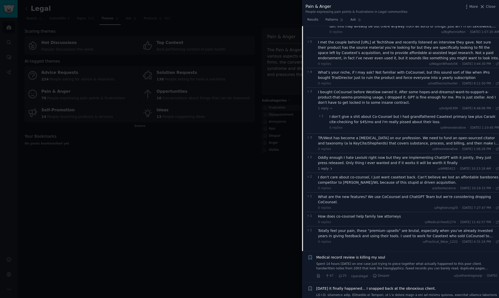
scroll to position [1118, 0]
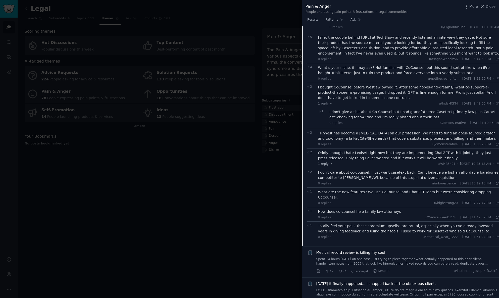
click at [343, 109] on div "I don't give a shit about Co-Counsel but I had grandfathered Casetext primary l…" at bounding box center [414, 114] width 170 height 11
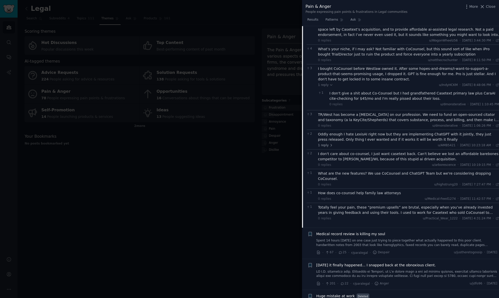
scroll to position [1137, 0]
click at [331, 112] on div "TR/West has become a cancer on our profession. We need to fund an open-sourced …" at bounding box center [408, 117] width 181 height 11
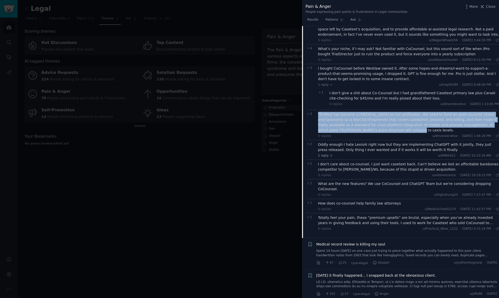
drag, startPoint x: 319, startPoint y: 107, endPoint x: 366, endPoint y: 119, distance: 48.8
click at [366, 119] on div "TR/West has become a cancer on our profession. We need to fund an open-sourced …" at bounding box center [408, 122] width 181 height 21
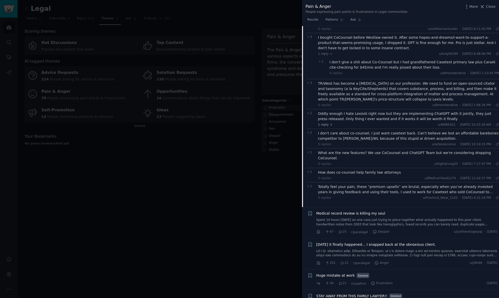
scroll to position [1173, 0]
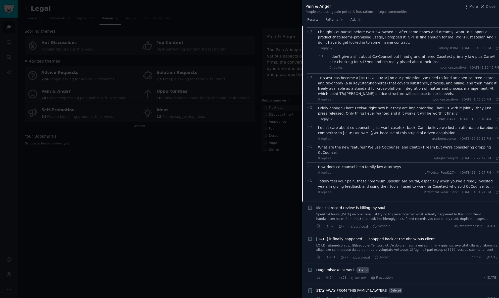
click at [333, 106] on div "Oddly enough I hate LexisAI right now but they are implementing ChatGPT with it…" at bounding box center [408, 111] width 181 height 11
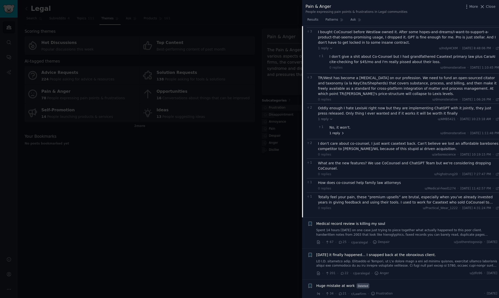
click at [333, 131] on span "1 reply" at bounding box center [336, 133] width 15 height 5
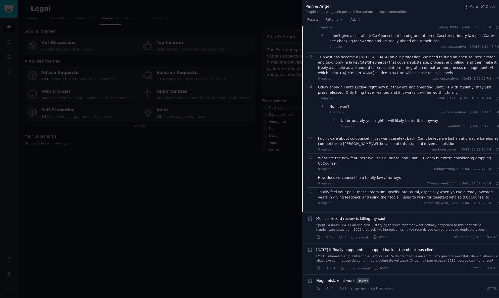
scroll to position [1198, 0]
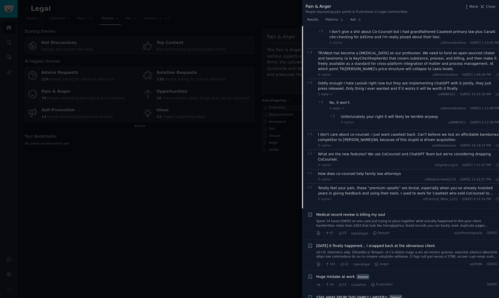
click at [327, 132] on div "I don't care about co-counsel, I just want casetext back. Can't believe we lost…" at bounding box center [408, 137] width 181 height 11
click at [328, 132] on div "I don't care about co-counsel, I just want casetext back. Can't believe we lost…" at bounding box center [408, 137] width 181 height 11
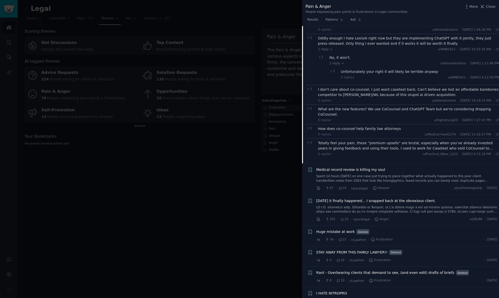
scroll to position [1244, 0]
click at [338, 125] on div "How does co-counsel help family law attorneys" at bounding box center [408, 127] width 181 height 5
click at [335, 140] on div "Totally feel your pain, these “premium upsells” are brutal, especially when you…" at bounding box center [408, 145] width 181 height 11
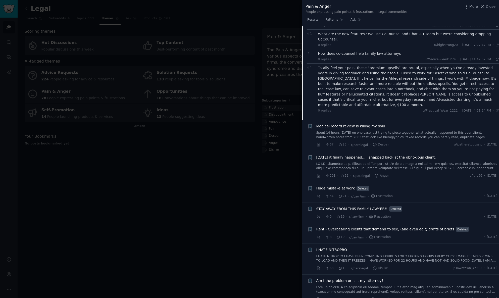
scroll to position [1318, 0]
click at [351, 131] on link "Spent 14 hours yesterday on one case just trying to piece together what actuall…" at bounding box center [406, 135] width 181 height 9
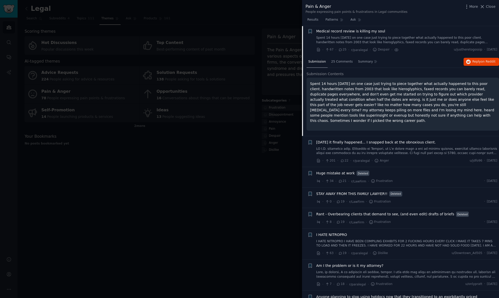
scroll to position [999, 0]
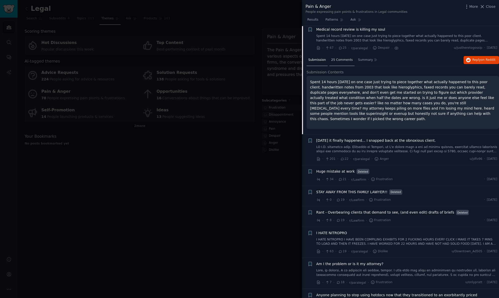
click at [345, 58] on span "25 Comments" at bounding box center [342, 60] width 22 height 5
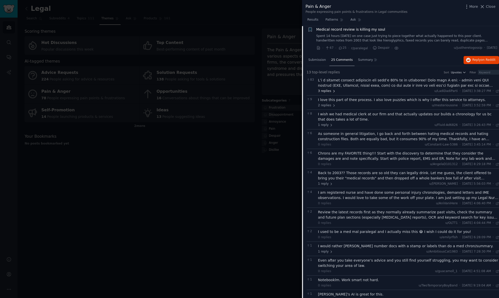
click at [329, 89] on span "3 replies" at bounding box center [327, 91] width 18 height 5
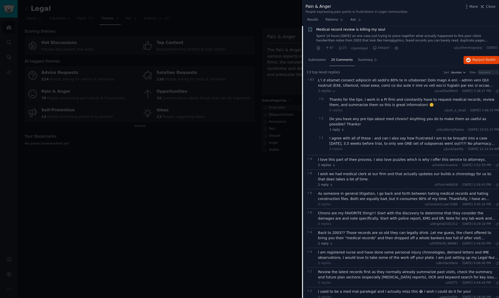
click at [330, 79] on div at bounding box center [408, 83] width 181 height 11
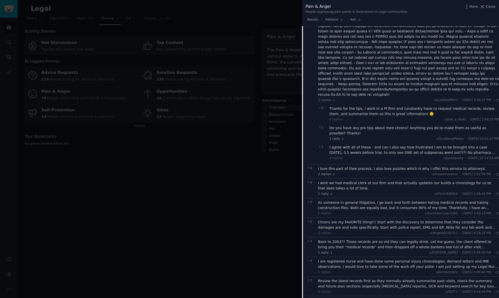
scroll to position [1064, 0]
click at [334, 136] on span "1 reply" at bounding box center [336, 138] width 15 height 5
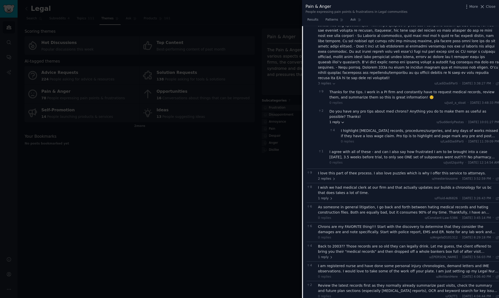
scroll to position [1083, 0]
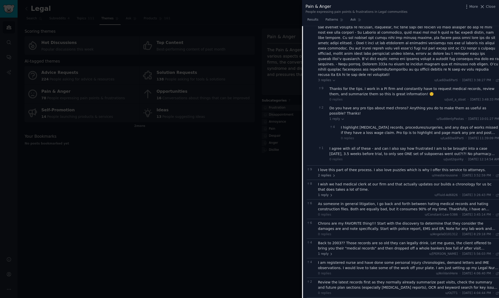
click at [338, 146] on div "I agree with all of these - and can I also say how frustrated I am to be brough…" at bounding box center [414, 151] width 170 height 11
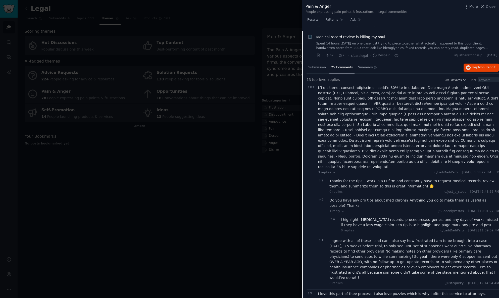
scroll to position [955, 0]
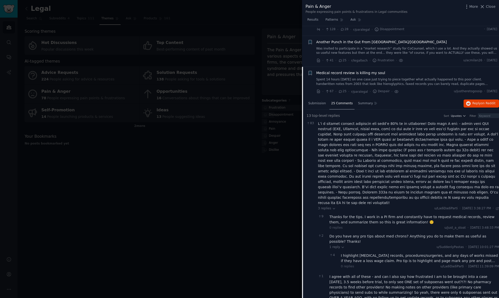
click at [334, 70] on span "Medical record review is killing my soul" at bounding box center [350, 72] width 69 height 5
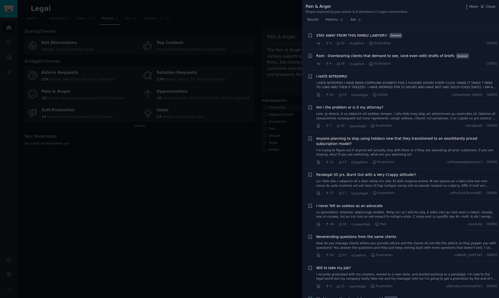
scroll to position [1075, 0]
click at [327, 81] on link "I HATE NITROPRO I HAVE BEEN COMPILING EXHIBITS FOR 2 FUCKING HOURS EVERY CLICK …" at bounding box center [406, 85] width 181 height 9
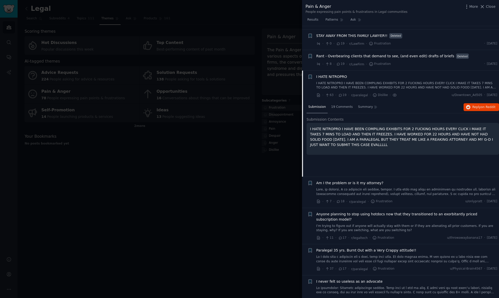
scroll to position [1112, 0]
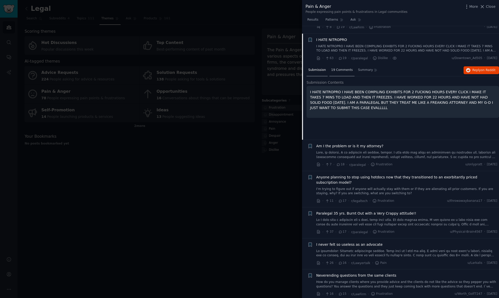
click at [339, 68] on span "19 Comments" at bounding box center [342, 70] width 22 height 5
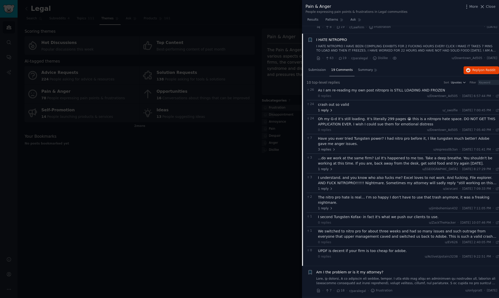
click at [326, 108] on span "1 reply" at bounding box center [325, 110] width 15 height 5
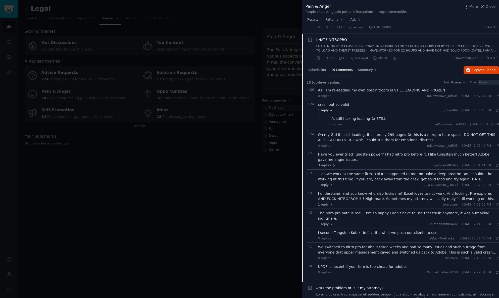
click at [326, 108] on span "1 reply" at bounding box center [325, 110] width 15 height 5
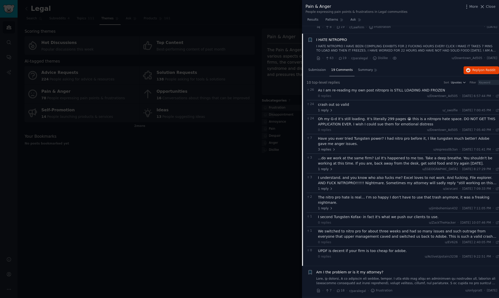
click at [327, 116] on div "Oh my G-d it’s still loading. It’s literally 299 pages 😭 this is a nitropro hat…" at bounding box center [408, 121] width 181 height 11
click at [329, 136] on div "Have you ever tried Tungsten power? I had nitro pro before it, I like tungsten …" at bounding box center [408, 141] width 181 height 11
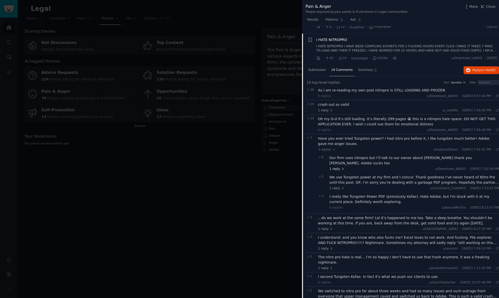
click at [336, 167] on span "1 reply" at bounding box center [336, 169] width 15 height 5
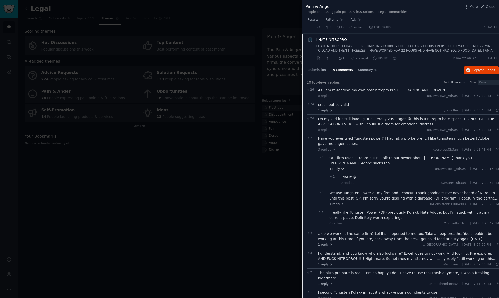
click at [335, 167] on span "1 reply" at bounding box center [336, 169] width 15 height 5
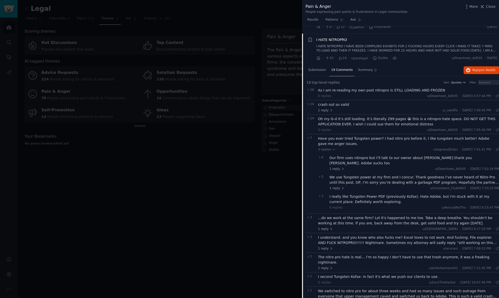
click at [337, 175] on div "We use Tungsten power at my firm and I concur. Thank goodness I’ve never heard …" at bounding box center [414, 180] width 170 height 11
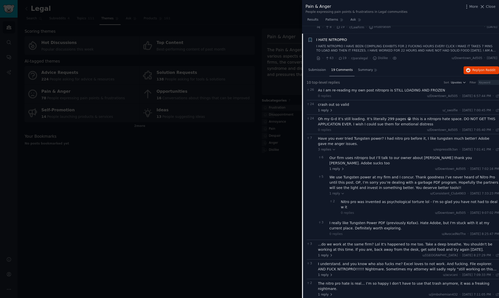
click at [335, 175] on div "We use Tungsten power at my firm and I concur. Thank goodness I’ve never heard …" at bounding box center [414, 183] width 170 height 16
click at [333, 191] on span "1 reply" at bounding box center [336, 193] width 15 height 5
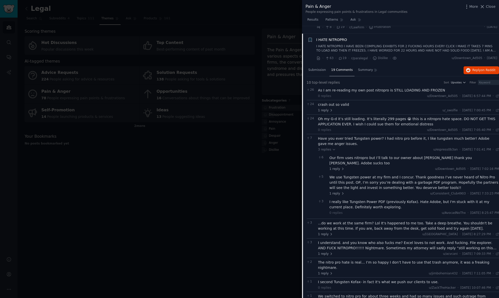
click at [334, 199] on div "I really like Tungsten Power PDF (previously Kofax). Hate Adobe, but I'm stuck …" at bounding box center [414, 204] width 170 height 11
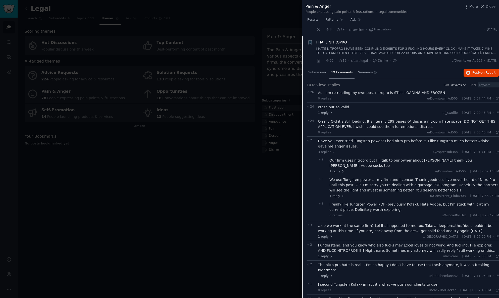
click at [349, 202] on div "I really like Tungsten Power PDF (previously Kofax). Hate Adobe, but I'm stuck …" at bounding box center [414, 207] width 170 height 11
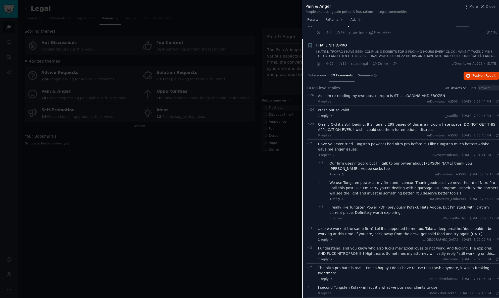
scroll to position [1105, 0]
click at [329, 44] on span "I HATE NITROPRO" at bounding box center [331, 46] width 31 height 5
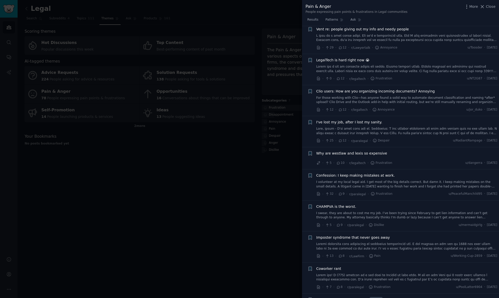
scroll to position [1366, 0]
click at [328, 64] on link at bounding box center [406, 68] width 181 height 9
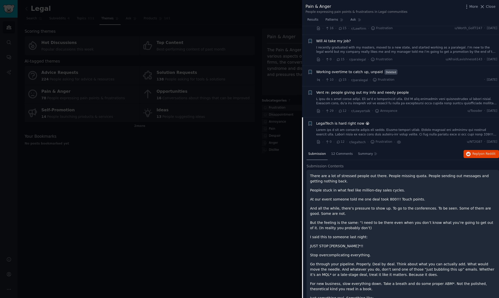
scroll to position [1301, 0]
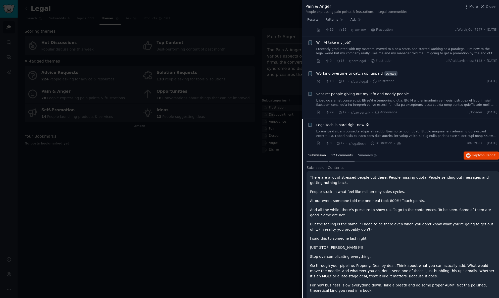
click at [339, 150] on div "12 Comments" at bounding box center [341, 156] width 25 height 12
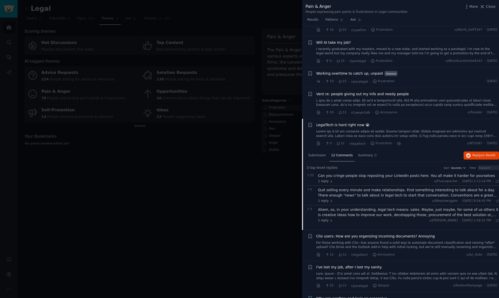
click at [331, 122] on span "LegalTech is hard right now 😭" at bounding box center [342, 124] width 53 height 5
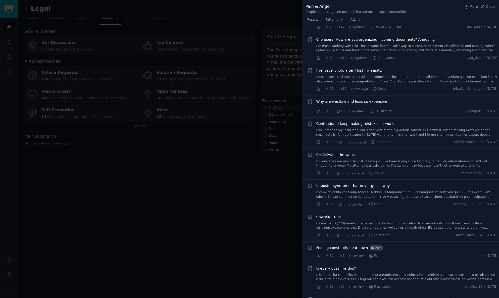
scroll to position [1419, 0]
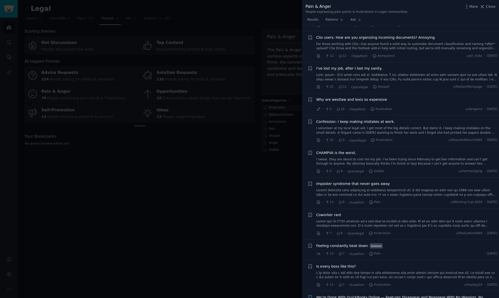
click at [337, 97] on span "Why are westlaw and lexis so expensive" at bounding box center [351, 99] width 71 height 5
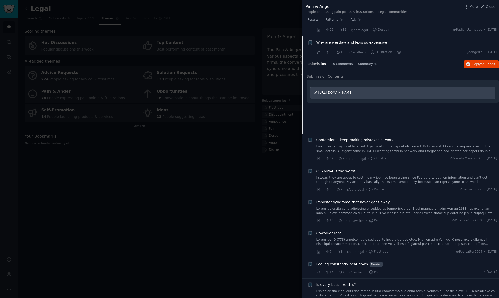
scroll to position [1476, 0]
click at [339, 62] on span "10 Comments" at bounding box center [342, 64] width 22 height 5
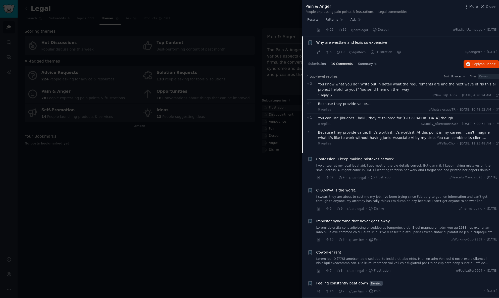
click at [325, 93] on span "1 reply" at bounding box center [325, 95] width 15 height 5
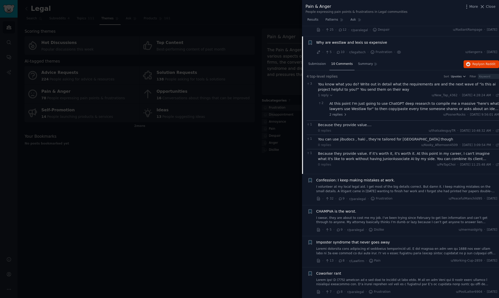
click at [333, 82] on div "You know what you do? Write out in detail what the requirements are and the nex…" at bounding box center [408, 87] width 181 height 11
click at [338, 101] on div "At this point I'm just going to use ChatGPT deep research to compile me a massi…" at bounding box center [414, 106] width 170 height 11
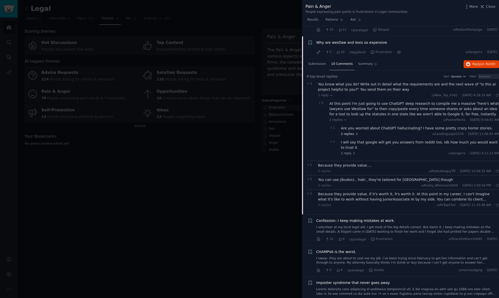
click at [347, 132] on span "2 replies" at bounding box center [350, 134] width 18 height 5
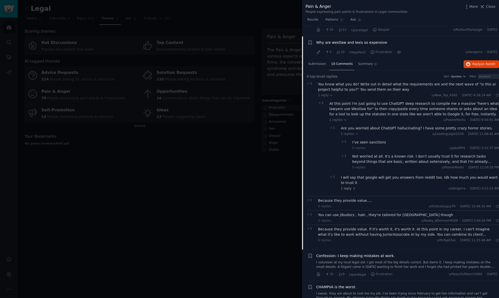
click at [347, 126] on div "Are you worried about ChatGPT hallucinating? I have some pretty crazy horror st…" at bounding box center [420, 128] width 158 height 5
click at [347, 132] on span "2 replies" at bounding box center [350, 134] width 18 height 5
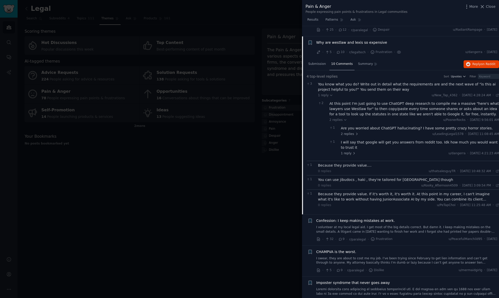
click at [349, 140] on div "I will say that google will get you answers from reddit too. Idk how much you w…" at bounding box center [420, 145] width 158 height 11
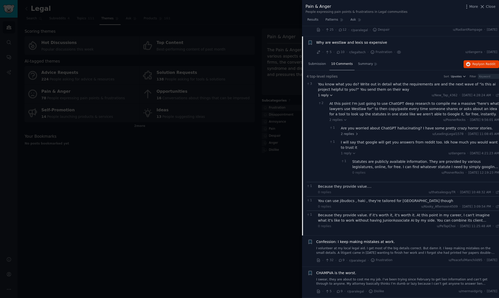
click at [322, 93] on span "1 reply" at bounding box center [325, 95] width 15 height 5
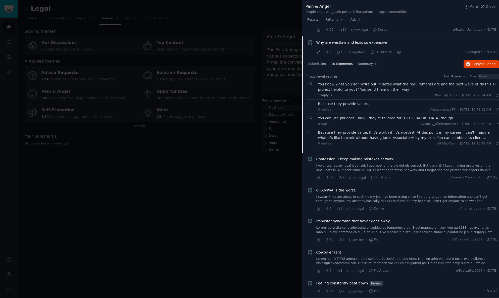
click at [332, 130] on div "Because they provide value. If it's worth it, it's worth it. At this point in m…" at bounding box center [408, 135] width 181 height 11
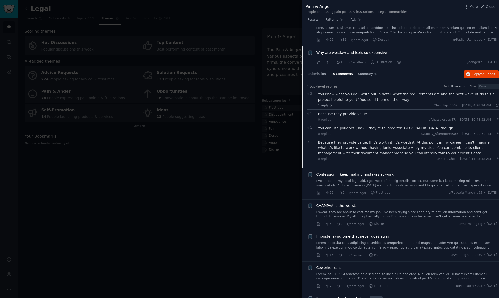
scroll to position [1456, 0]
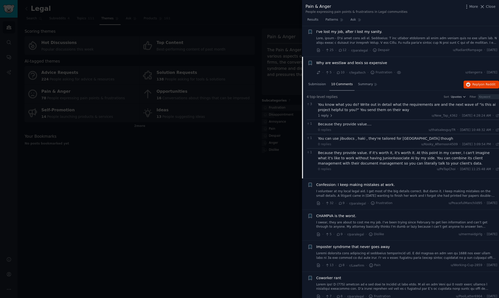
click at [336, 60] on span "Why are westlaw and lexis so expensive" at bounding box center [351, 62] width 71 height 5
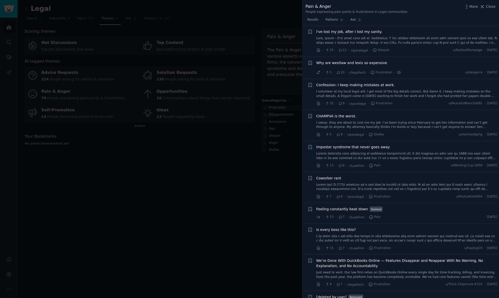
scroll to position [1476, 0]
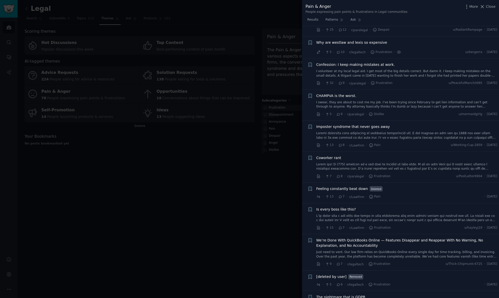
click at [327, 100] on link "I swear, they are about to cost me my job. I’ve been trying since February to g…" at bounding box center [406, 104] width 181 height 9
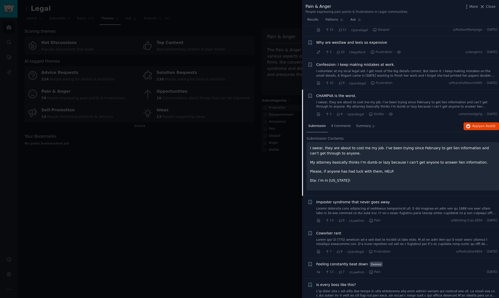
scroll to position [1529, 0]
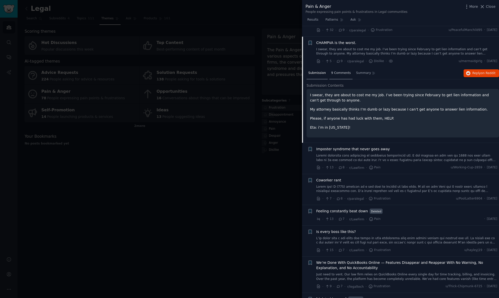
click at [342, 71] on span "9 Comments" at bounding box center [341, 73] width 20 height 5
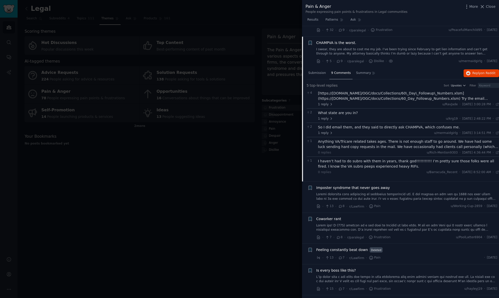
click at [324, 125] on div "2 So I did email them, and they said to directly ask CHAMPVA, which confuses me…" at bounding box center [403, 130] width 192 height 14
click at [324, 131] on span "1 reply" at bounding box center [325, 133] width 15 height 5
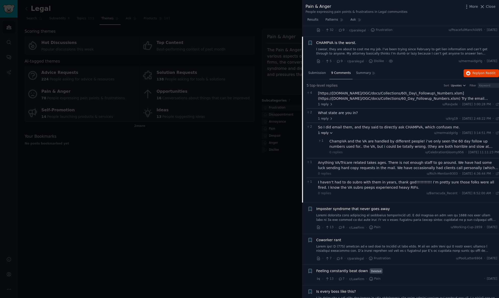
click at [324, 131] on span "1 reply" at bounding box center [325, 133] width 15 height 5
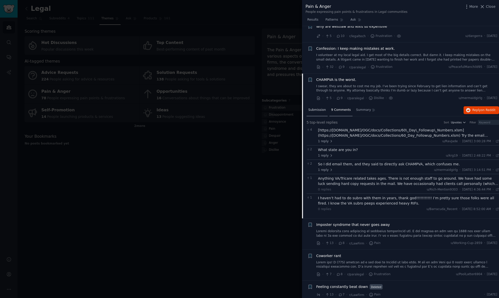
scroll to position [1491, 0]
click at [326, 78] on span "CHAMPVA is the worst." at bounding box center [336, 80] width 40 height 5
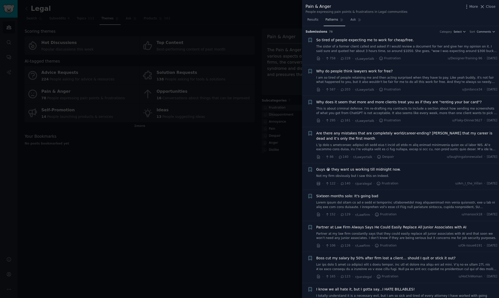
click at [333, 22] on link "Patterns" at bounding box center [334, 21] width 21 height 10
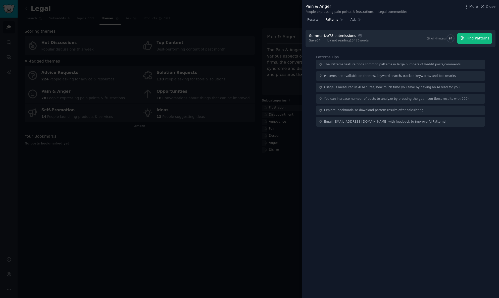
click at [470, 36] on span "Find Patterns" at bounding box center [478, 38] width 23 height 5
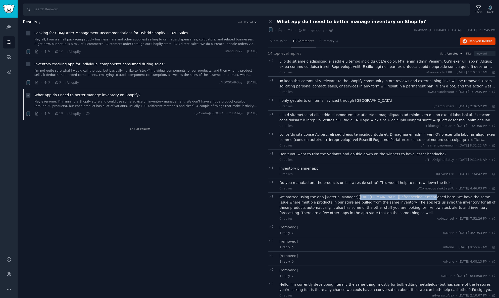
scroll to position [5, 0]
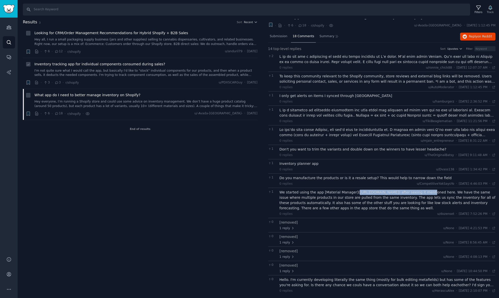
click at [92, 64] on span "Inventory tracking app for individual components consumed during sales?" at bounding box center [99, 64] width 131 height 5
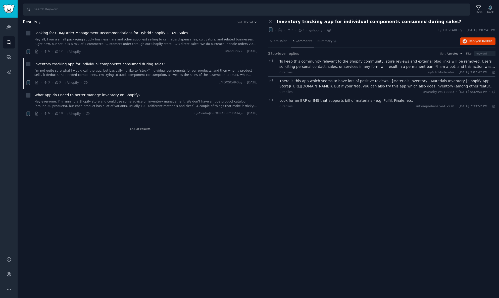
click at [303, 43] on span "3 Comments" at bounding box center [303, 41] width 20 height 5
click at [349, 83] on div "There is this app which seems to have lots of positive reviews - [Materials Inv…" at bounding box center [387, 83] width 216 height 11
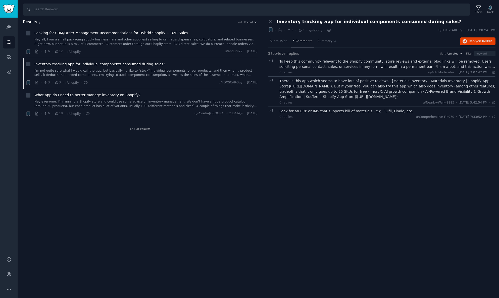
drag, startPoint x: 402, startPoint y: 97, endPoint x: 351, endPoint y: 98, distance: 50.8
click at [351, 97] on div "There is this app which seems to have lots of positive reviews - [Materials Inv…" at bounding box center [387, 88] width 216 height 21
drag, startPoint x: 322, startPoint y: 87, endPoint x: 353, endPoint y: 87, distance: 30.9
click at [353, 87] on div "There is this app which seems to have lots of positive reviews - [Materials Inv…" at bounding box center [387, 88] width 216 height 21
copy div "materials-inventory"
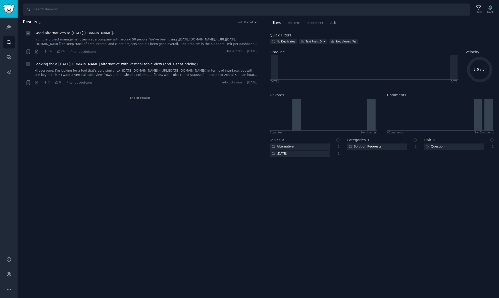
click at [71, 39] on link "I run the project management team at a company with around 50 people. We’ve bee…" at bounding box center [145, 41] width 223 height 9
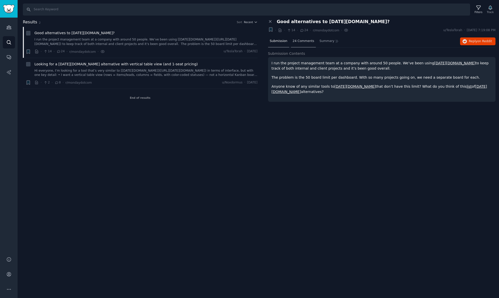
click at [309, 41] on span "24 Comments" at bounding box center [304, 41] width 22 height 5
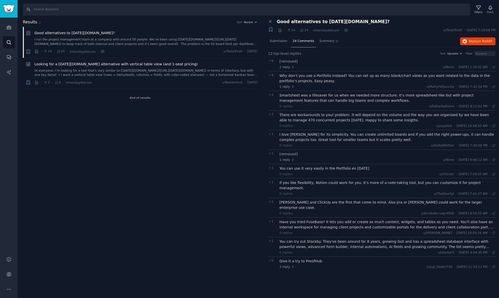
click at [88, 70] on link "Hi everyone, I’m looking for a tool that’s very similar to [Monday.com](http://…" at bounding box center [145, 73] width 223 height 9
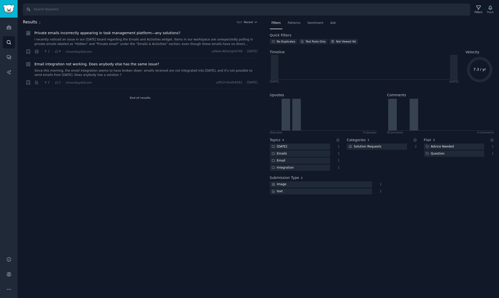
click at [114, 33] on span "Private emails incorrectly appearing in task management platform—any solutions?" at bounding box center [107, 32] width 146 height 5
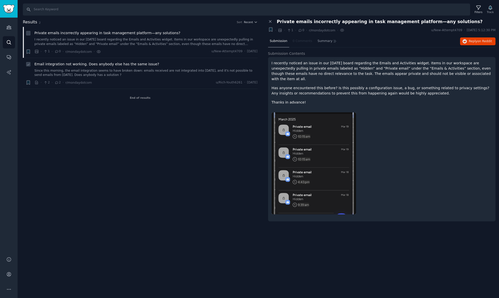
click at [111, 63] on span "Email integration not working. Does anybody else has the same issue?" at bounding box center [96, 64] width 125 height 5
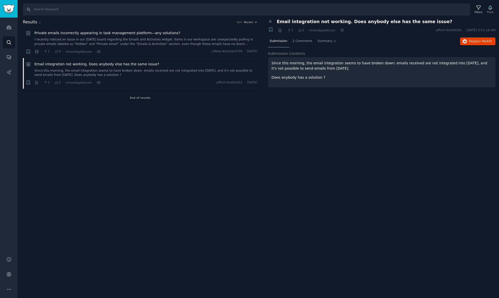
click at [111, 63] on span "Email integration not working. Does anybody else has the same issue?" at bounding box center [96, 64] width 125 height 5
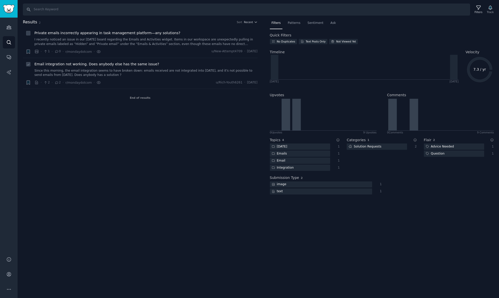
click at [106, 69] on link "Since this morning, the email integration seems to have broken down: emails rec…" at bounding box center [145, 73] width 223 height 9
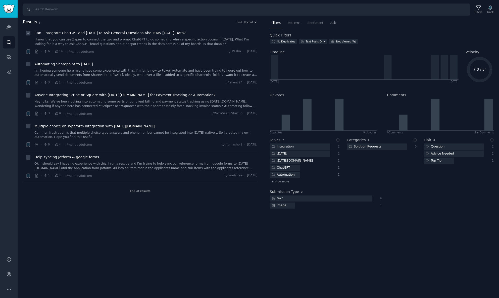
click at [135, 37] on link "I know that you can use Zapier to connect the two and prompt ChatGPT to do some…" at bounding box center [145, 41] width 223 height 9
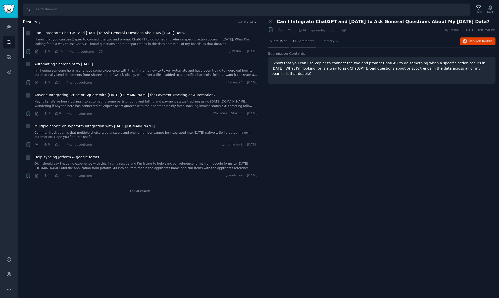
click at [305, 41] on span "14 Comments" at bounding box center [304, 41] width 22 height 5
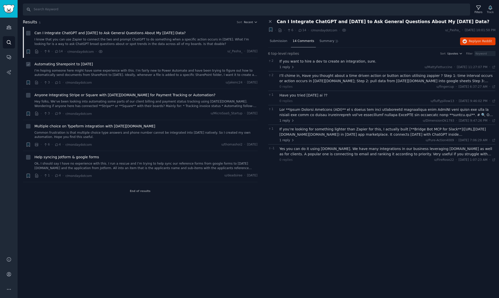
click at [82, 72] on link "I’m hoping someone here might have some experience with this. I’m fairly new to…" at bounding box center [145, 73] width 223 height 9
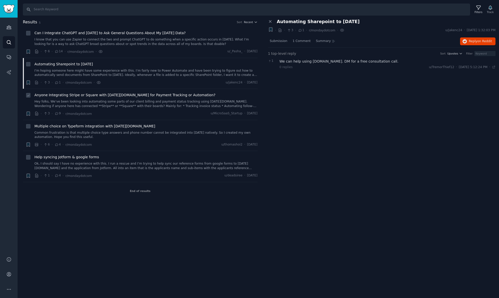
click at [100, 101] on link "Hey folks, We’ve been looking into automating some parts of our client billing …" at bounding box center [145, 104] width 223 height 9
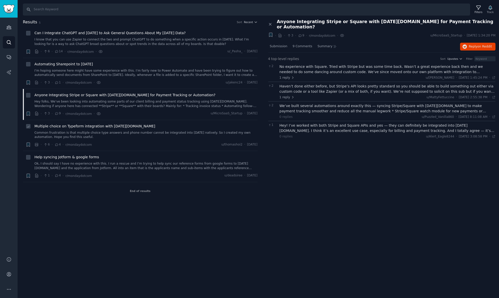
click at [99, 132] on link "Common frustration is that multiple choice type answers and phone number cannot…" at bounding box center [145, 135] width 223 height 9
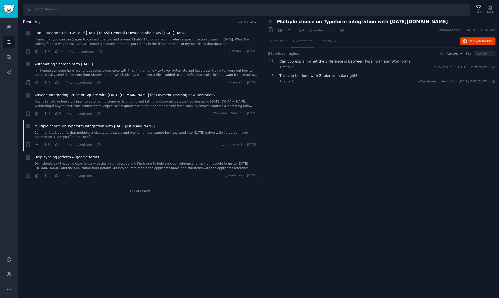
click at [304, 40] on span "4 Comments" at bounding box center [303, 41] width 20 height 5
click at [306, 63] on div "Can you explain what the difference is between Type Form and Workform?" at bounding box center [387, 61] width 216 height 5
click at [307, 98] on div "This can be done with Zapier or make right?" at bounding box center [387, 96] width 216 height 5
click at [102, 163] on link "Ok, I should say I have no experience with this. I run a rescue and I’m trying …" at bounding box center [145, 166] width 223 height 9
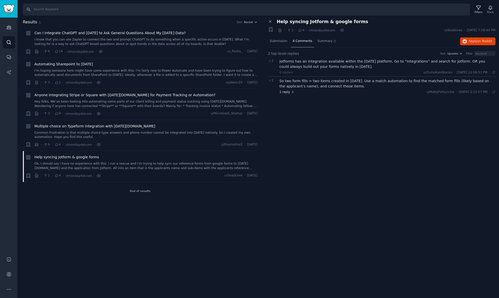
click at [287, 92] on span "1 reply" at bounding box center [286, 92] width 15 height 5
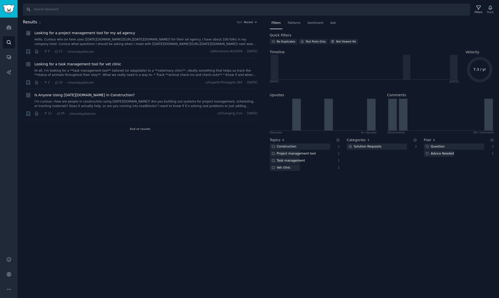
click at [152, 38] on link "Hello, Curious who on here uses [[DATE][DOMAIN_NAME]]([URL][DATE][DOMAIN_NAME])…" at bounding box center [145, 41] width 223 height 9
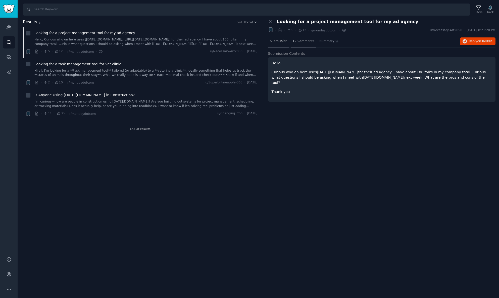
click at [304, 42] on span "12 Comments" at bounding box center [304, 41] width 22 height 5
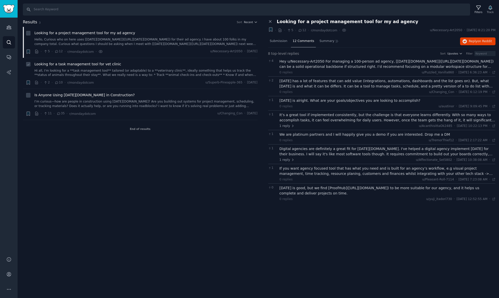
click at [96, 70] on link "Hi all, I'm looking for a **task management tool** tailored (or adaptable) to a…" at bounding box center [145, 73] width 223 height 9
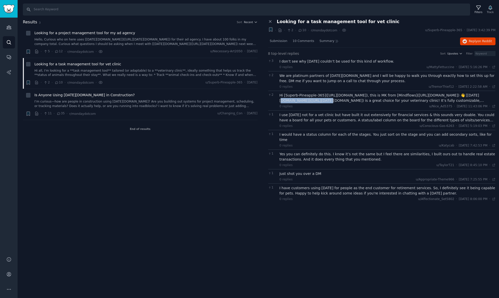
drag, startPoint x: 324, startPoint y: 101, endPoint x: 283, endPoint y: 102, distance: 41.0
click at [283, 102] on div "Hi [Superb-Pineapple-365]([URL][DOMAIN_NAME]), this is MK from [Mindflows]([URL…" at bounding box center [387, 98] width 216 height 11
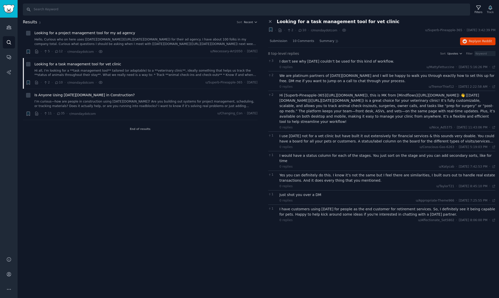
click at [282, 101] on div "Hi [Superb-Pineapple-365]([URL][DOMAIN_NAME]), this is MK from [Mindflows]([URL…" at bounding box center [387, 109] width 216 height 32
drag, startPoint x: 281, startPoint y: 101, endPoint x: 323, endPoint y: 101, distance: 41.2
click at [323, 101] on div "Hi [Superb-Pineapple-365]([URL][DOMAIN_NAME]), this is MK from [Mindflows]([URL…" at bounding box center [387, 109] width 216 height 32
click at [89, 100] on link "I’m curious—how are people in construction using [DATE][DOMAIN_NAME]? Are you b…" at bounding box center [145, 104] width 223 height 9
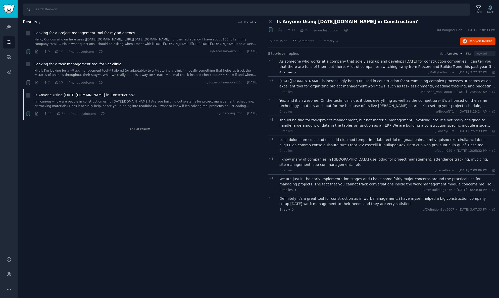
click at [286, 71] on span "4 replies" at bounding box center [288, 72] width 18 height 5
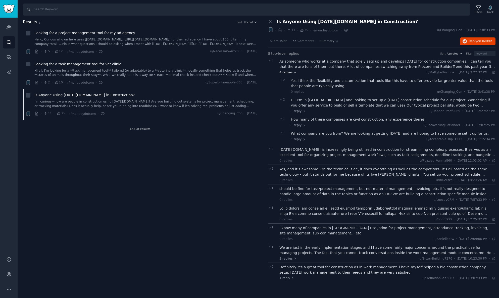
click at [293, 72] on span "4 replies" at bounding box center [288, 72] width 18 height 5
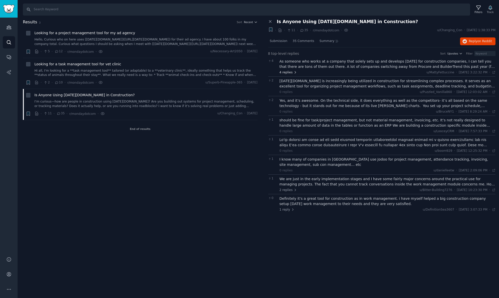
click at [293, 72] on span "4 replies" at bounding box center [288, 72] width 18 height 5
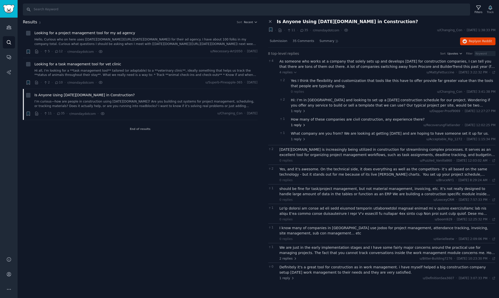
click at [301, 126] on span "1 reply" at bounding box center [298, 125] width 15 height 5
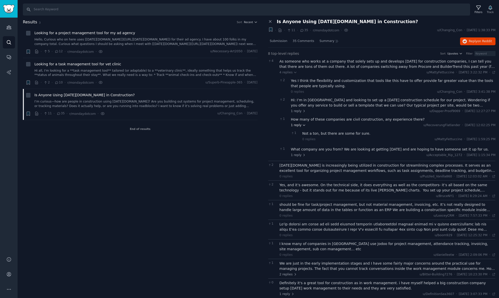
click at [301, 126] on span "1 reply" at bounding box center [298, 125] width 15 height 5
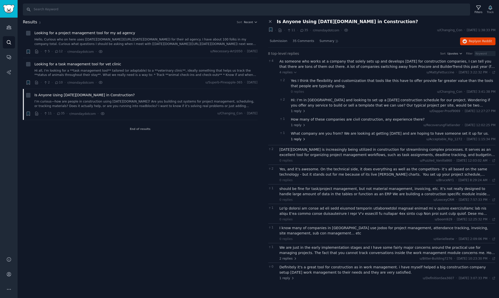
click at [302, 139] on icon at bounding box center [304, 139] width 4 height 4
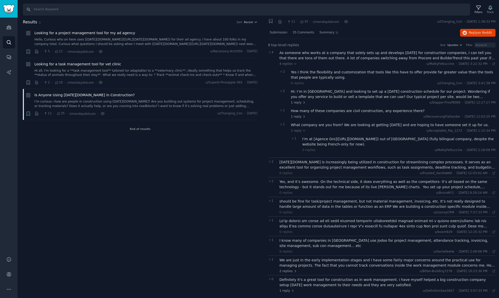
click at [299, 124] on div "What company are you from? We are looking at getting Monday and are hoping to h…" at bounding box center [393, 124] width 205 height 5
click at [290, 63] on span "4 replies" at bounding box center [288, 64] width 18 height 5
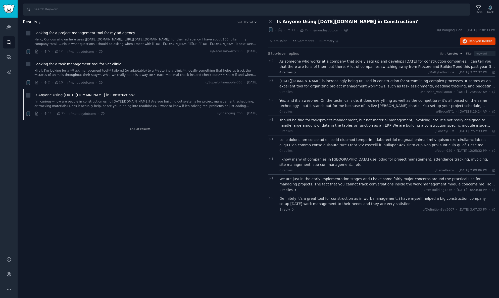
click at [282, 188] on span "2 replies" at bounding box center [288, 190] width 18 height 5
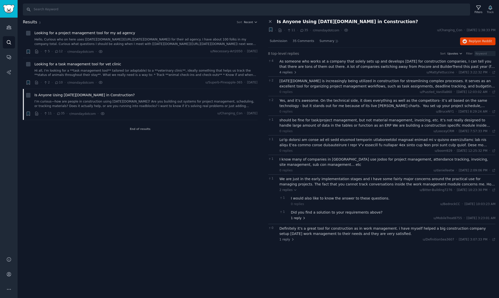
click at [299, 216] on span "1 reply" at bounding box center [298, 218] width 15 height 5
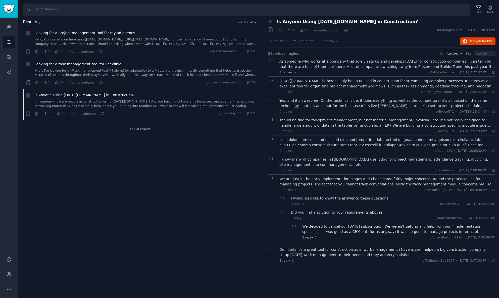
click at [309, 237] on span "1 reply" at bounding box center [309, 237] width 15 height 5
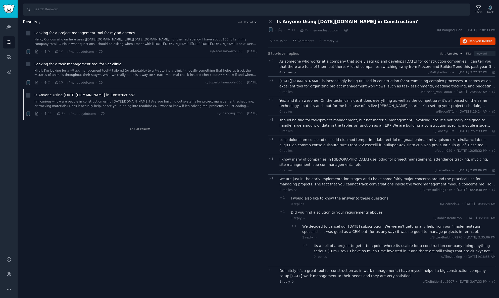
click at [339, 247] on div "Its a hell of a project to get it to a point where its usable for a constructio…" at bounding box center [405, 248] width 182 height 11
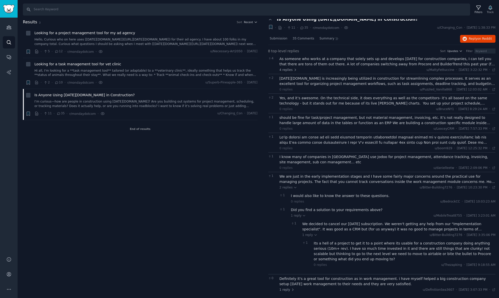
scroll to position [2, 0]
click at [300, 277] on div "Definitely it's a great tool for construction as in work management. i have mys…" at bounding box center [387, 282] width 216 height 11
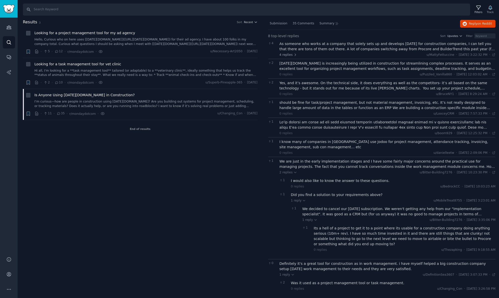
scroll to position [17, 0]
click at [308, 282] on div "Was it used as a project management tool or task management." at bounding box center [393, 283] width 205 height 5
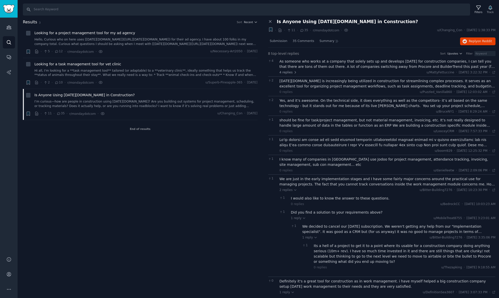
scroll to position [0, 0]
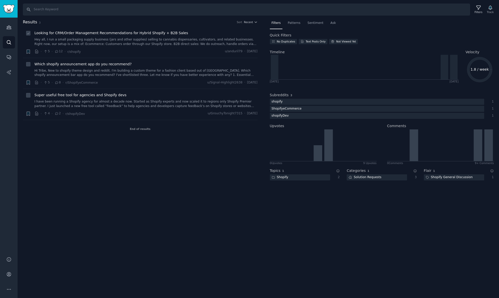
click at [147, 33] on span "Looking for CRM/Order Management Recommendations for Hybrid Shopify + B2B Sales" at bounding box center [111, 32] width 154 height 5
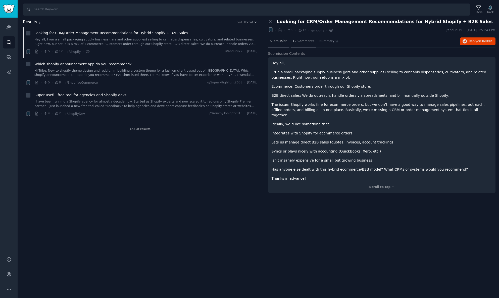
click at [305, 42] on span "12 Comments" at bounding box center [304, 41] width 22 height 5
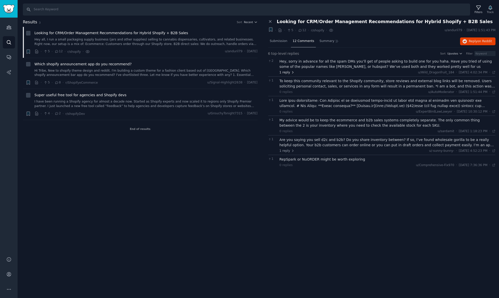
click at [287, 72] on span "1 reply" at bounding box center [286, 72] width 15 height 5
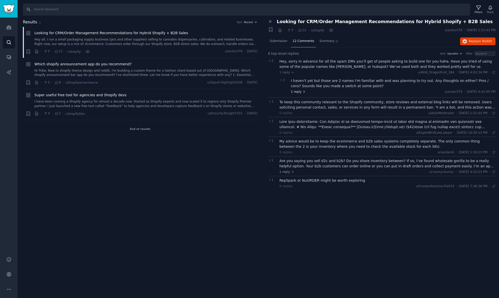
click at [299, 90] on span "1 reply" at bounding box center [298, 92] width 15 height 5
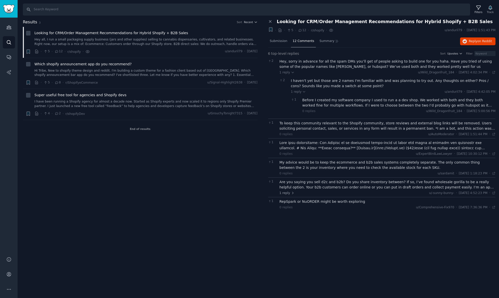
click at [294, 101] on span "1" at bounding box center [295, 99] width 9 height 5
click at [308, 106] on div "Before I created my software company I used to run a a dev shop. We worked with…" at bounding box center [398, 102] width 193 height 11
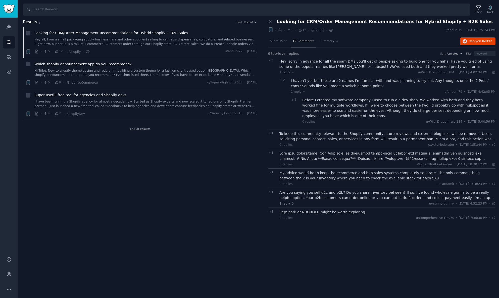
click at [289, 140] on div "To keep this community relevant to the Shopify community, store reviews and ext…" at bounding box center [387, 136] width 216 height 11
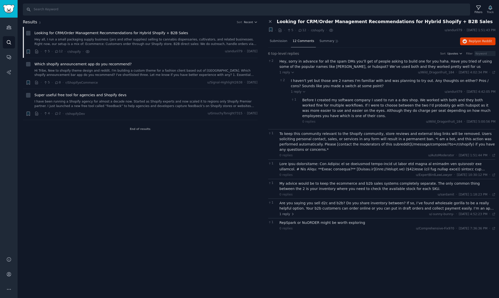
click at [296, 167] on div at bounding box center [387, 166] width 216 height 11
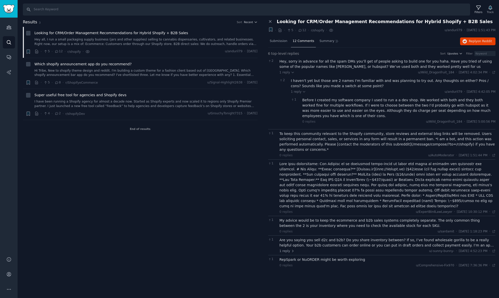
click at [286, 204] on div at bounding box center [387, 184] width 216 height 47
click at [296, 225] on div "My advice would be to keep the ecommerce and b2b sales systems completely separ…" at bounding box center [387, 223] width 216 height 11
click at [295, 242] on div "Are you saying you sell d2c and b2b? Do you share inventory between? If so, I’v…" at bounding box center [387, 242] width 216 height 11
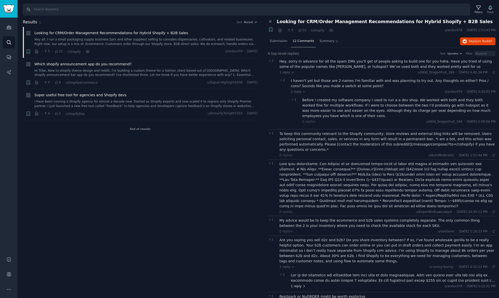
click at [295, 284] on span "1 reply" at bounding box center [298, 286] width 15 height 5
click at [296, 281] on div at bounding box center [393, 278] width 205 height 11
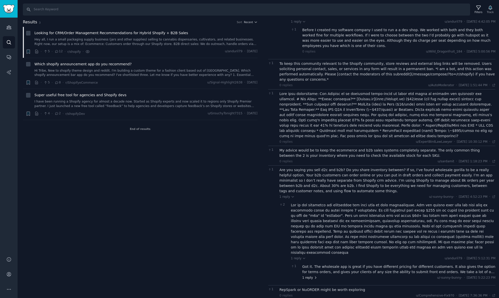
click at [306, 276] on span "1 reply" at bounding box center [309, 278] width 15 height 5
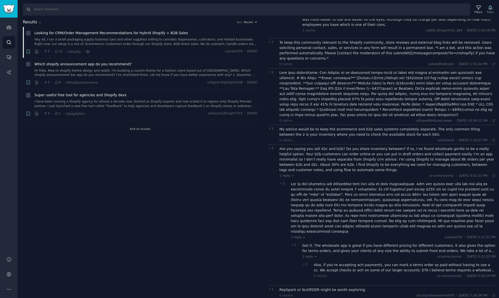
scroll to position [91, 0]
click at [332, 287] on div "RepSpark or NuORDER might be worth exploring" at bounding box center [387, 289] width 216 height 5
click at [300, 287] on div "RepSpark or NuORDER might be worth exploring" at bounding box center [387, 289] width 216 height 5
click at [101, 63] on span "Which shopify announcement app do you recommend?" at bounding box center [82, 64] width 97 height 5
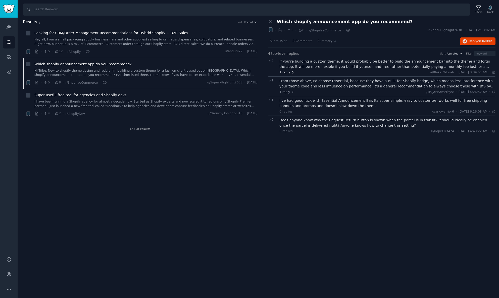
click at [288, 72] on span "1 reply" at bounding box center [286, 72] width 15 height 5
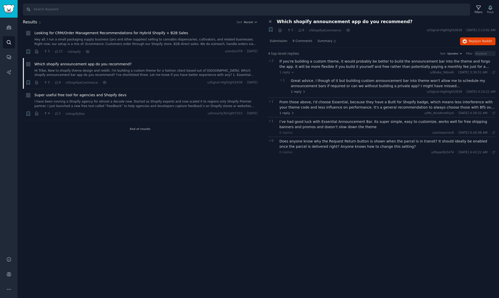
click at [292, 66] on div "If you're building a custom theme, it would probably be better to build the ann…" at bounding box center [387, 64] width 216 height 11
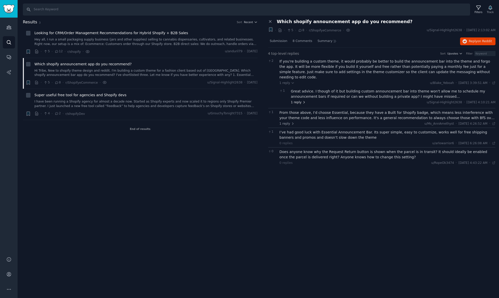
click at [300, 100] on span "1 reply" at bounding box center [298, 102] width 15 height 5
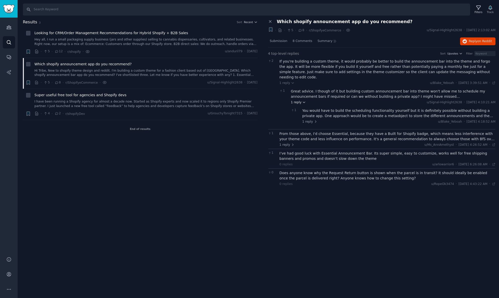
click at [299, 100] on span "1 reply" at bounding box center [298, 102] width 15 height 5
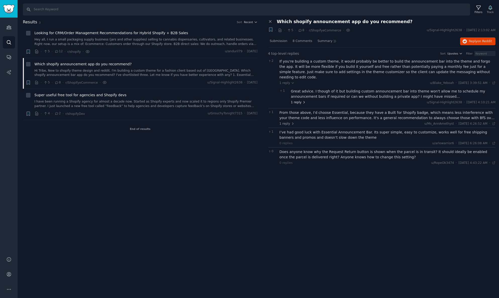
click at [299, 100] on span "1 reply" at bounding box center [298, 102] width 15 height 5
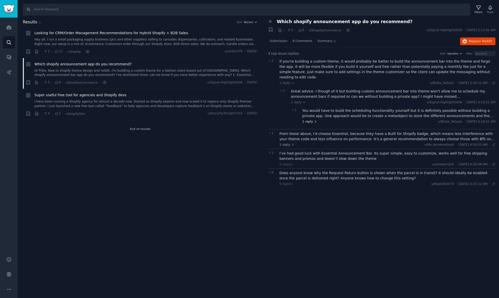
click at [308, 120] on span "1 reply" at bounding box center [309, 122] width 15 height 5
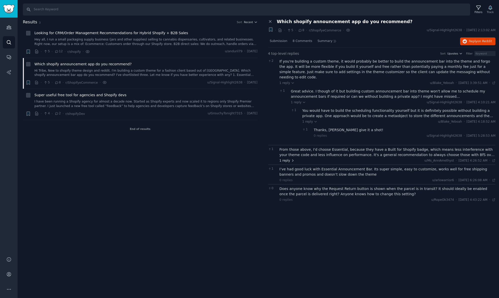
click at [287, 159] on span "1 reply" at bounding box center [286, 161] width 15 height 5
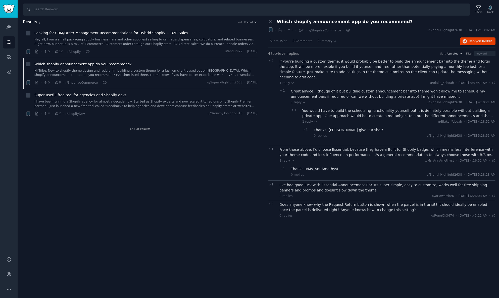
click at [292, 182] on div "I’ve had good luck with Essential Announcement Bar. Its super simple, easy to c…" at bounding box center [387, 187] width 216 height 11
drag, startPoint x: 420, startPoint y: 198, endPoint x: 416, endPoint y: 198, distance: 4.0
click at [419, 202] on div "Does anyone know why the Request Return button is shown when the parcel is in t…" at bounding box center [387, 207] width 216 height 11
click at [395, 202] on div "Does anyone know why the Request Return button is shown when the parcel is in t…" at bounding box center [387, 207] width 216 height 11
click at [93, 95] on span "Super useful free tool for agencies and Shopify devs" at bounding box center [80, 94] width 92 height 5
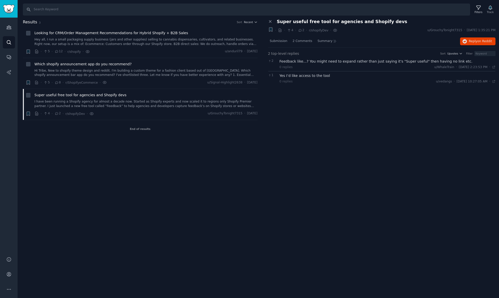
click at [296, 61] on div "Feedback like...? You might need to expand rather than just saying it's "Super …" at bounding box center [387, 61] width 216 height 5
click at [299, 75] on div "Yes I’d like access to the tool" at bounding box center [387, 75] width 216 height 5
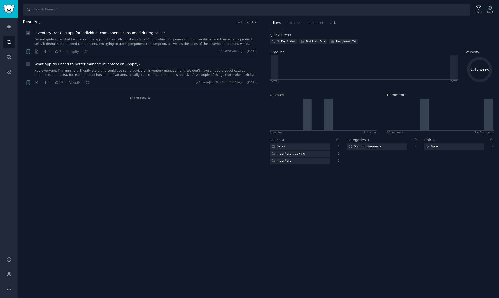
click at [72, 36] on div "Inventory tracking app for individual components consumed during sales? I'm not…" at bounding box center [145, 38] width 223 height 16
click at [75, 34] on span "Inventory tracking app for individual components consumed during sales?" at bounding box center [99, 32] width 131 height 5
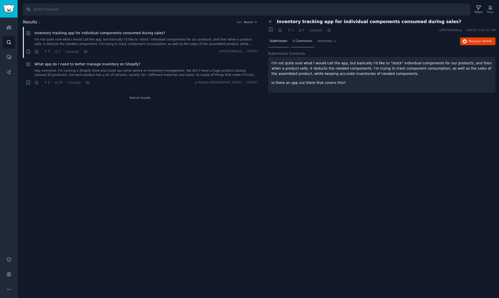
click at [304, 39] on span "3 Comments" at bounding box center [303, 41] width 20 height 5
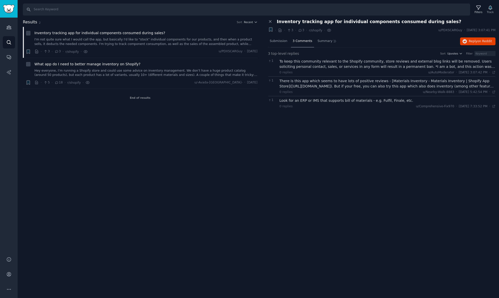
click at [337, 83] on div "There is this app which seems to have lots of positive reviews - [Materials Inv…" at bounding box center [387, 83] width 216 height 11
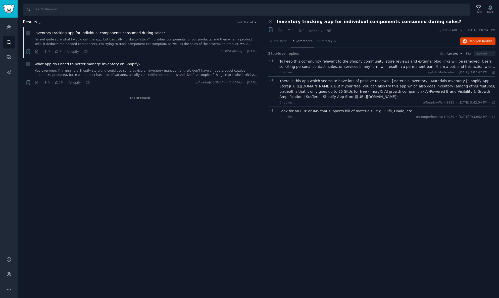
click at [307, 111] on div "Look for an ERP or IMS that supports bill of materials - e.g. Fulfil, Finale, e…" at bounding box center [387, 111] width 216 height 5
click at [121, 69] on link "Hey everyone, I’m running a Shopify store and could use some advice on inventor…" at bounding box center [145, 73] width 223 height 9
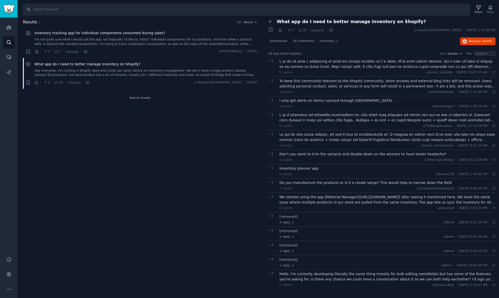
click at [341, 82] on div "To keep this community relevant to the Shopify community, store reviews and ext…" at bounding box center [387, 83] width 216 height 11
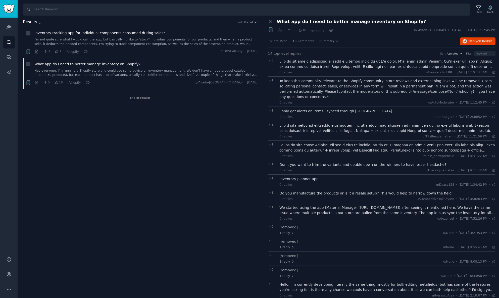
click at [341, 82] on div "To keep this community relevant to the Shopify community, store reviews and ext…" at bounding box center [387, 88] width 216 height 21
click at [334, 112] on div "I only get alerts on items I synced through [GEOGRAPHIC_DATA]" at bounding box center [387, 111] width 216 height 5
click at [336, 129] on div at bounding box center [387, 128] width 216 height 11
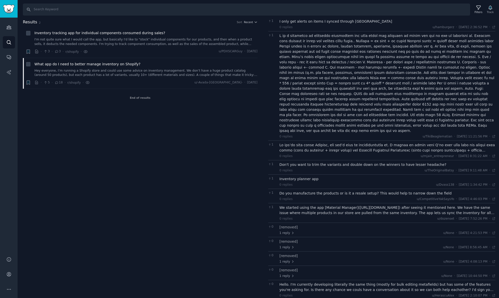
scroll to position [89, 0]
click at [342, 143] on div at bounding box center [387, 148] width 216 height 11
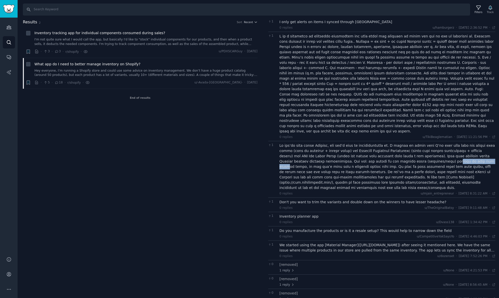
drag, startPoint x: 401, startPoint y: 153, endPoint x: 368, endPoint y: 153, distance: 33.7
click at [368, 153] on div at bounding box center [387, 166] width 216 height 47
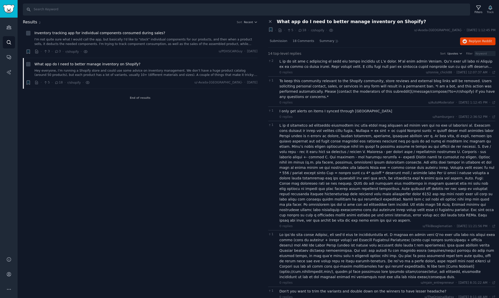
scroll to position [0, 0]
